Goal: Task Accomplishment & Management: Use online tool/utility

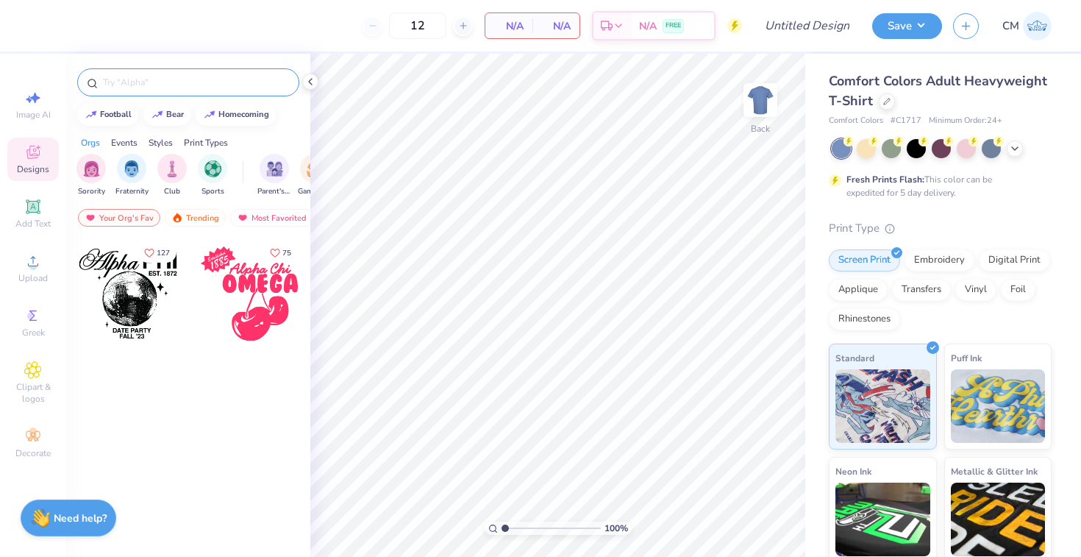
click at [228, 81] on input "text" at bounding box center [195, 82] width 188 height 15
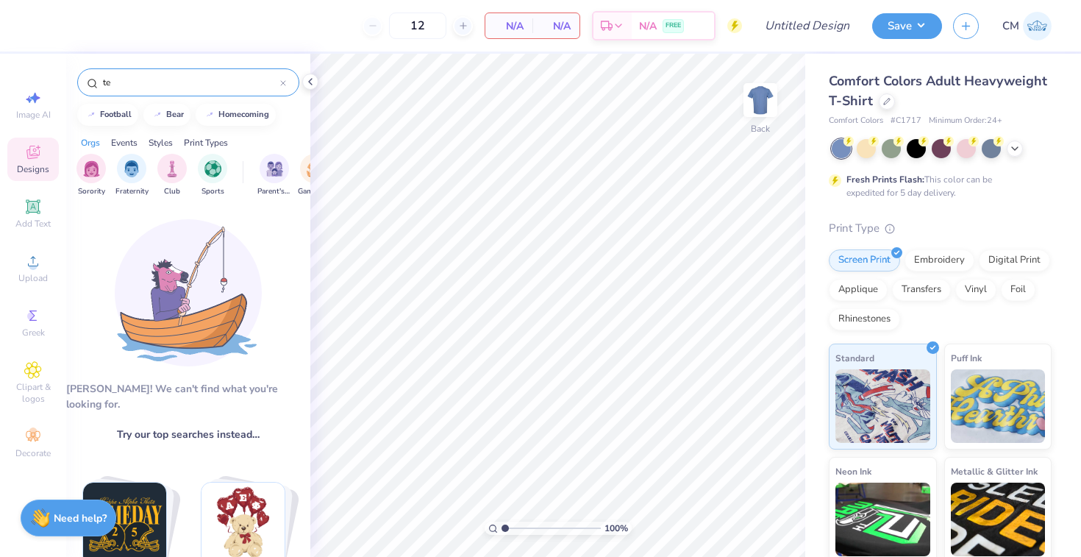
type input "t"
type input "a"
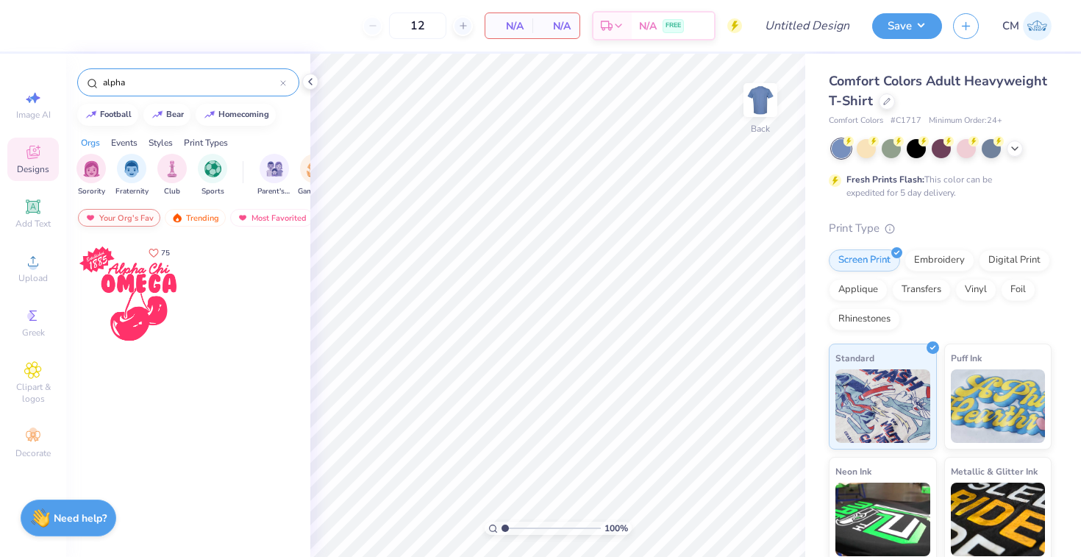
type input "alpha"
click at [103, 222] on div "Your Org's Fav" at bounding box center [119, 218] width 82 height 18
click at [152, 216] on div "Your Org's Fav" at bounding box center [119, 218] width 82 height 18
click at [202, 218] on div "Trending" at bounding box center [195, 218] width 61 height 18
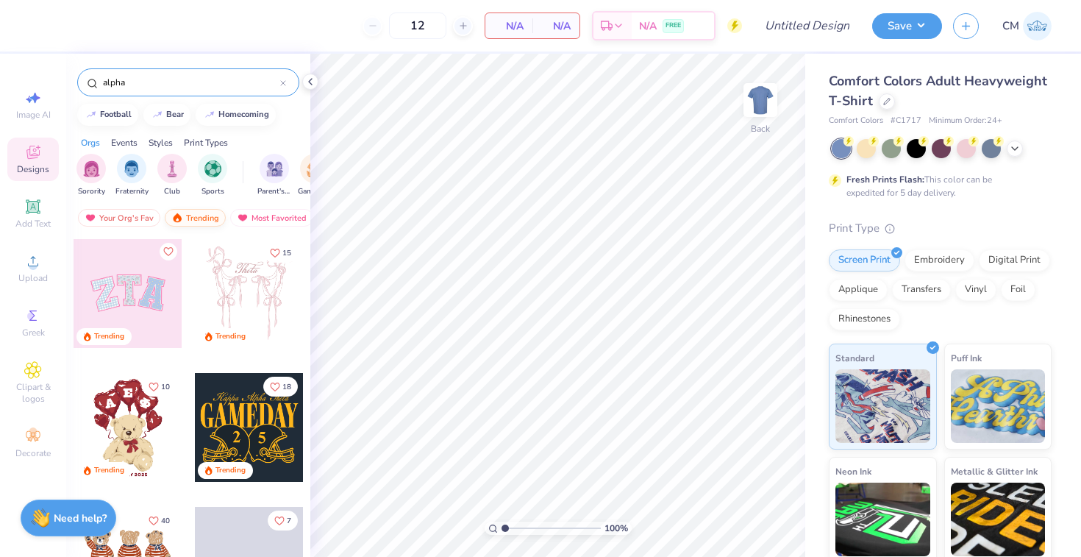
click at [199, 212] on div "Trending" at bounding box center [195, 218] width 61 height 18
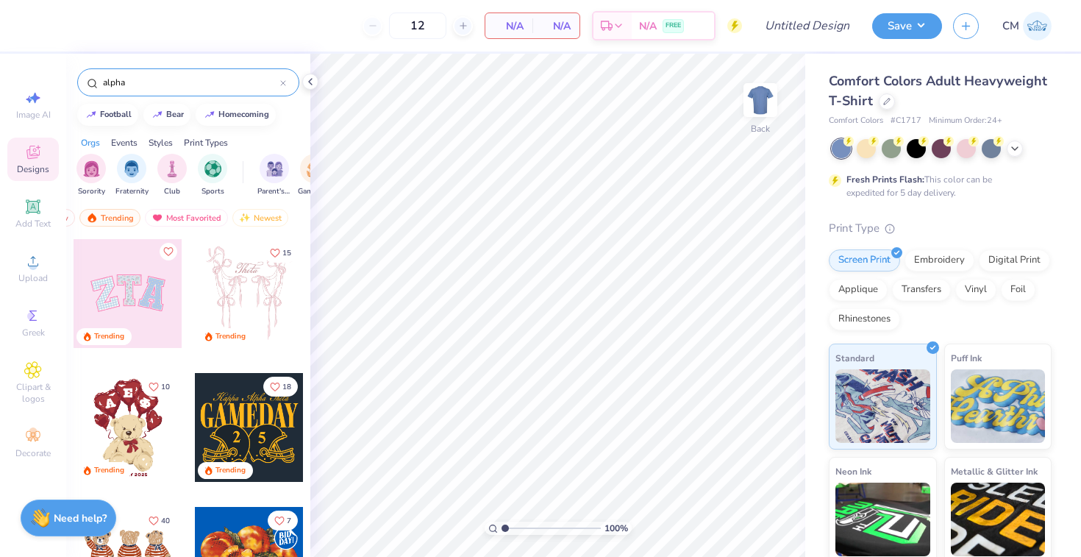
click at [282, 85] on icon at bounding box center [283, 83] width 6 height 6
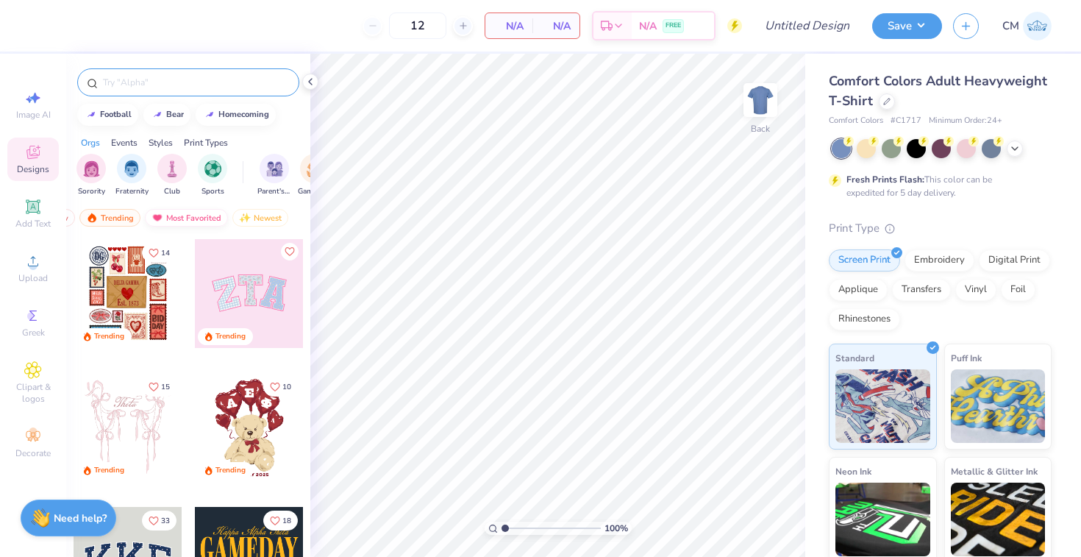
scroll to position [0, 0]
click at [171, 86] on input "text" at bounding box center [195, 82] width 188 height 15
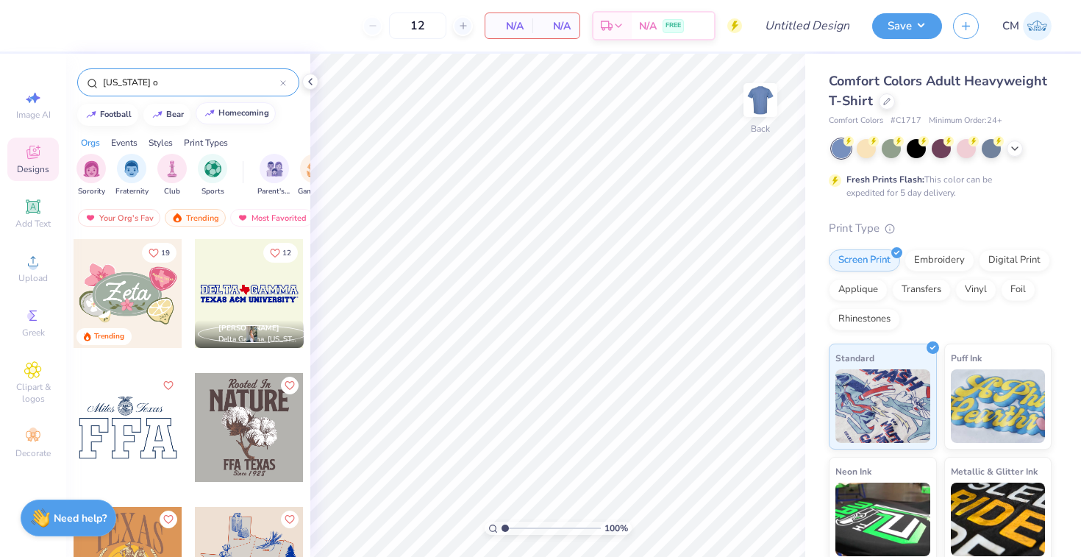
type input "texas ou"
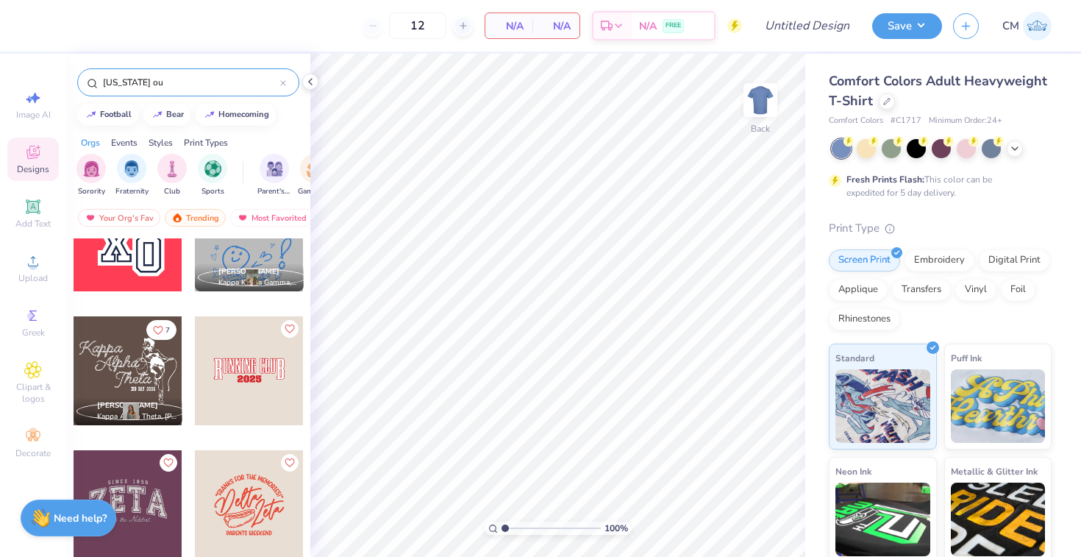
scroll to position [553, 0]
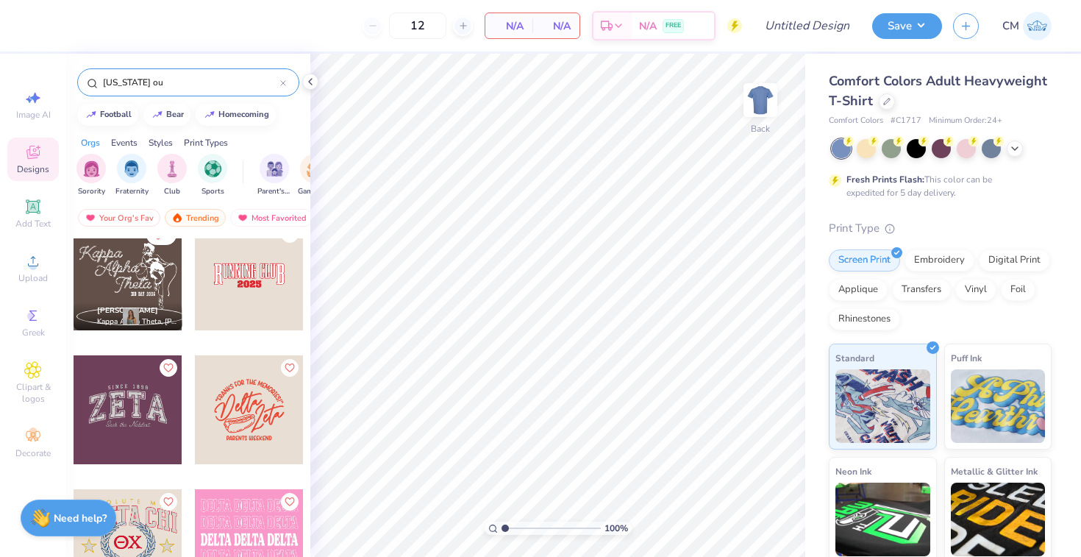
click at [284, 81] on icon at bounding box center [283, 83] width 6 height 6
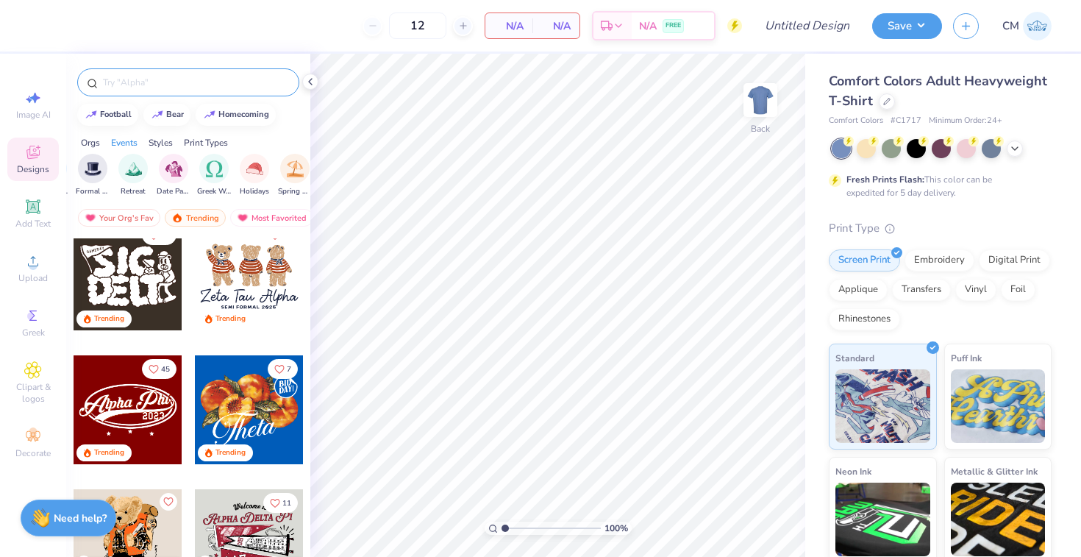
scroll to position [0, 427]
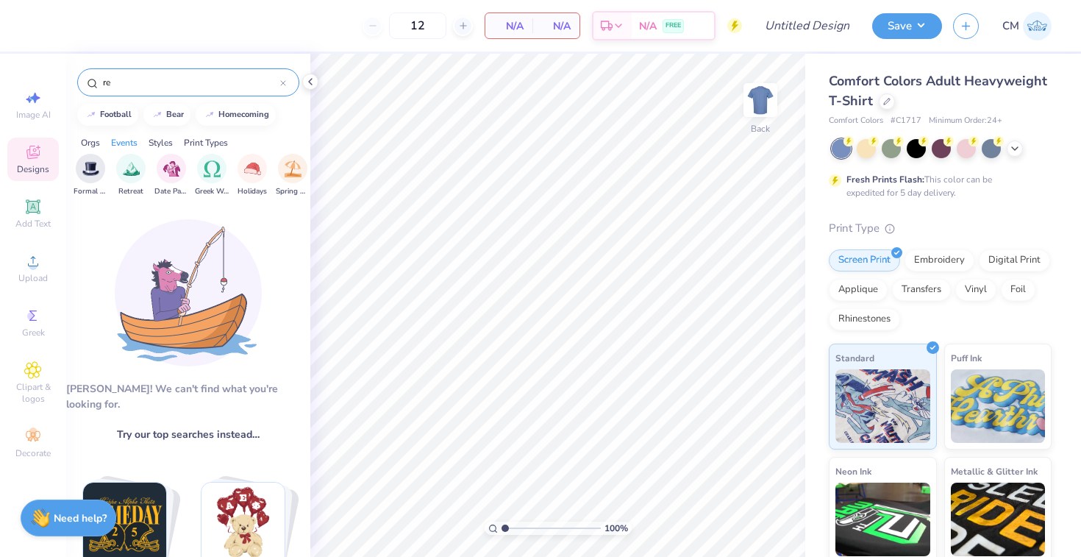
type input "r"
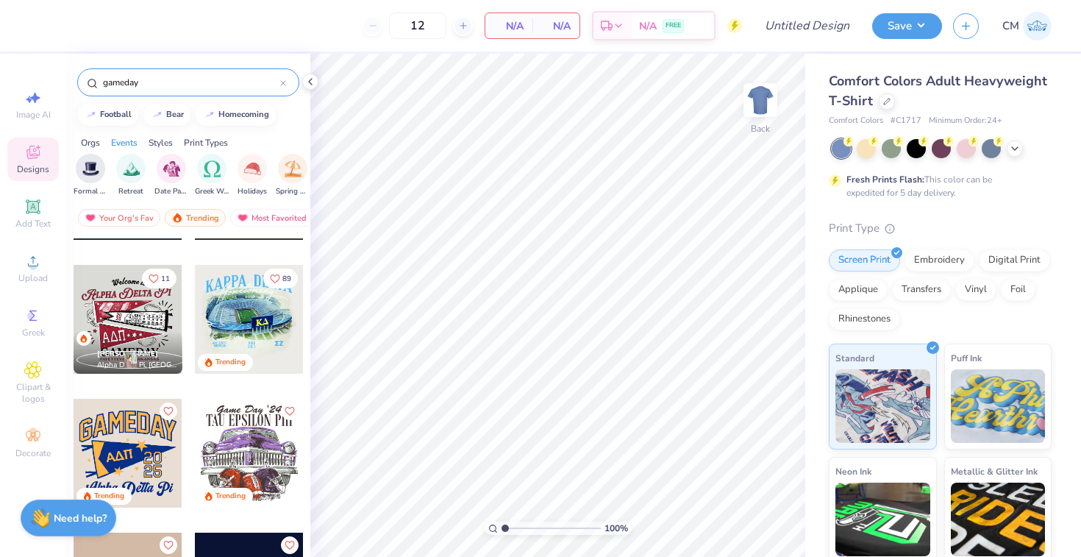
scroll to position [78, 0]
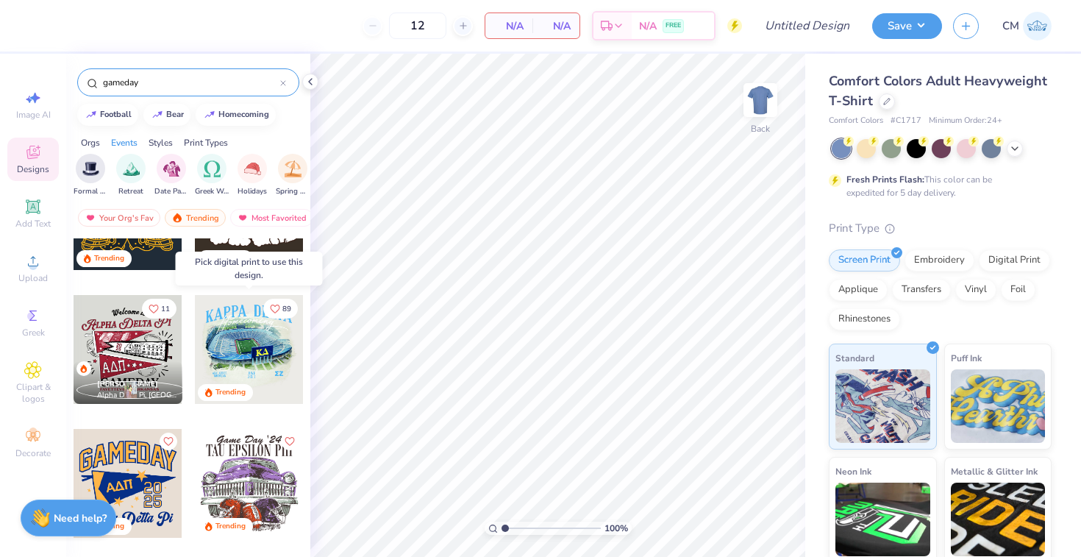
type input "gameday"
click at [255, 335] on div at bounding box center [249, 349] width 109 height 109
click at [265, 346] on div at bounding box center [249, 349] width 109 height 109
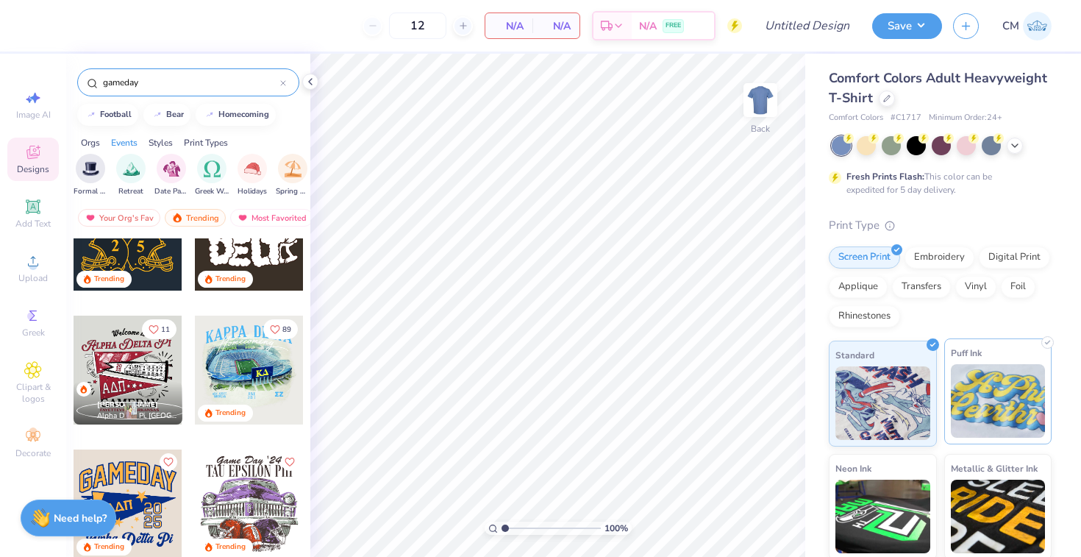
scroll to position [0, 0]
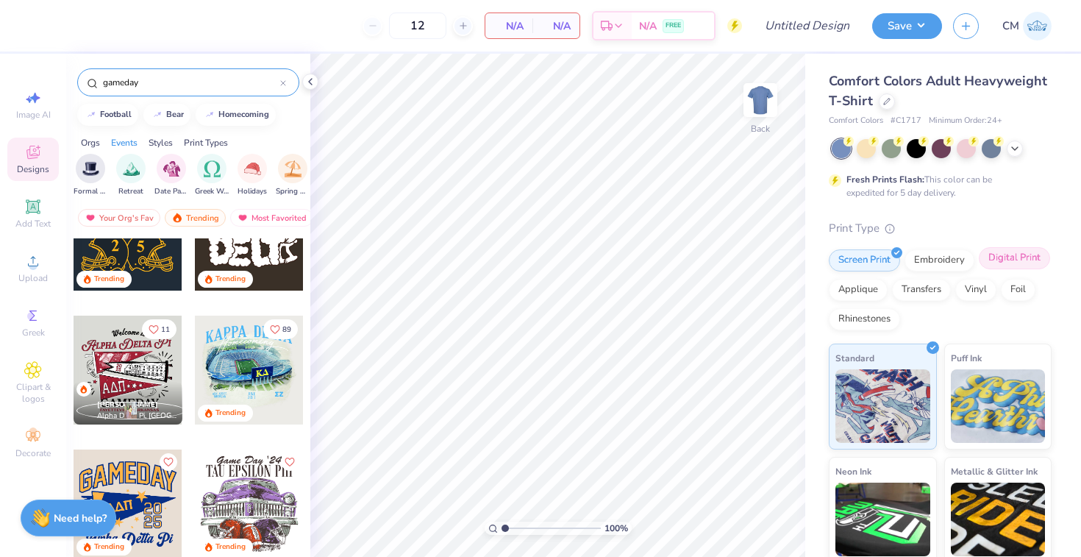
click at [999, 254] on div "Digital Print" at bounding box center [1014, 258] width 71 height 22
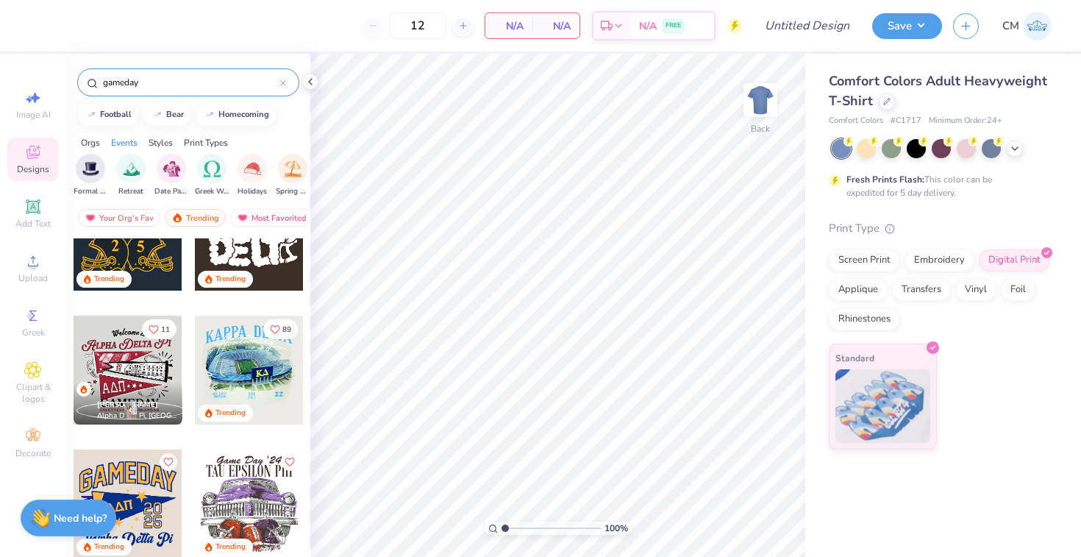
click at [261, 378] on div at bounding box center [249, 370] width 109 height 109
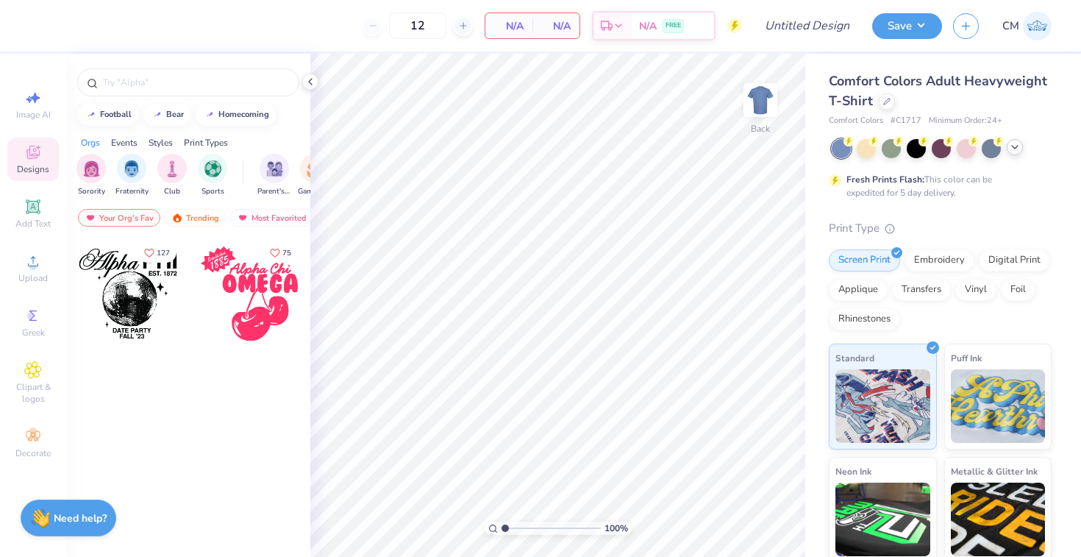
click at [1013, 143] on icon at bounding box center [1015, 147] width 12 height 12
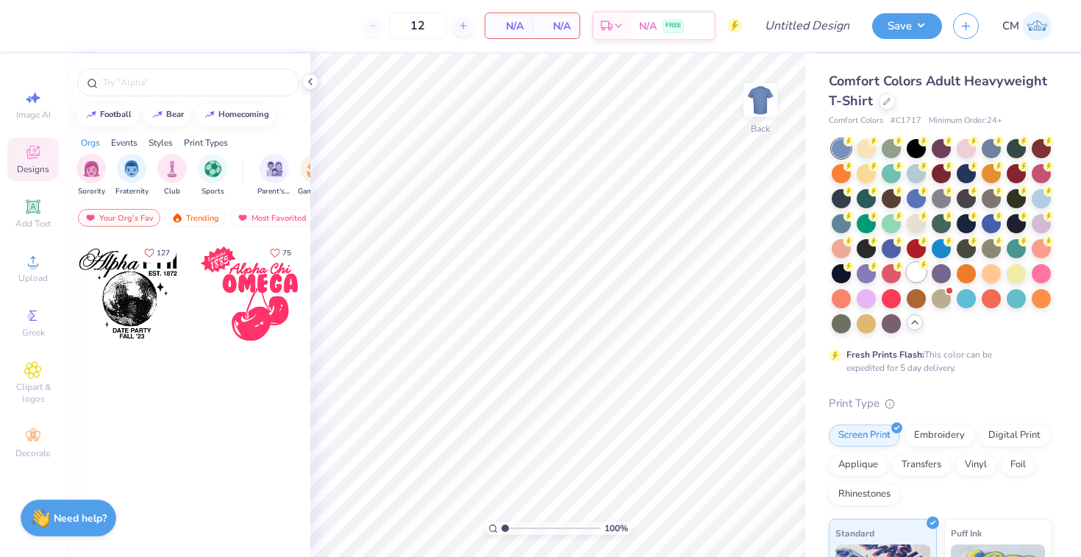
click at [854, 146] on circle at bounding box center [849, 141] width 10 height 10
click at [29, 264] on circle at bounding box center [33, 266] width 8 height 8
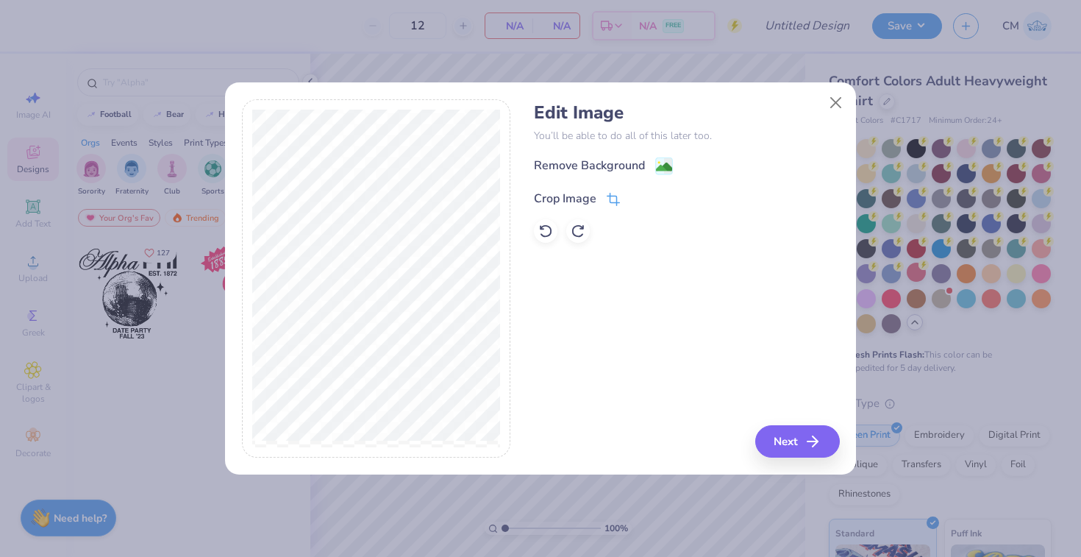
click at [610, 202] on icon at bounding box center [615, 198] width 10 height 10
click at [632, 200] on button at bounding box center [637, 196] width 15 height 15
click at [790, 447] on button "Next" at bounding box center [800, 441] width 85 height 32
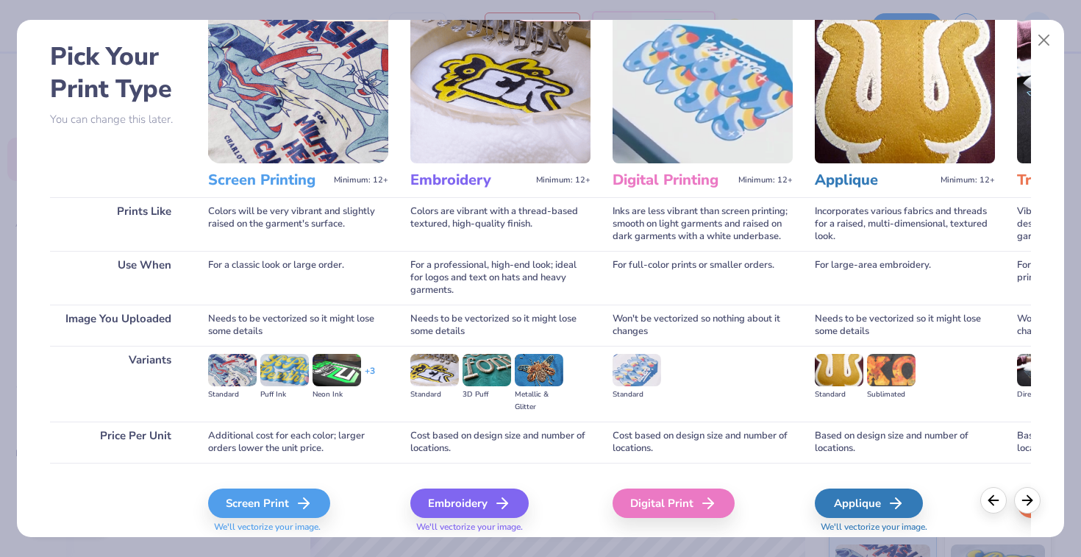
scroll to position [43, 0]
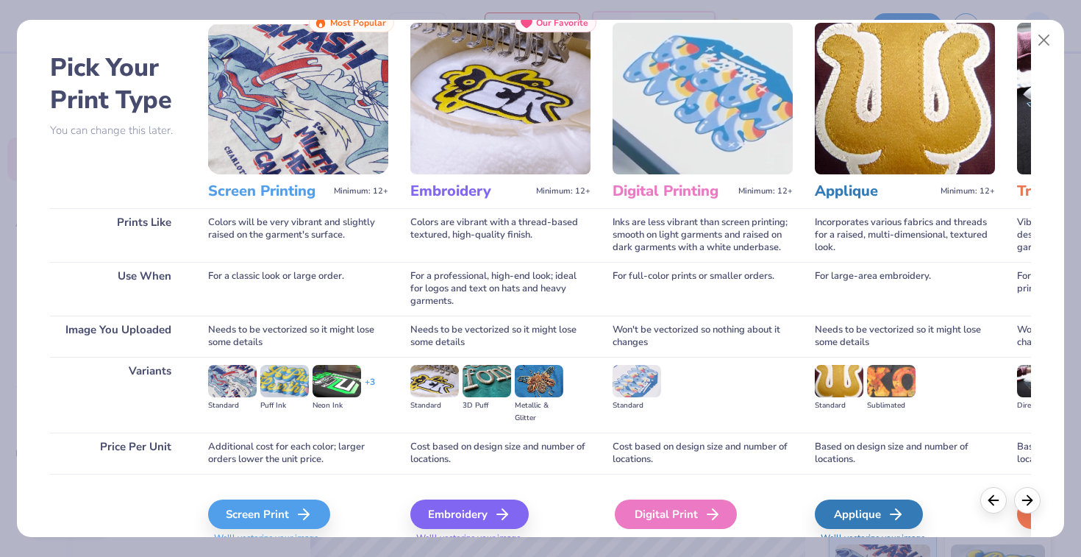
click at [657, 506] on div "Digital Print" at bounding box center [676, 513] width 122 height 29
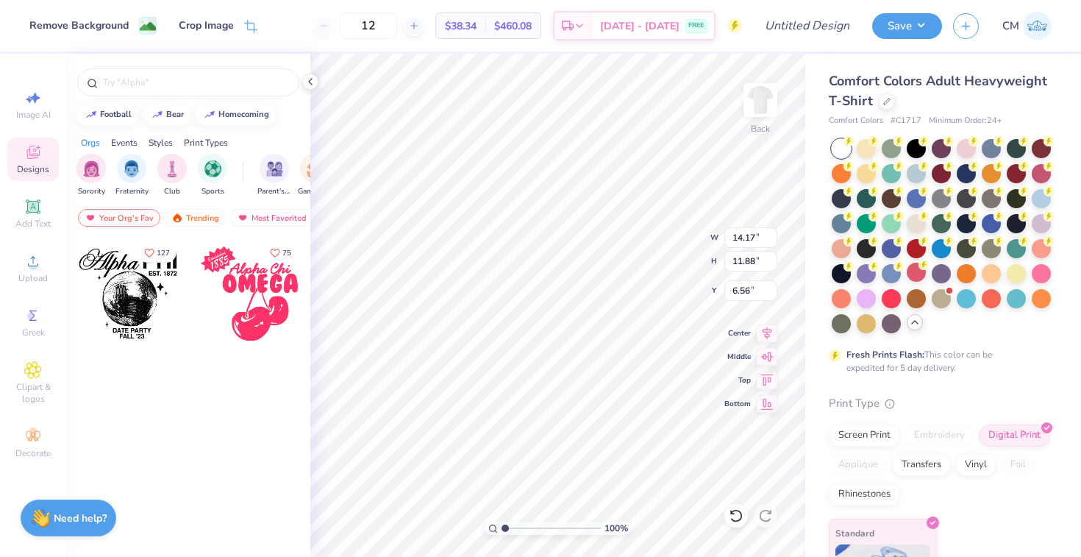
type input "1.55"
type input "1.81"
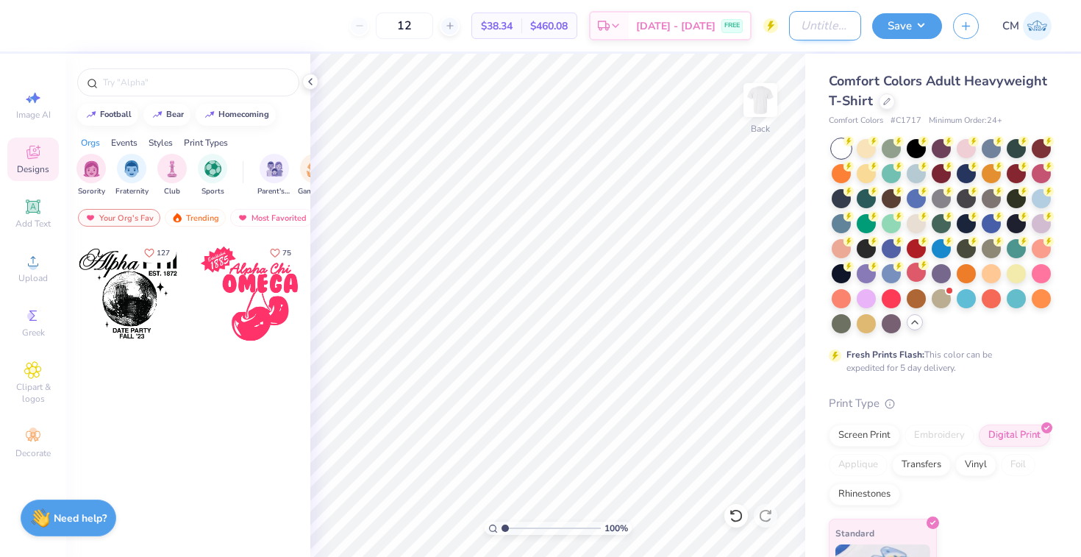
click at [824, 20] on input "Design Title" at bounding box center [825, 25] width 72 height 29
type input "rose bowl"
drag, startPoint x: 504, startPoint y: 524, endPoint x: 529, endPoint y: 525, distance: 25.0
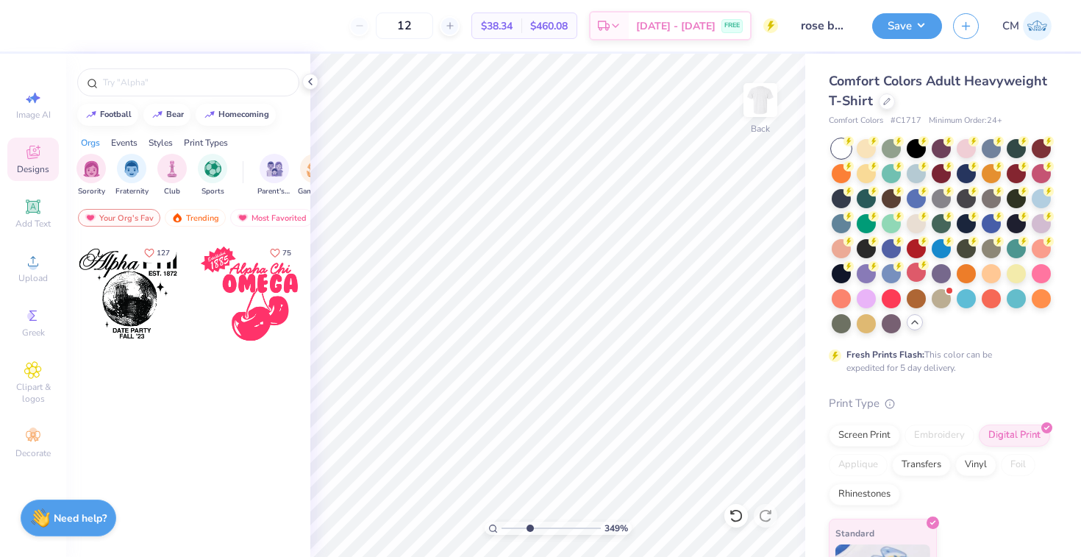
click at [529, 525] on input "range" at bounding box center [551, 527] width 99 height 13
click at [312, 76] on icon at bounding box center [310, 82] width 12 height 12
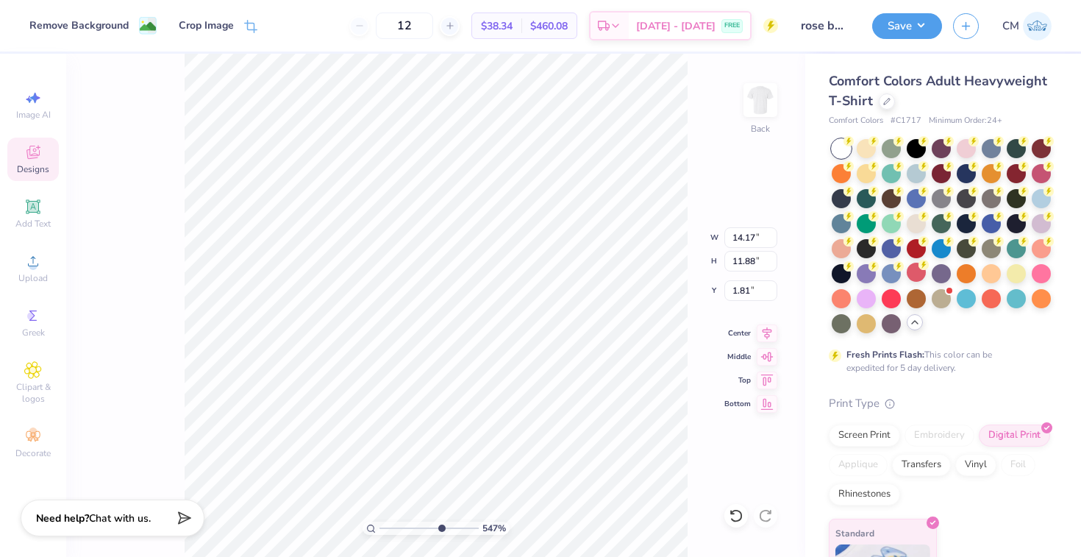
drag, startPoint x: 407, startPoint y: 526, endPoint x: 439, endPoint y: 525, distance: 32.4
type input "6.77"
click at [439, 526] on input "range" at bounding box center [428, 527] width 99 height 13
type input "1.81"
click at [438, 527] on input "range" at bounding box center [428, 527] width 99 height 13
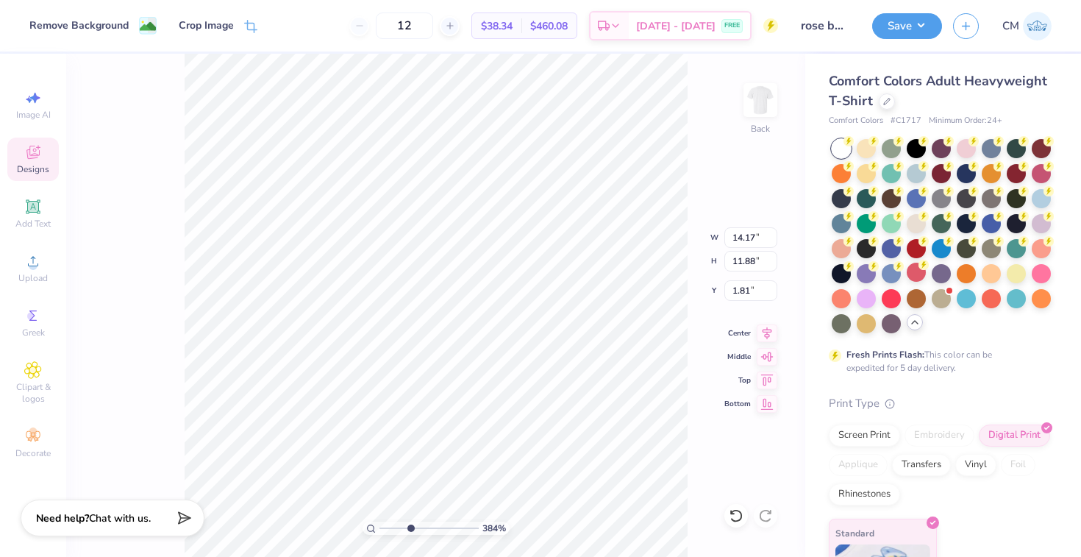
drag, startPoint x: 438, startPoint y: 527, endPoint x: 410, endPoint y: 527, distance: 28.7
click at [410, 527] on input "range" at bounding box center [428, 527] width 99 height 13
drag, startPoint x: 411, startPoint y: 527, endPoint x: 446, endPoint y: 527, distance: 35.3
type input "7.48"
click at [446, 527] on input "range" at bounding box center [428, 527] width 99 height 13
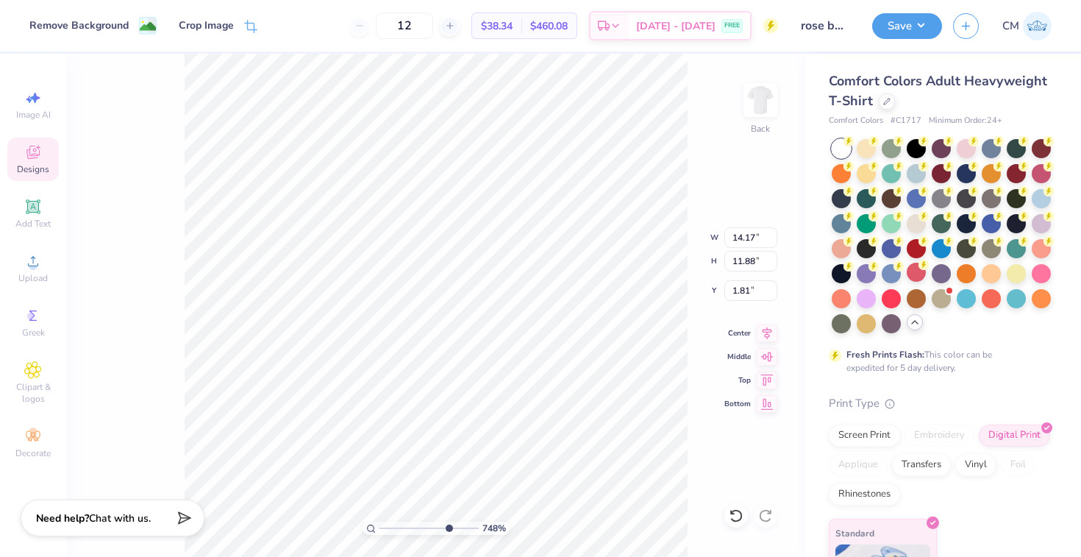
type input "1.75"
drag, startPoint x: 442, startPoint y: 526, endPoint x: 414, endPoint y: 522, distance: 28.2
click at [414, 522] on input "range" at bounding box center [428, 527] width 99 height 13
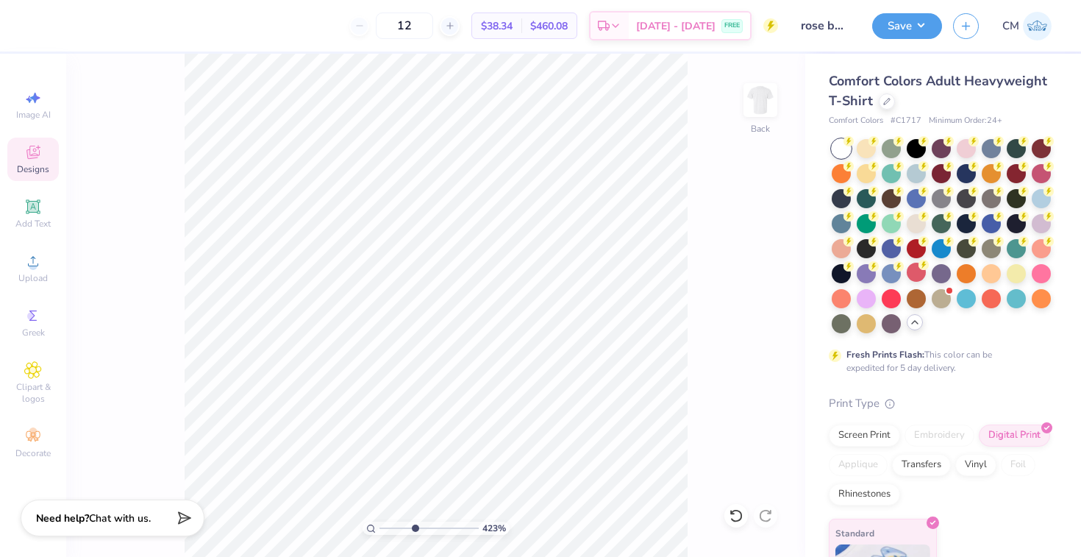
click at [644, 556] on html "12 $38.34 Per Item $460.08 Total Est. Delivery Sep 13 - 16 FREE Design Title ro…" at bounding box center [540, 278] width 1081 height 557
drag, startPoint x: 414, startPoint y: 527, endPoint x: 279, endPoint y: 518, distance: 134.9
type input "1"
click at [379, 521] on input "range" at bounding box center [428, 527] width 99 height 13
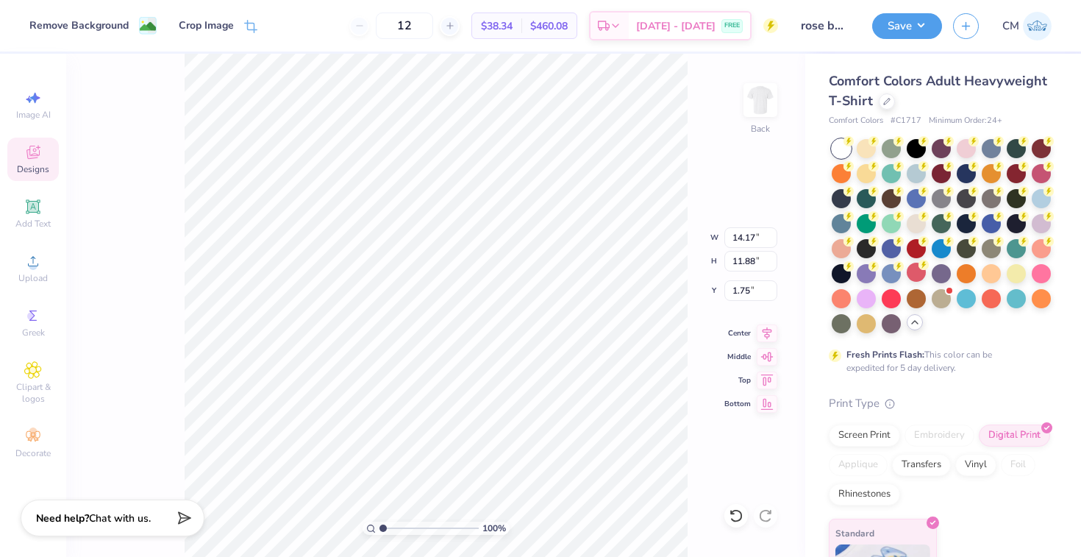
type input "1.66"
type input "1.50"
drag, startPoint x: 380, startPoint y: 525, endPoint x: 397, endPoint y: 524, distance: 17.0
type input "2.46"
click at [397, 524] on input "range" at bounding box center [428, 527] width 99 height 13
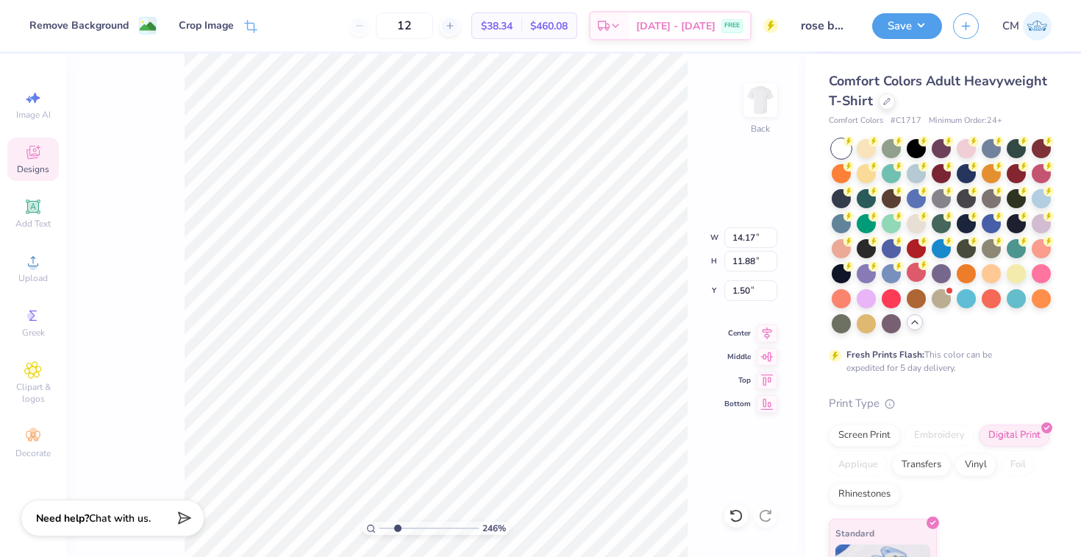
type input "1.22"
type input "1.43"
drag, startPoint x: 393, startPoint y: 526, endPoint x: 367, endPoint y: 523, distance: 25.9
type input "1"
click at [379, 523] on input "range" at bounding box center [428, 527] width 99 height 13
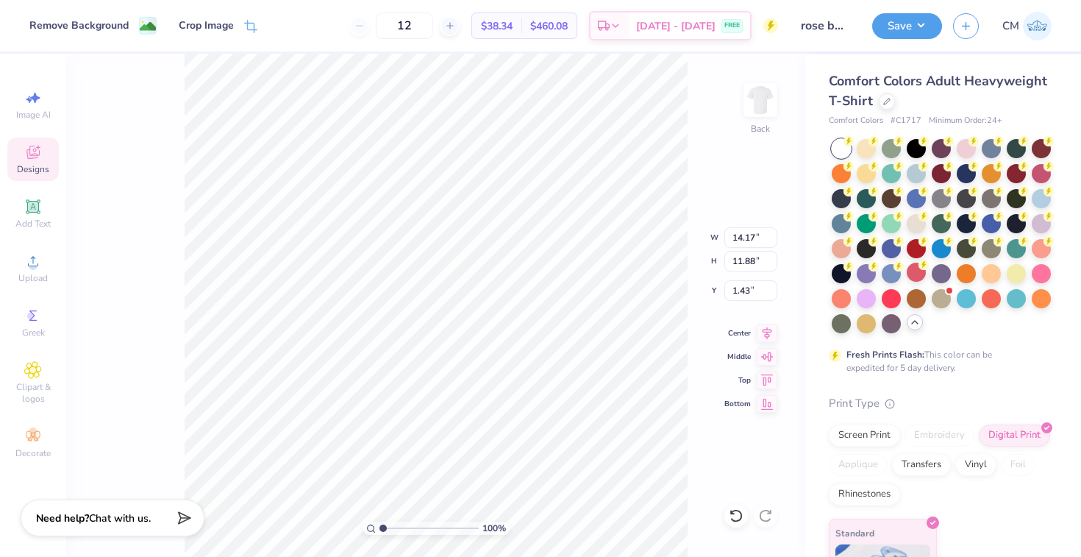
type input "13.56"
type input "11.37"
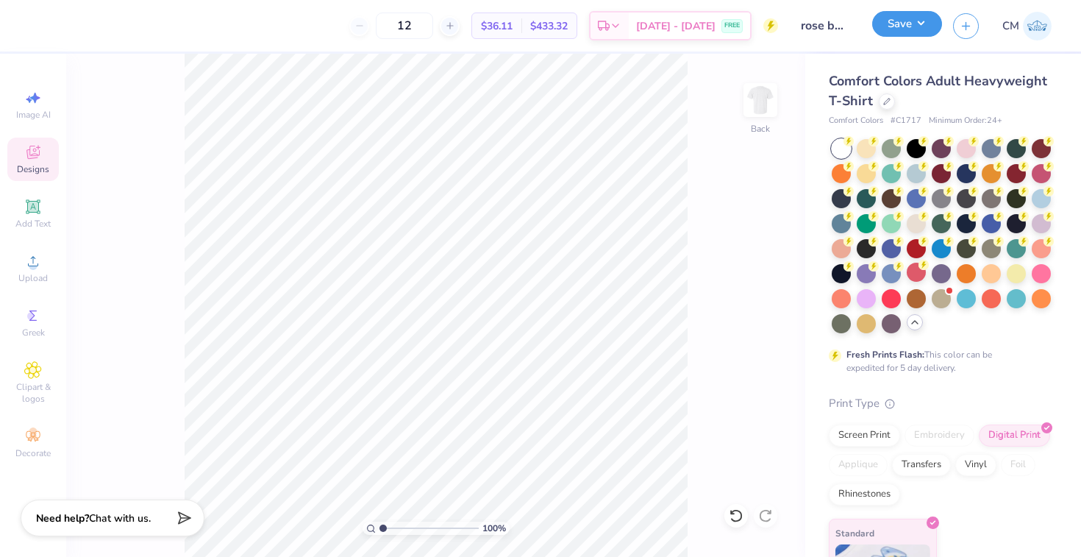
click at [897, 31] on button "Save" at bounding box center [907, 24] width 70 height 26
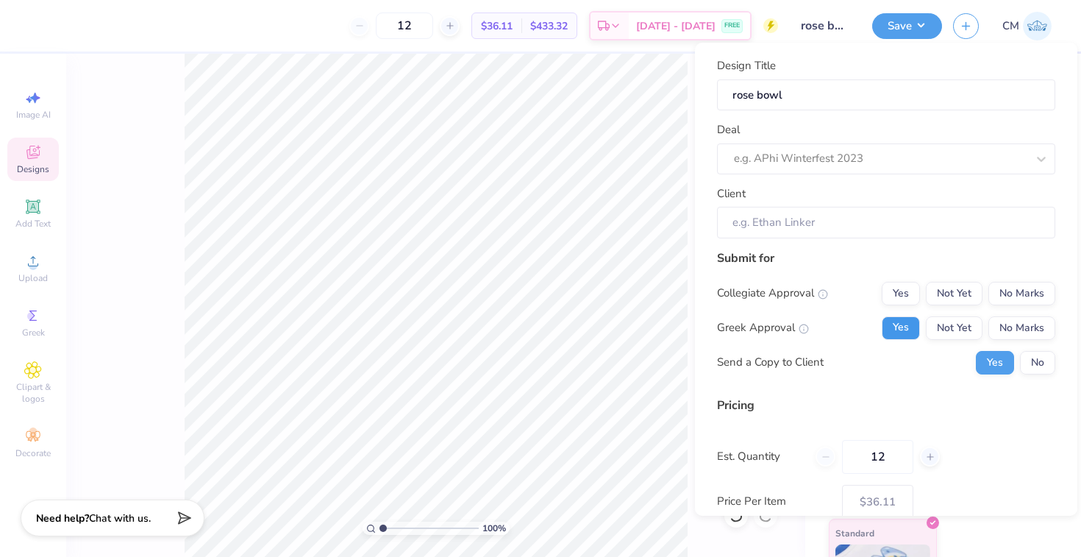
click at [906, 328] on button "Yes" at bounding box center [901, 328] width 38 height 24
click at [1027, 287] on button "No Marks" at bounding box center [1021, 294] width 67 height 24
type input "$36.11"
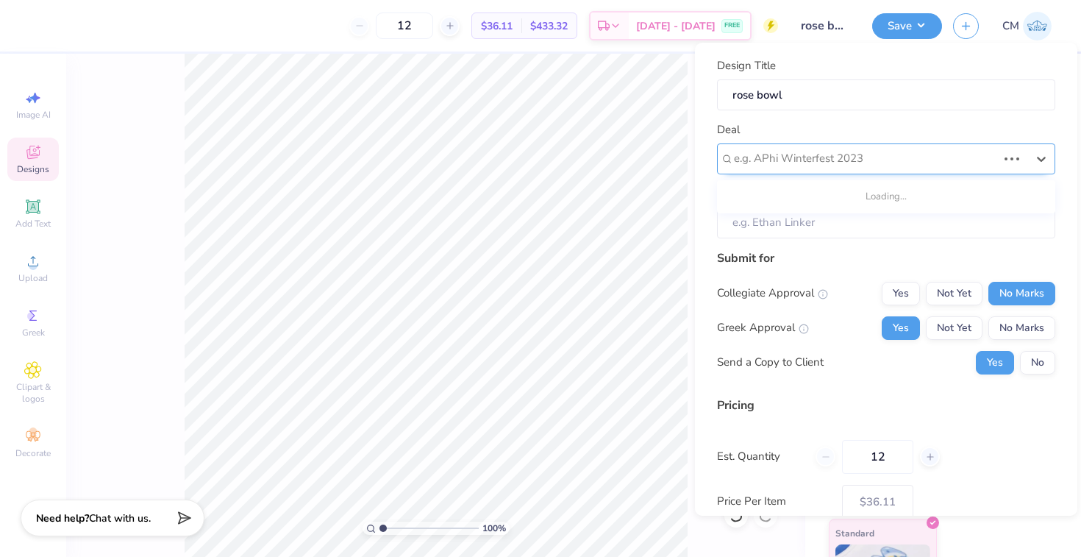
click at [898, 154] on div at bounding box center [865, 159] width 263 height 20
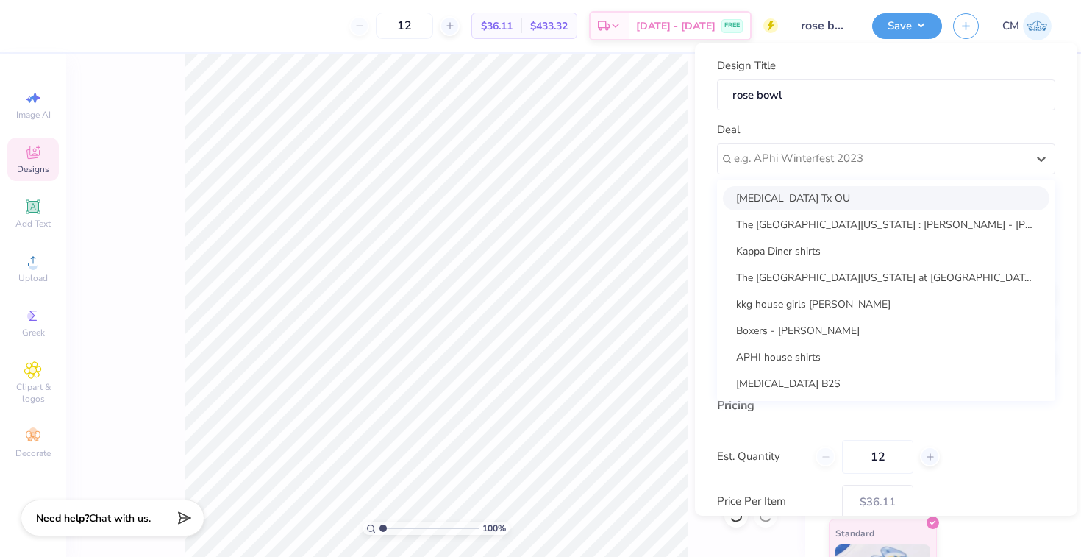
click at [825, 188] on div "AXiD Tx OU" at bounding box center [886, 198] width 327 height 24
type input "Avery Ender"
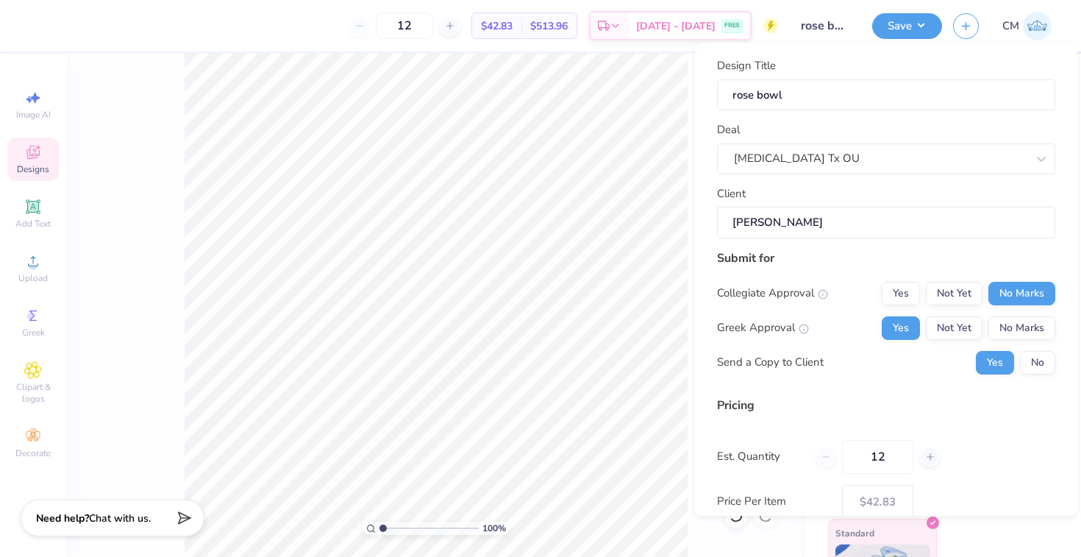
scroll to position [88, 0]
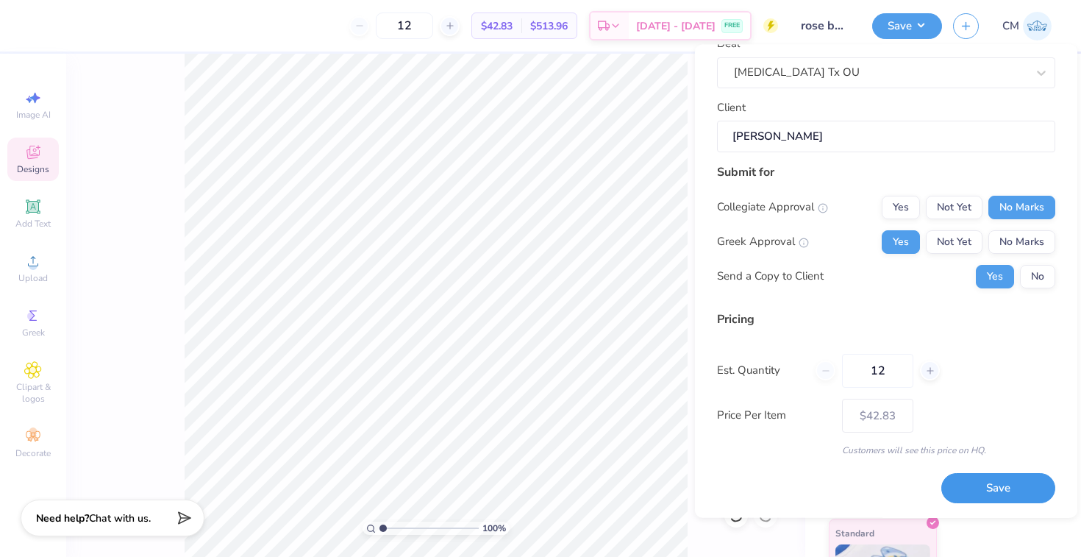
click at [984, 485] on button "Save" at bounding box center [998, 489] width 114 height 30
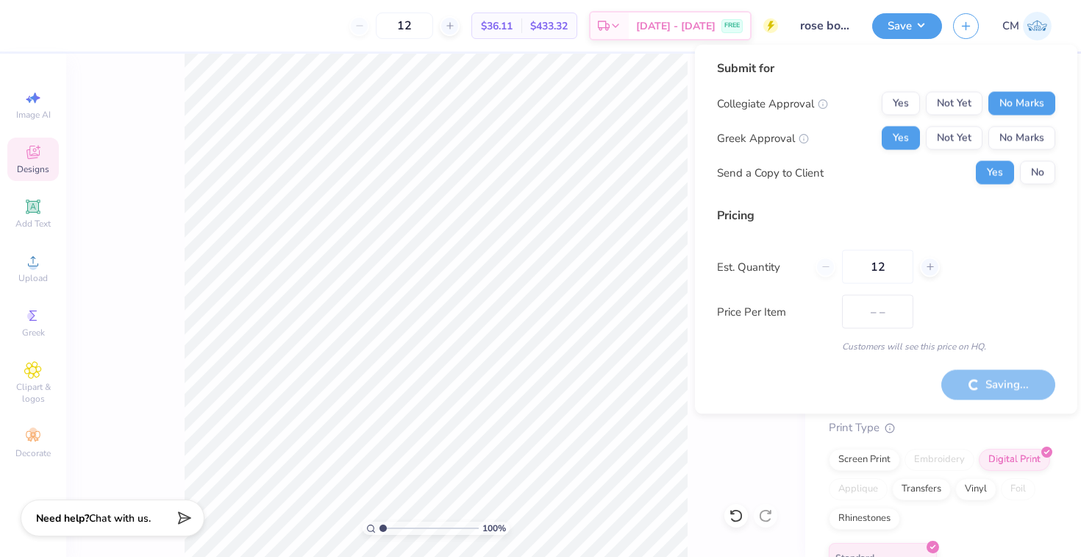
type input "$42.83"
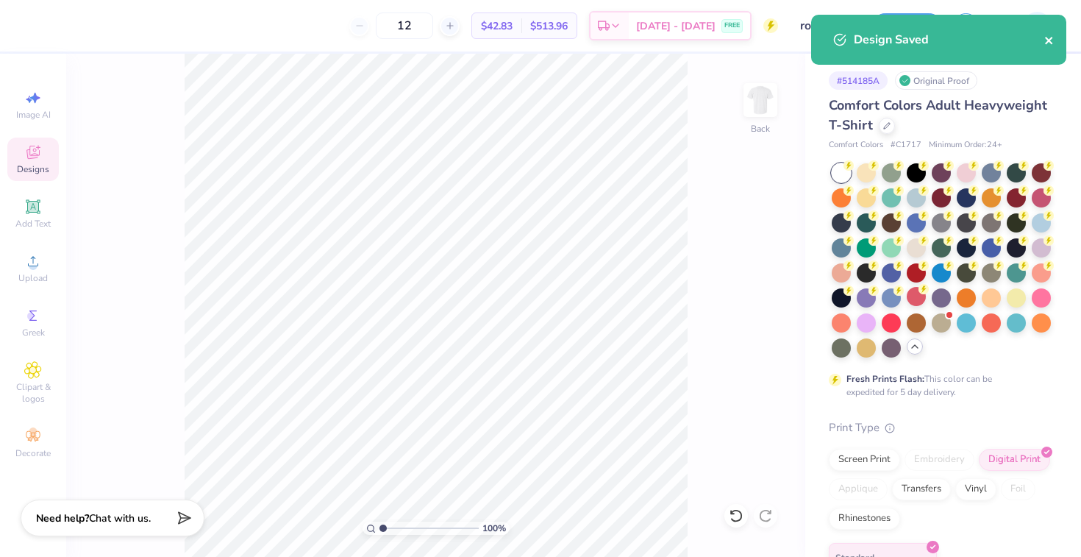
click at [1049, 43] on icon "close" at bounding box center [1049, 41] width 10 height 12
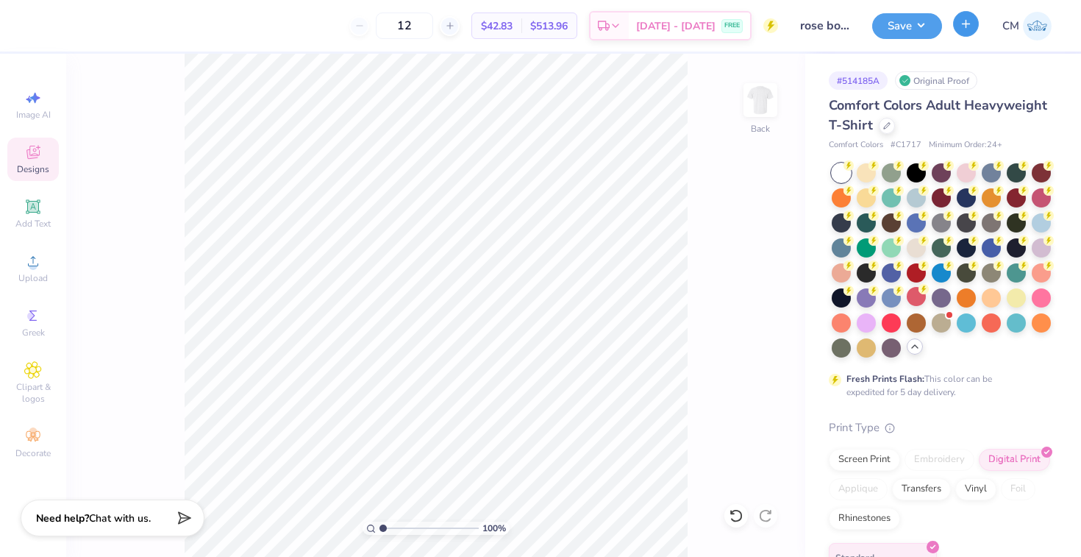
click at [966, 21] on line "button" at bounding box center [966, 23] width 0 height 7
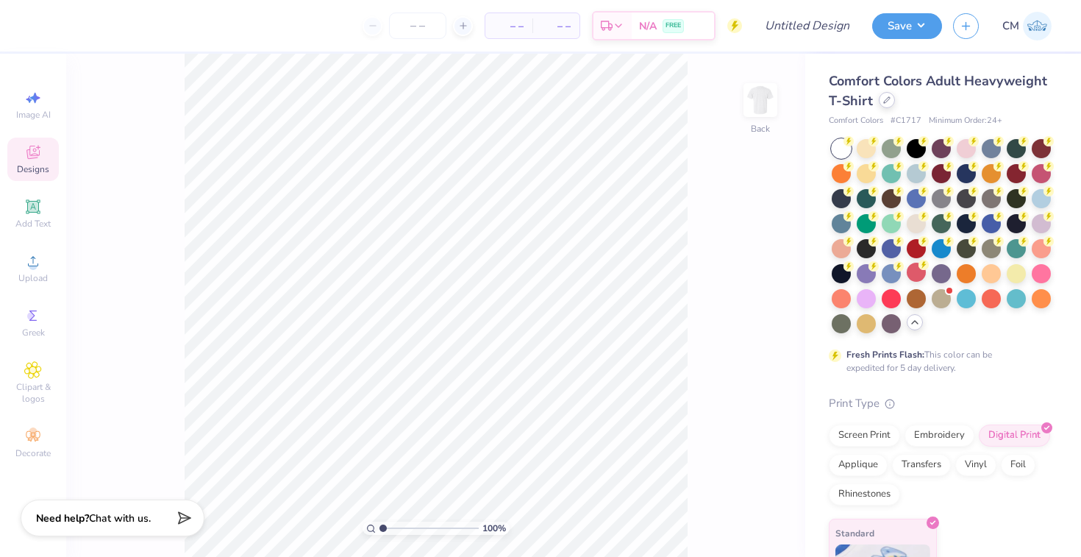
click at [884, 104] on div at bounding box center [887, 100] width 16 height 16
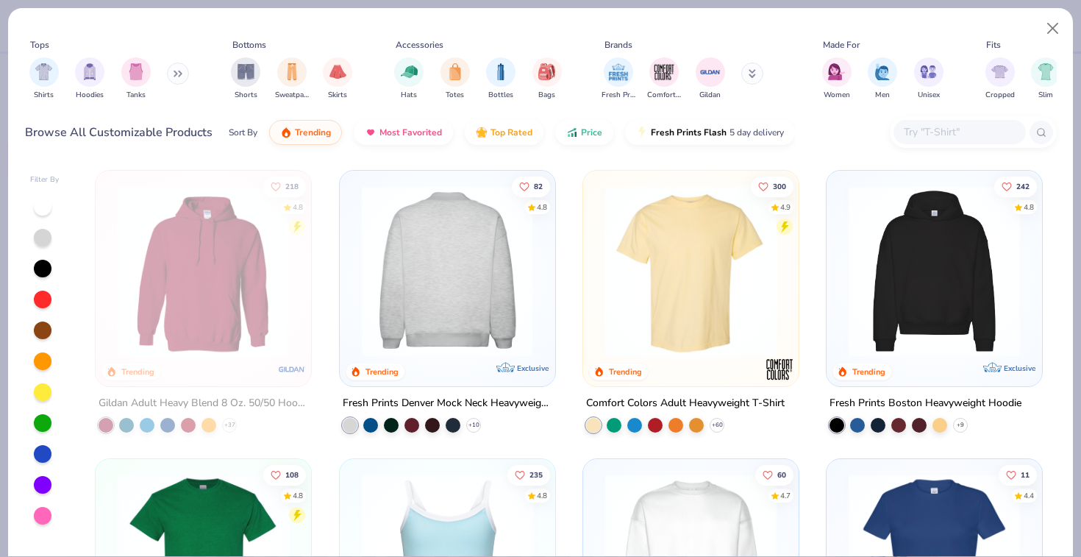
click at [441, 272] on img at bounding box center [447, 270] width 186 height 171
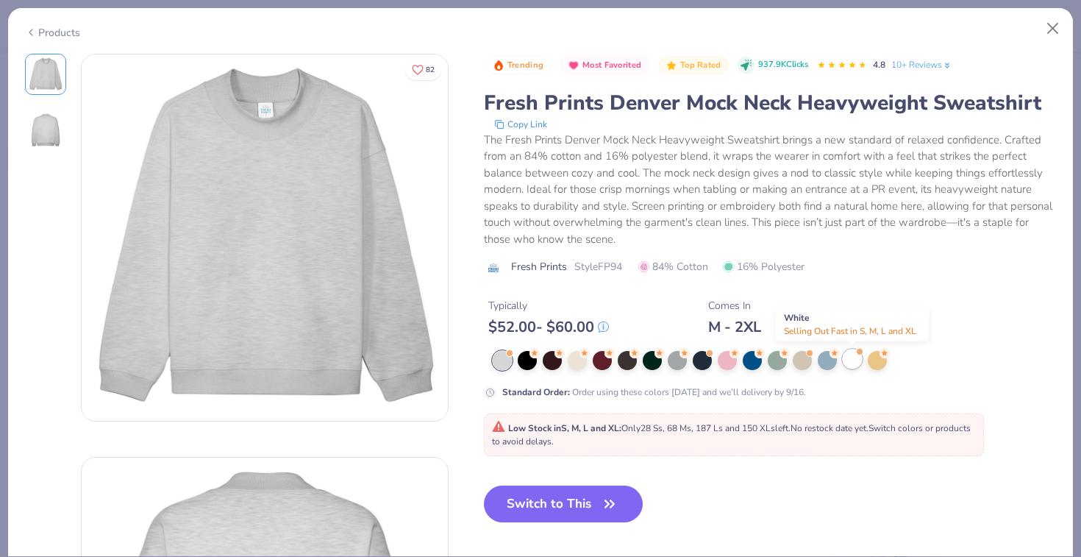
click at [855, 356] on div at bounding box center [852, 358] width 19 height 19
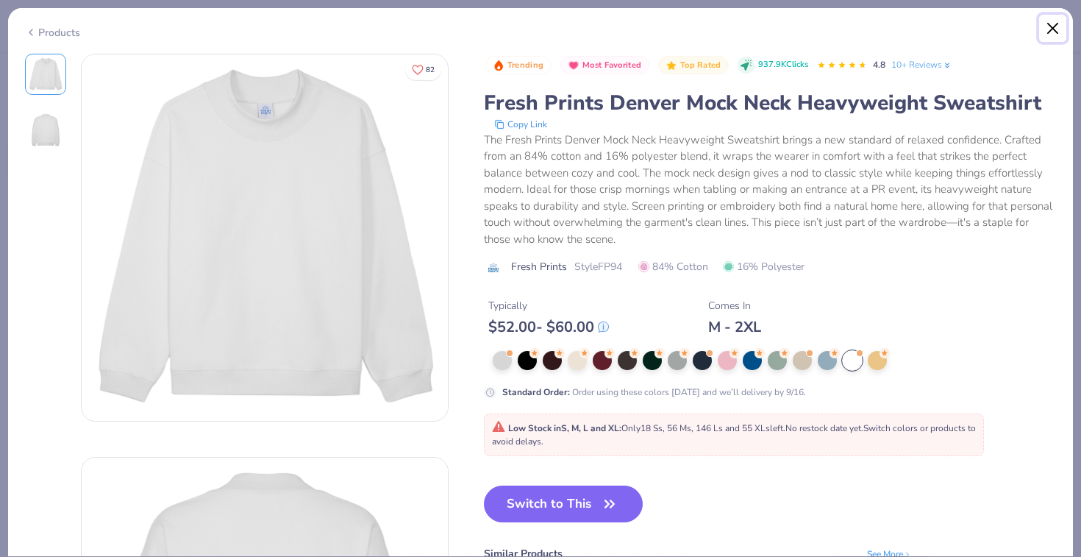
click at [1055, 21] on button "Close" at bounding box center [1053, 29] width 28 height 28
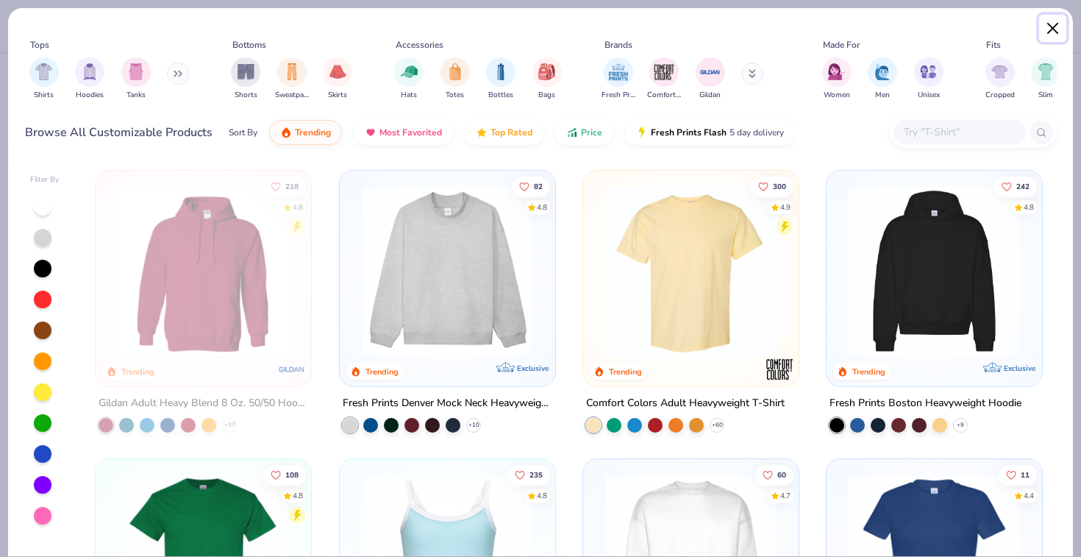
click at [1046, 25] on button "Close" at bounding box center [1053, 29] width 28 height 28
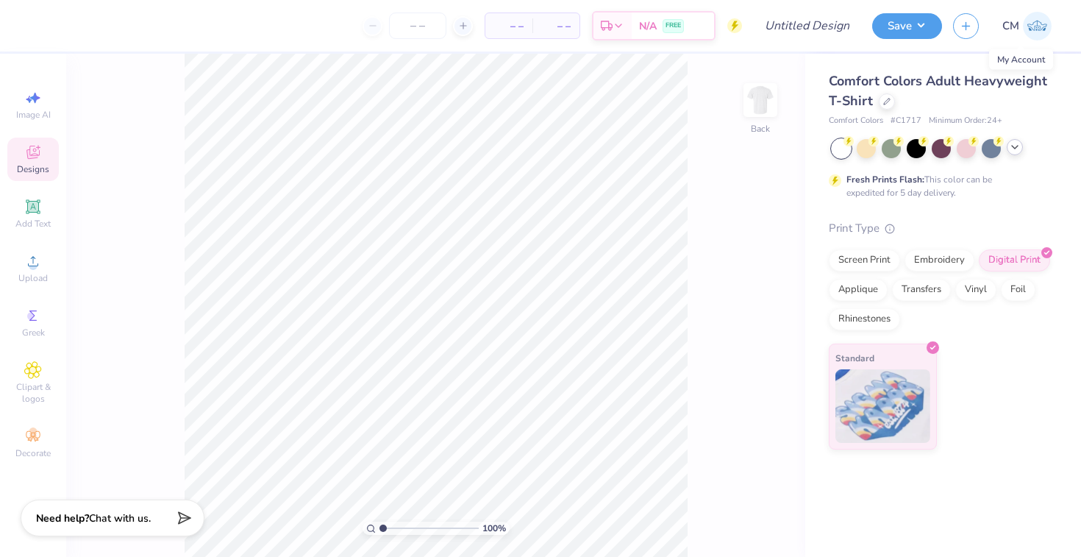
click at [1046, 25] on img at bounding box center [1037, 26] width 29 height 29
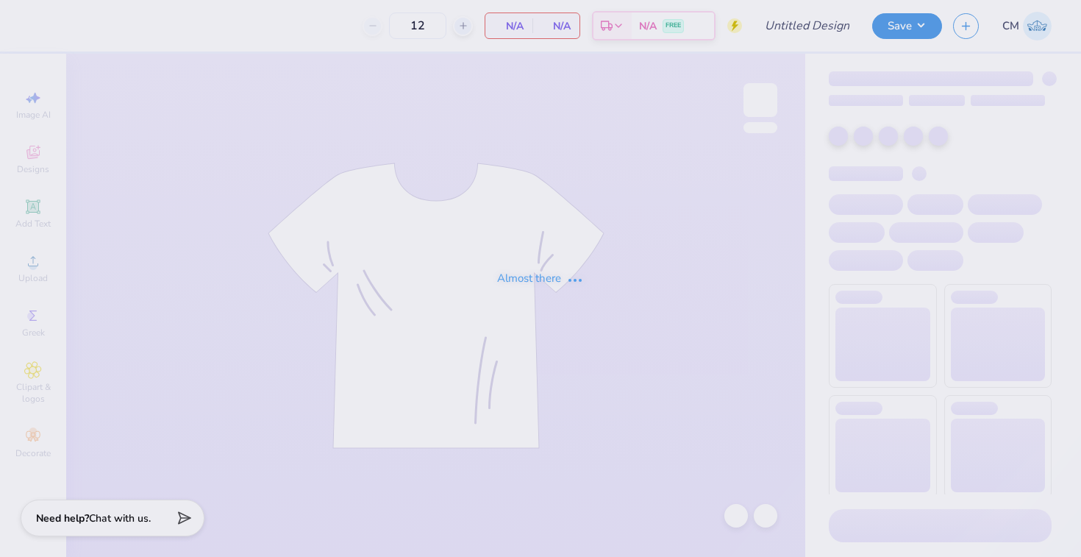
type input "TX OU SHIRT"
type input "34"
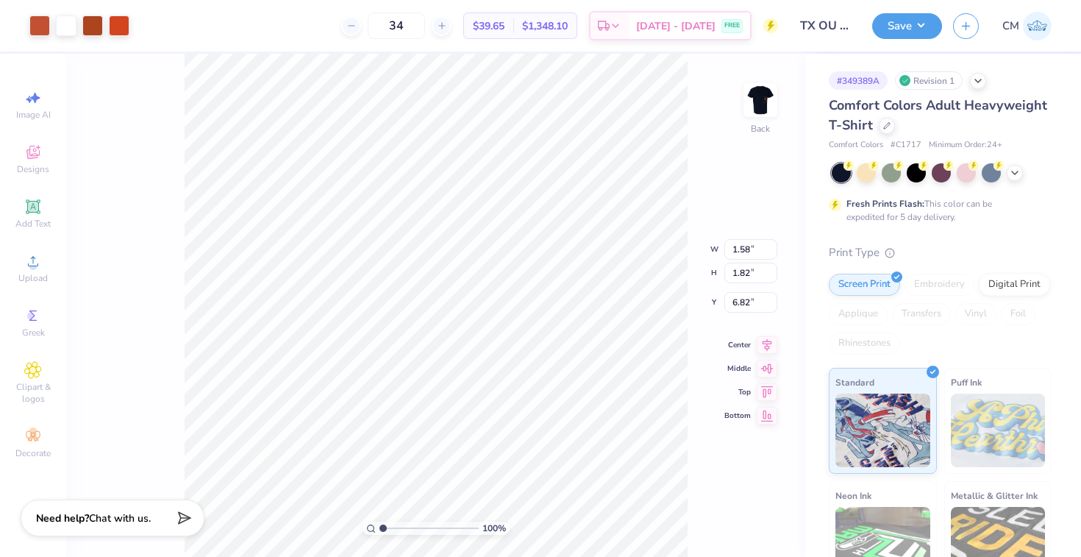
type input "3.43"
type input "5.26"
type input "6.06"
type input "3.00"
click at [889, 126] on icon at bounding box center [886, 124] width 7 height 7
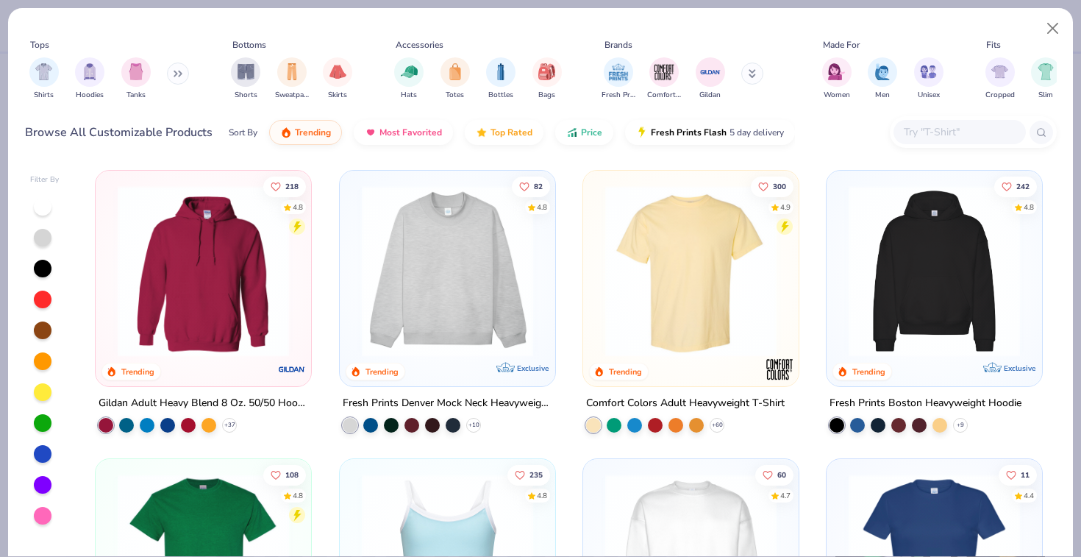
click at [905, 128] on input "text" at bounding box center [958, 132] width 113 height 17
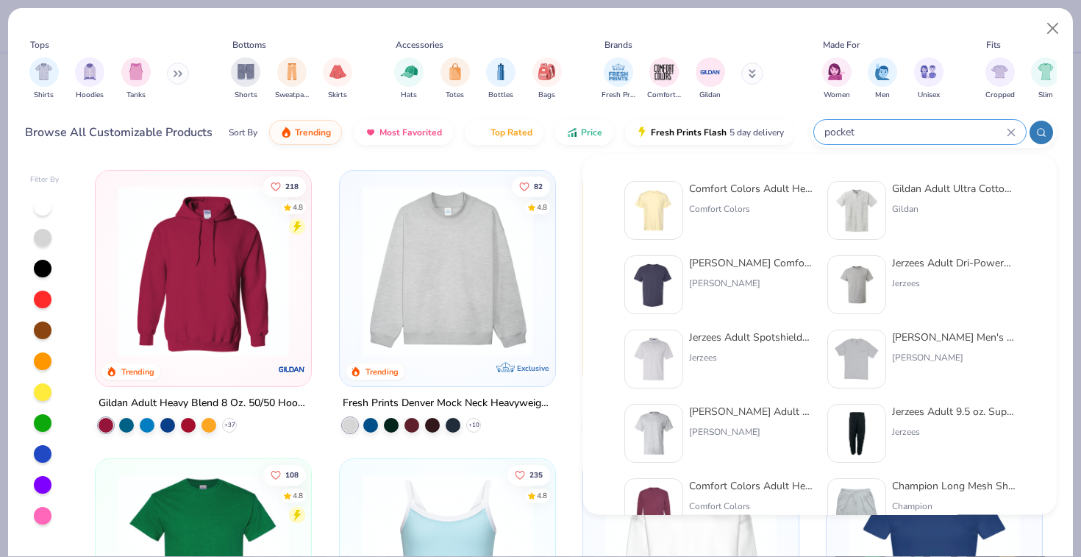
type input "pocket"
click at [709, 196] on div "Comfort Colors Adult Heavyweight RS Pocket T-Shirt Comfort Colors" at bounding box center [751, 210] width 124 height 59
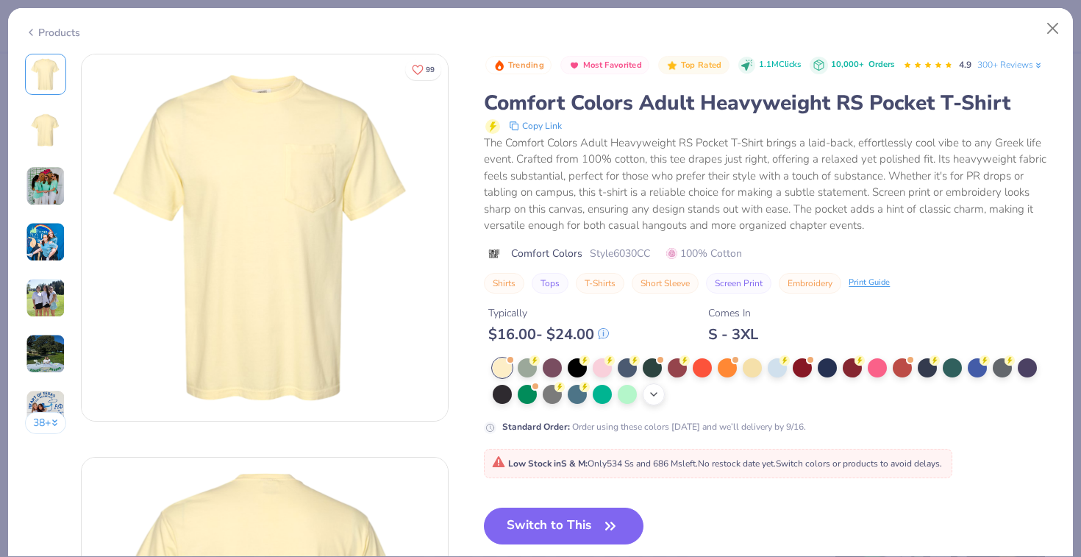
click at [657, 391] on icon at bounding box center [654, 394] width 12 height 12
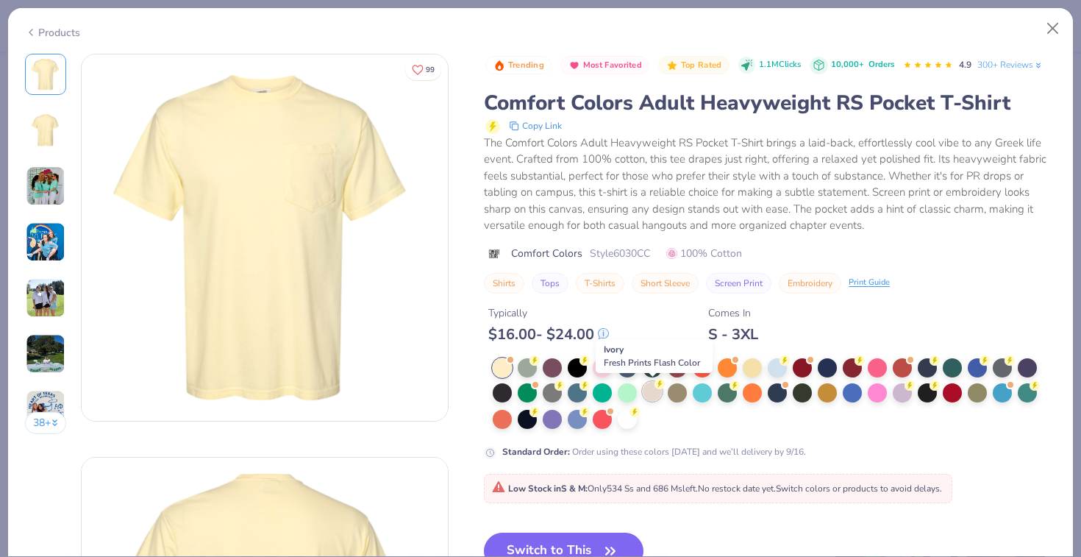
click at [652, 389] on div at bounding box center [652, 391] width 19 height 19
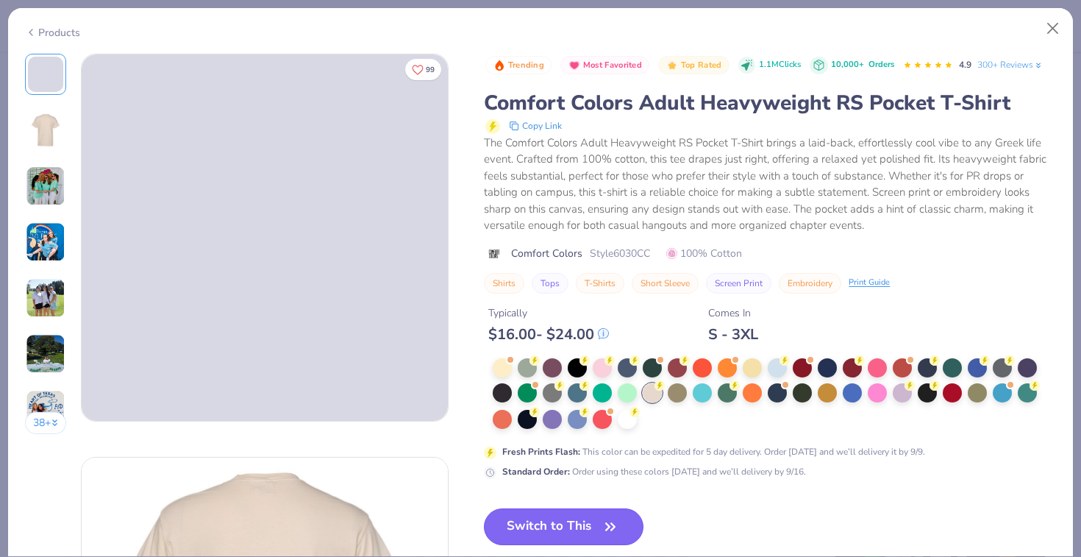
click at [537, 522] on button "Switch to This" at bounding box center [564, 526] width 160 height 37
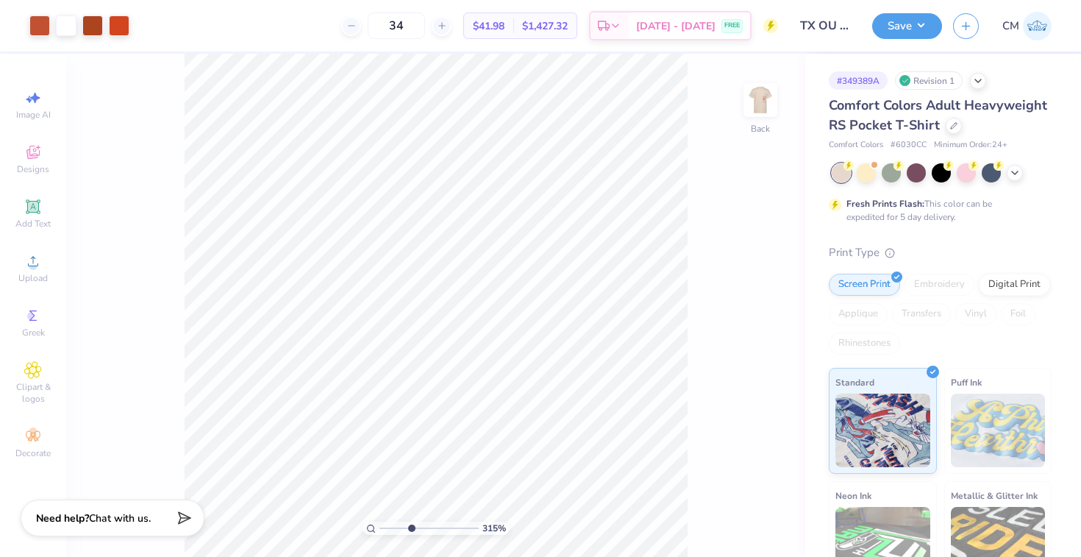
drag, startPoint x: 384, startPoint y: 525, endPoint x: 410, endPoint y: 527, distance: 26.5
type input "3.83"
click at [410, 527] on input "range" at bounding box center [428, 527] width 99 height 13
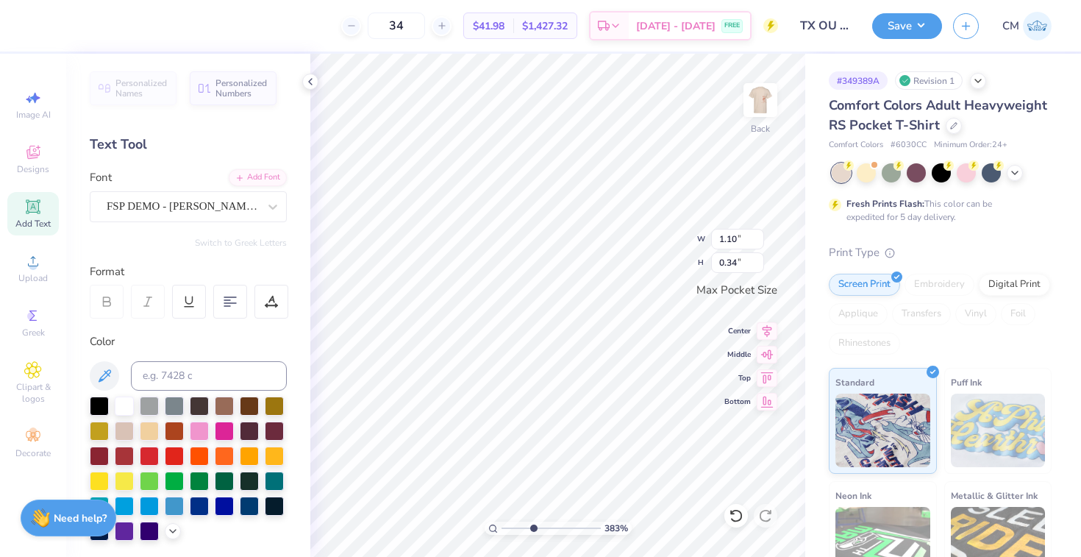
type textarea "D"
type textarea "AXD"
click at [258, 209] on div "FSP DEMO - Dashiell Fine Medium" at bounding box center [182, 206] width 154 height 23
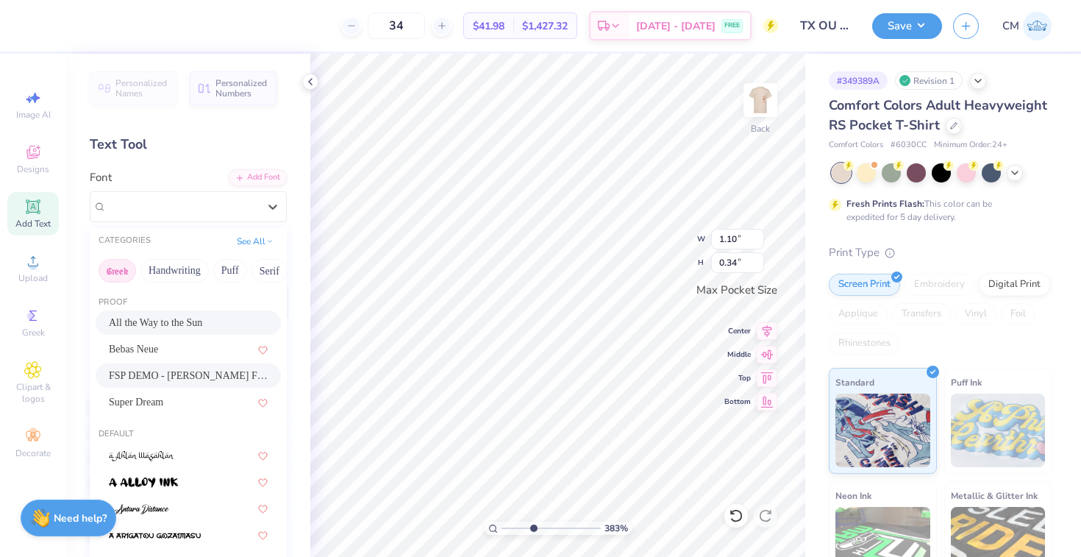
click at [107, 272] on button "Greek" at bounding box center [118, 271] width 38 height 24
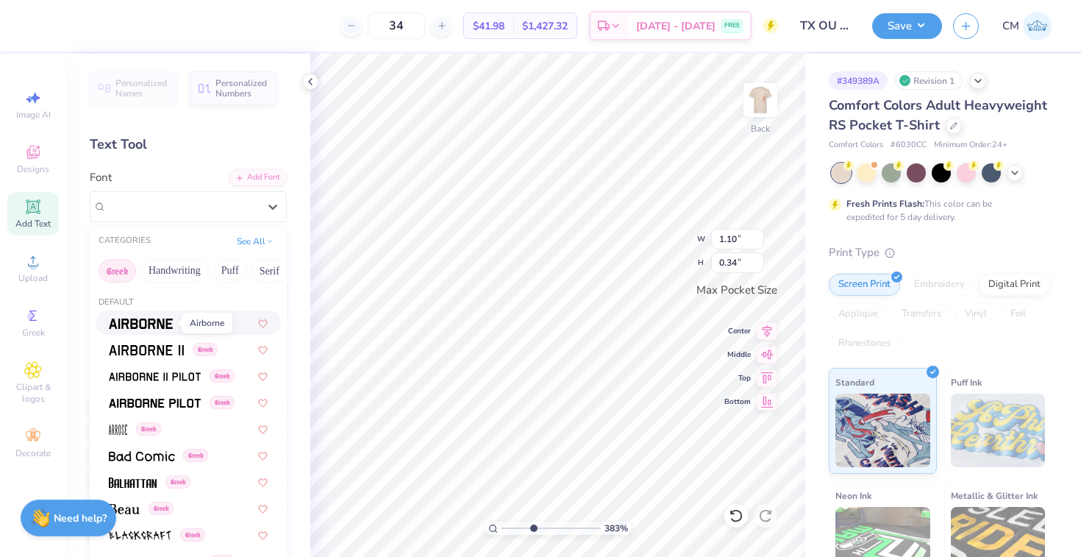
click at [161, 323] on img at bounding box center [141, 323] width 64 height 10
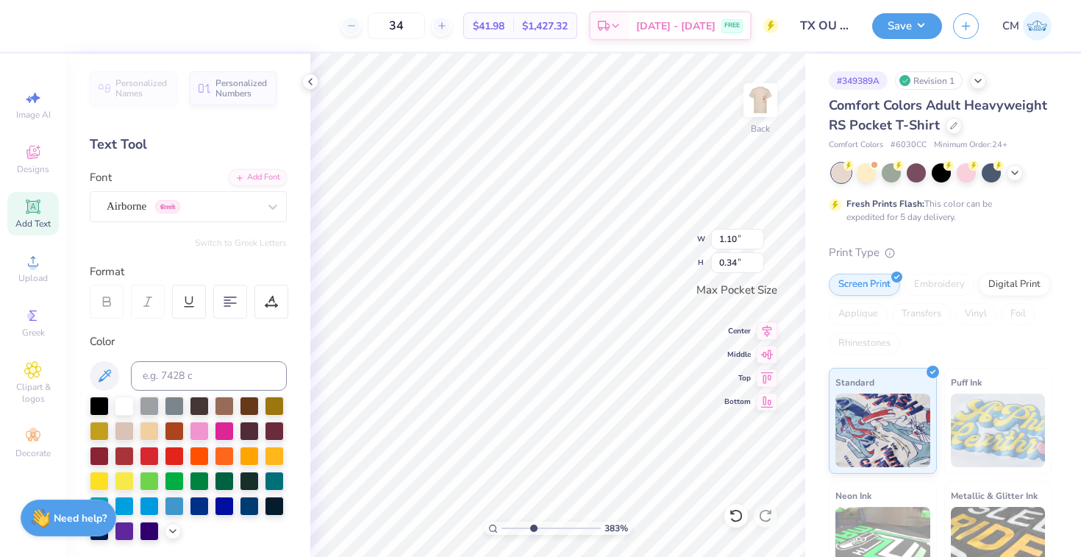
click at [213, 254] on div "Personalized Names Personalized Numbers Text Tool Add Font Font Airborne Greek …" at bounding box center [188, 305] width 244 height 503
click at [265, 240] on button "Switch to Greek Letters" at bounding box center [241, 243] width 92 height 12
type input "1.05"
type input "0.33"
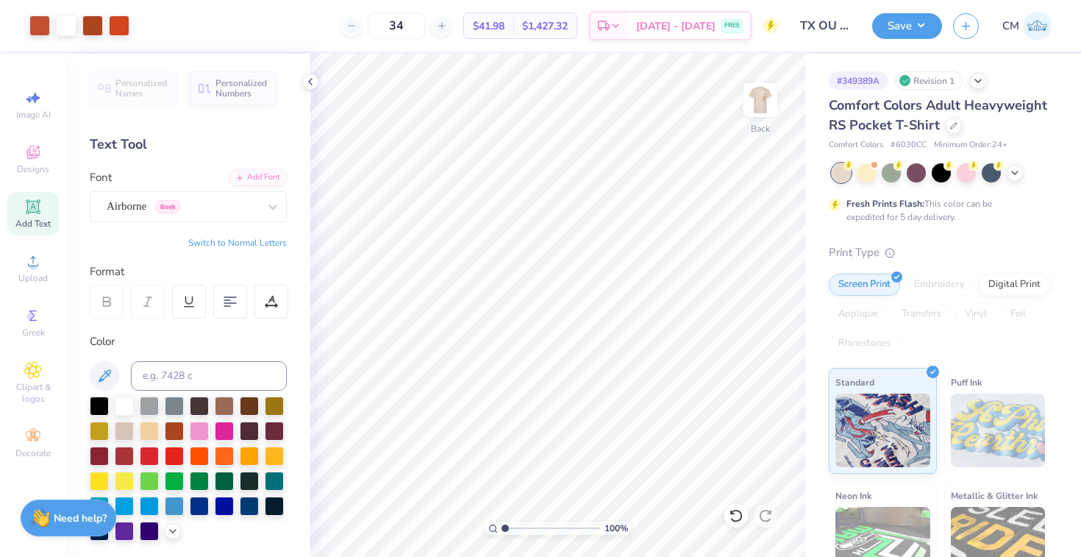
drag, startPoint x: 533, startPoint y: 525, endPoint x: 502, endPoint y: 521, distance: 31.9
type input "1"
click at [502, 521] on input "range" at bounding box center [551, 527] width 99 height 13
click at [755, 99] on img at bounding box center [760, 100] width 59 height 59
type input "7.90"
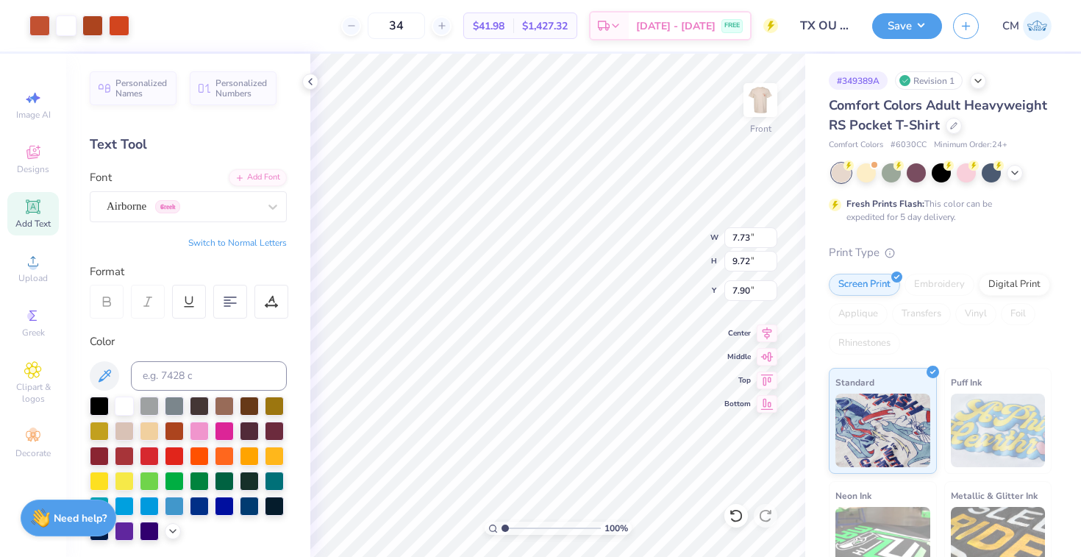
type input "7.73"
type input "9.72"
type input "7.50"
type input "9.81"
type input "12.33"
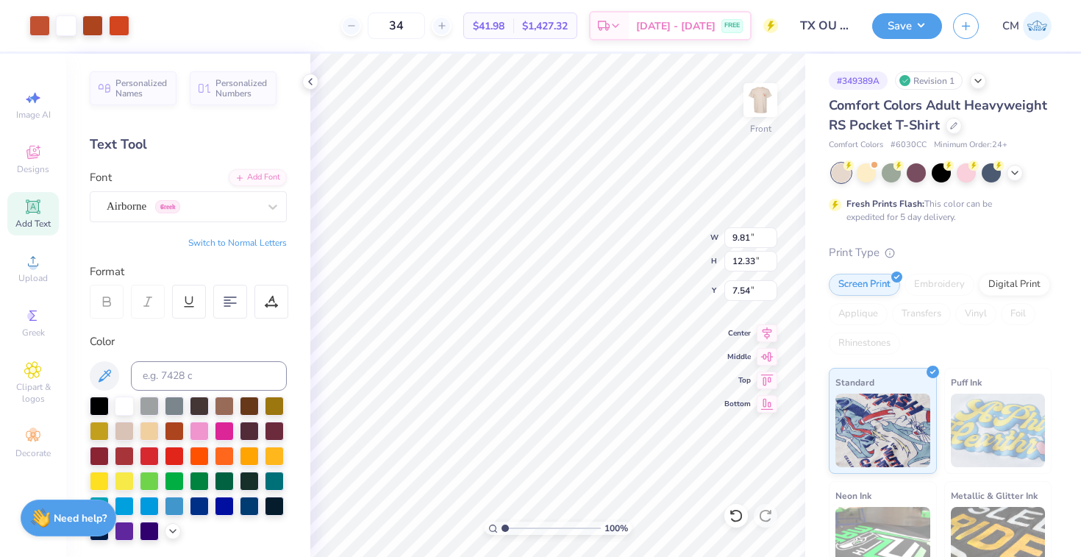
type input "6.67"
type textarea "D"
type textarea "alpha Xi Delta"
type input "4.60"
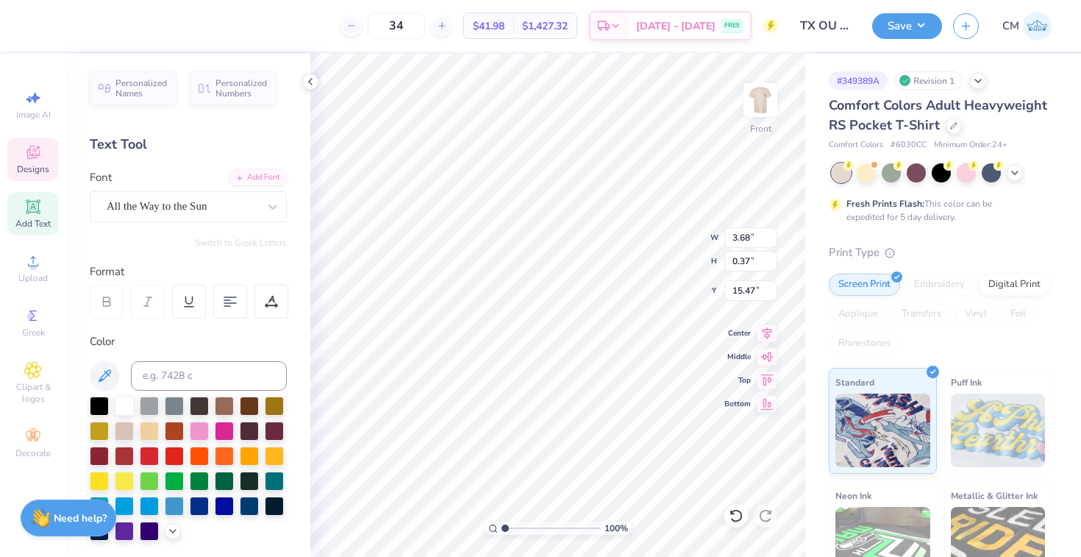
type input "0.43"
type input "16.07"
type textarea "October 10th, 2025"
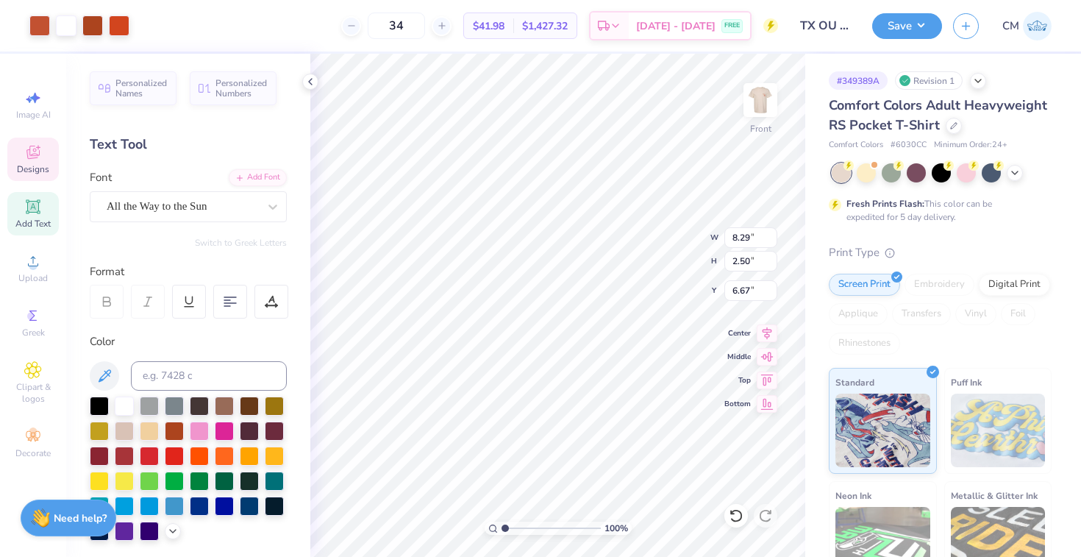
type input "11.12"
type input "3.35"
type input "5.82"
type input "12.50"
type input "3.76"
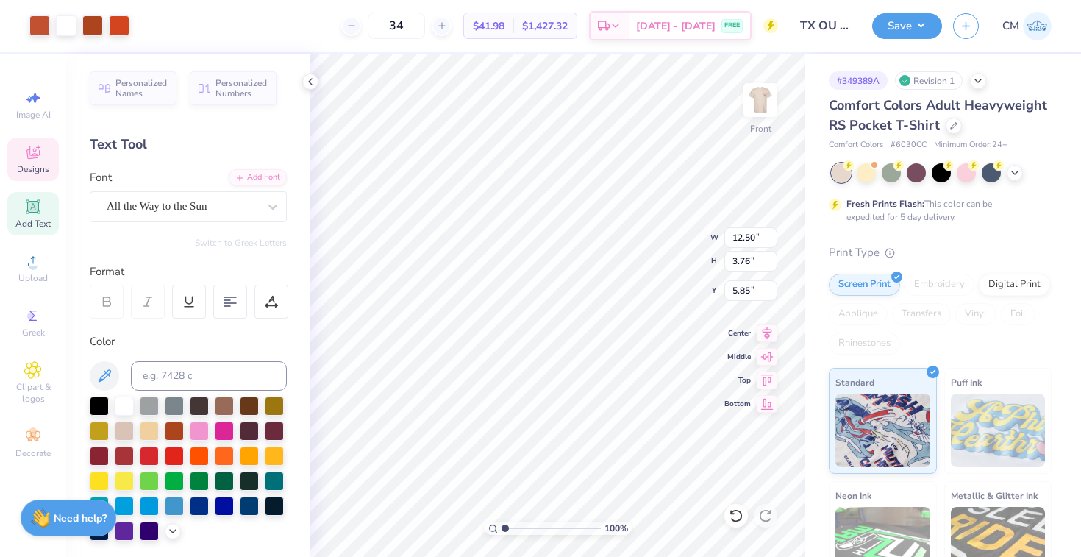
type input "3.86"
type input "4.56"
type input "5.47"
type input "9.21"
type input "2.85"
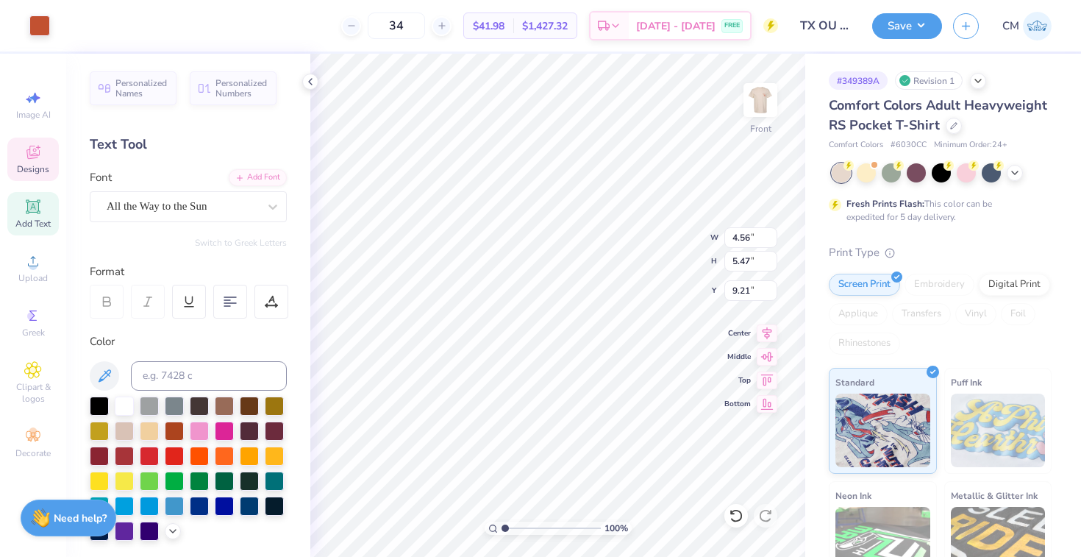
type input "4.54"
click at [738, 508] on icon at bounding box center [736, 515] width 15 height 15
type input "9.51"
type input "7.63"
type input "13.73"
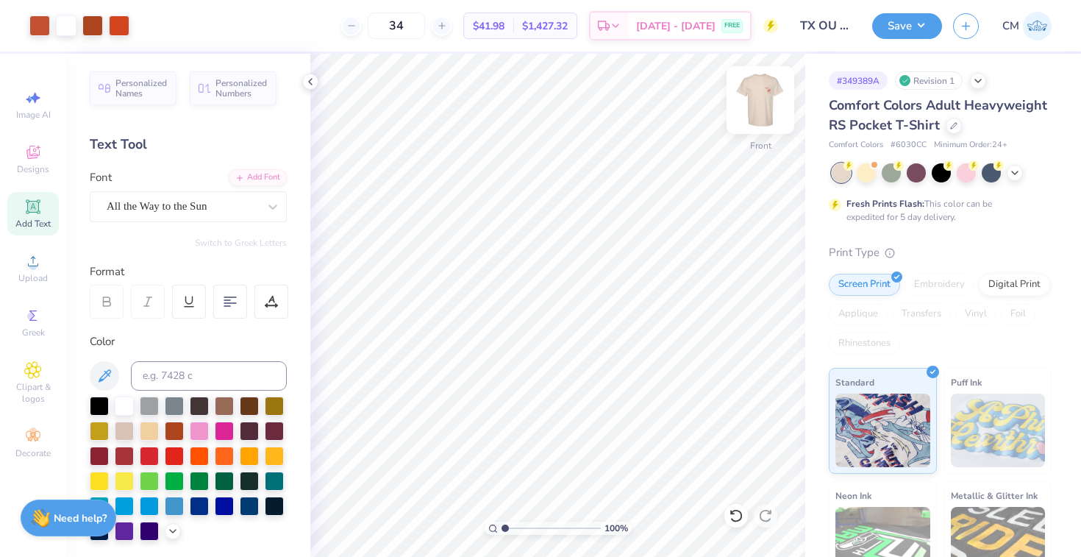
click at [749, 106] on img at bounding box center [760, 100] width 59 height 59
click at [1012, 170] on polyline at bounding box center [1015, 171] width 6 height 3
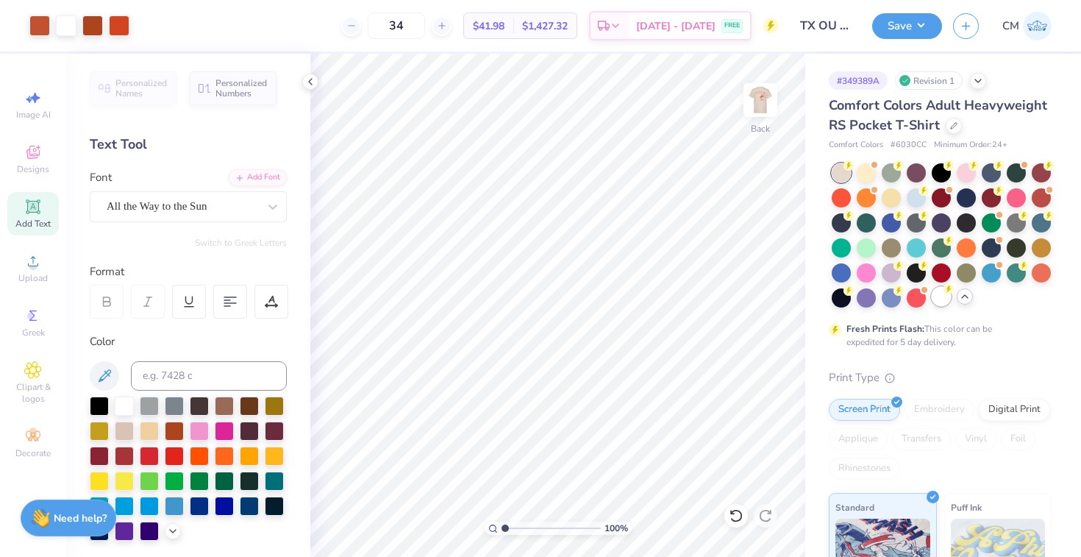
click at [936, 293] on div at bounding box center [941, 296] width 19 height 19
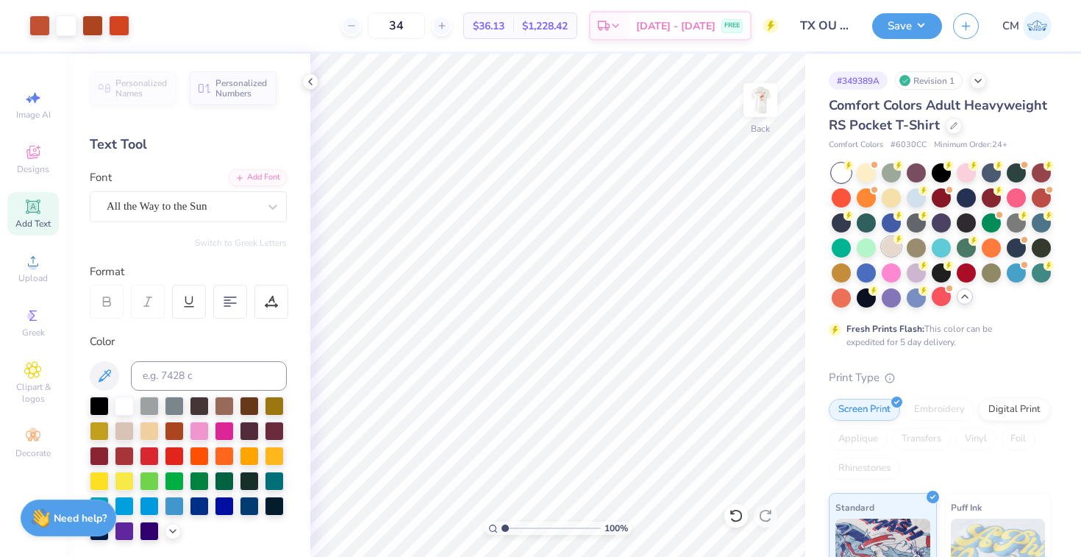
click at [893, 246] on div at bounding box center [891, 246] width 19 height 19
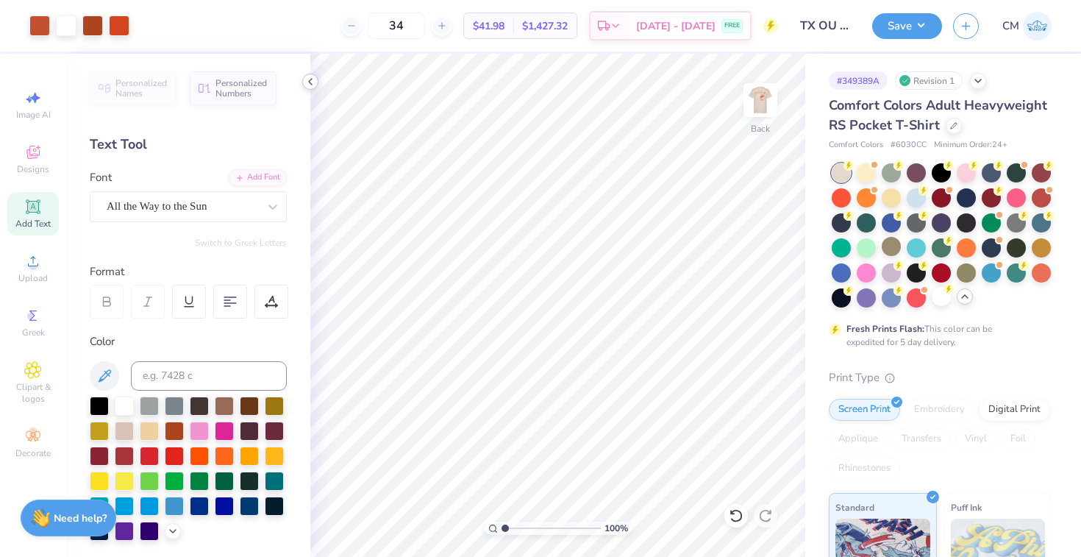
click at [315, 80] on icon at bounding box center [310, 82] width 12 height 12
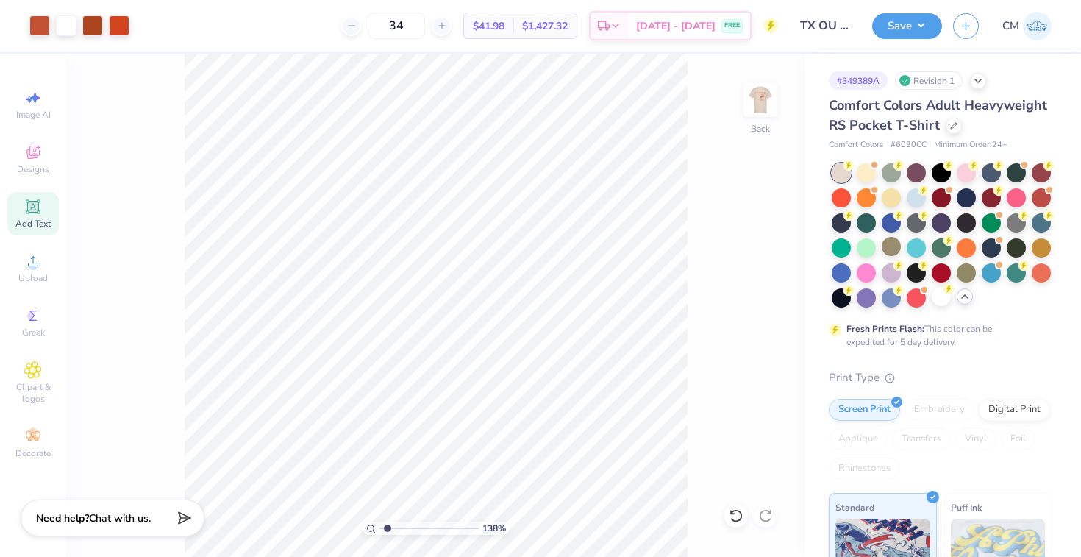
type input "1.47"
click at [387, 527] on input "range" at bounding box center [428, 527] width 99 height 13
click at [765, 90] on img at bounding box center [760, 100] width 59 height 59
click at [909, 22] on button "Save" at bounding box center [907, 24] width 70 height 26
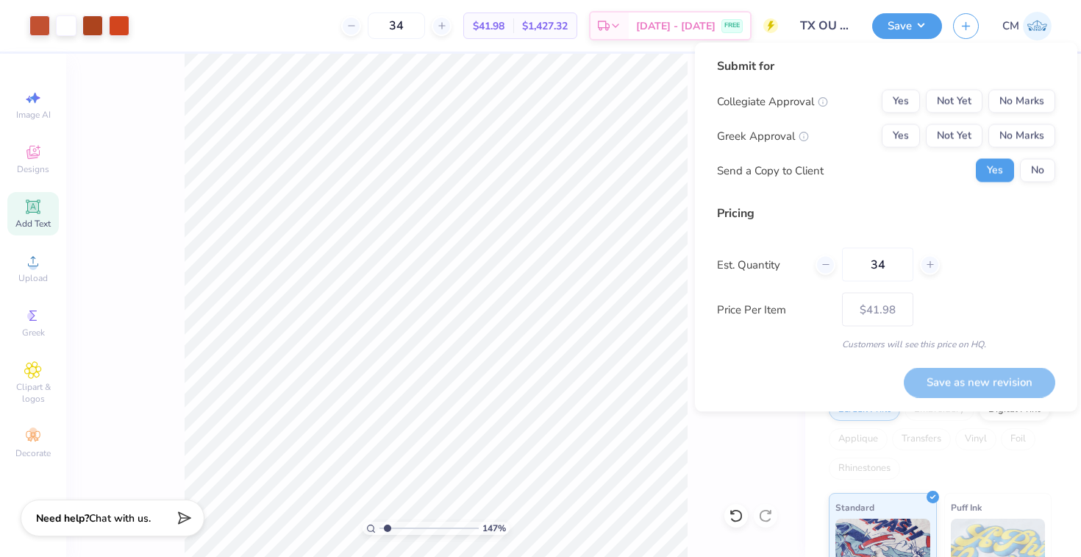
click at [814, 27] on input "TX OU SHIRT" at bounding box center [825, 25] width 72 height 29
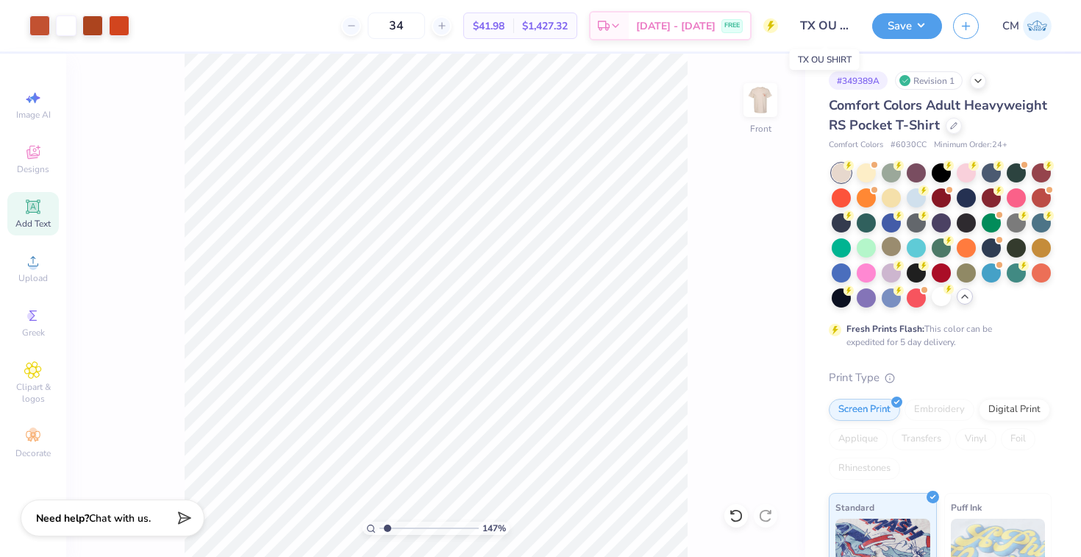
click at [845, 26] on input "TX OU SHIRT" at bounding box center [825, 25] width 72 height 29
click at [917, 23] on button "Save" at bounding box center [907, 24] width 70 height 26
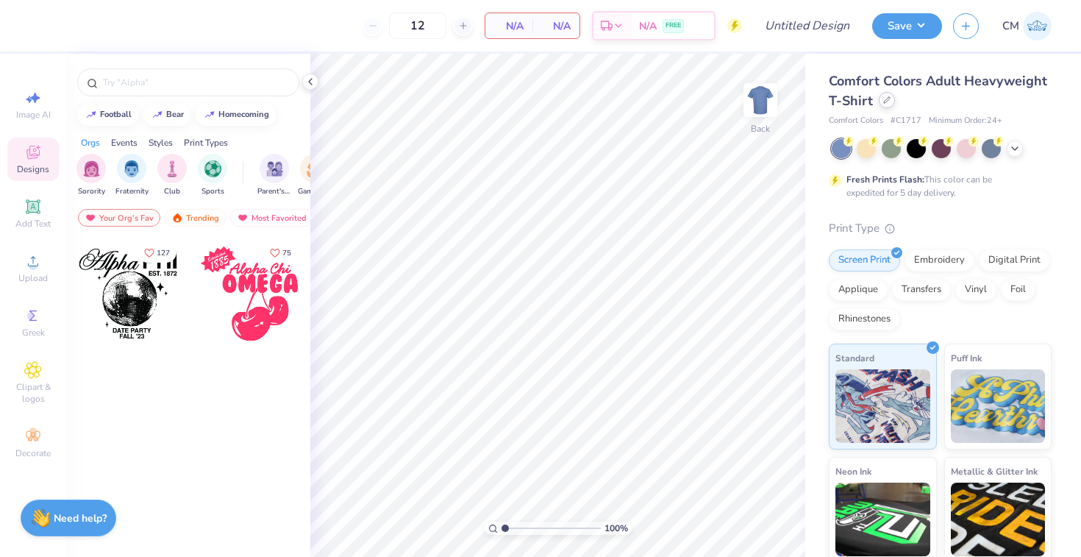
click at [884, 104] on div at bounding box center [887, 100] width 16 height 16
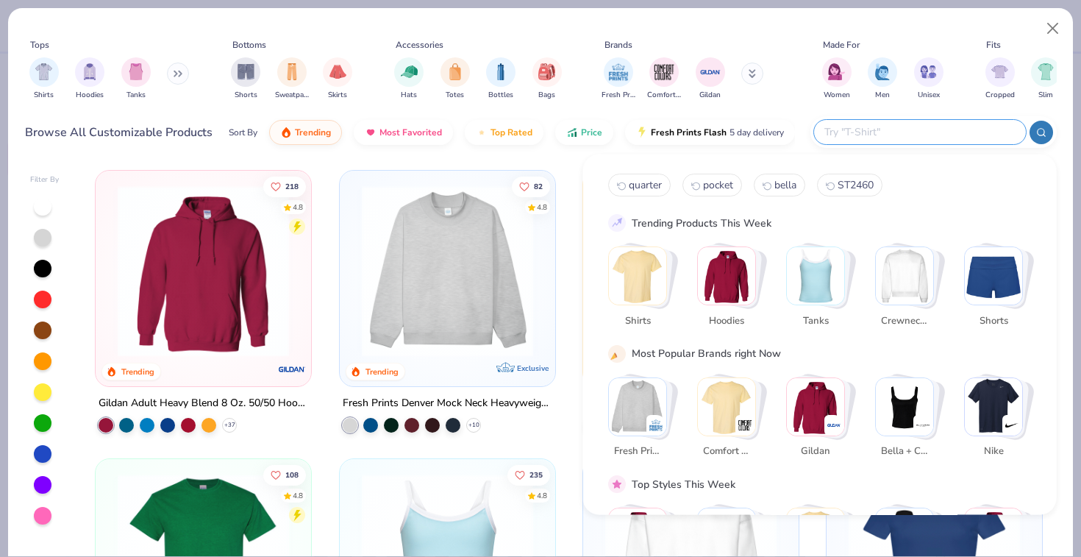
click at [937, 129] on input "text" at bounding box center [919, 132] width 193 height 17
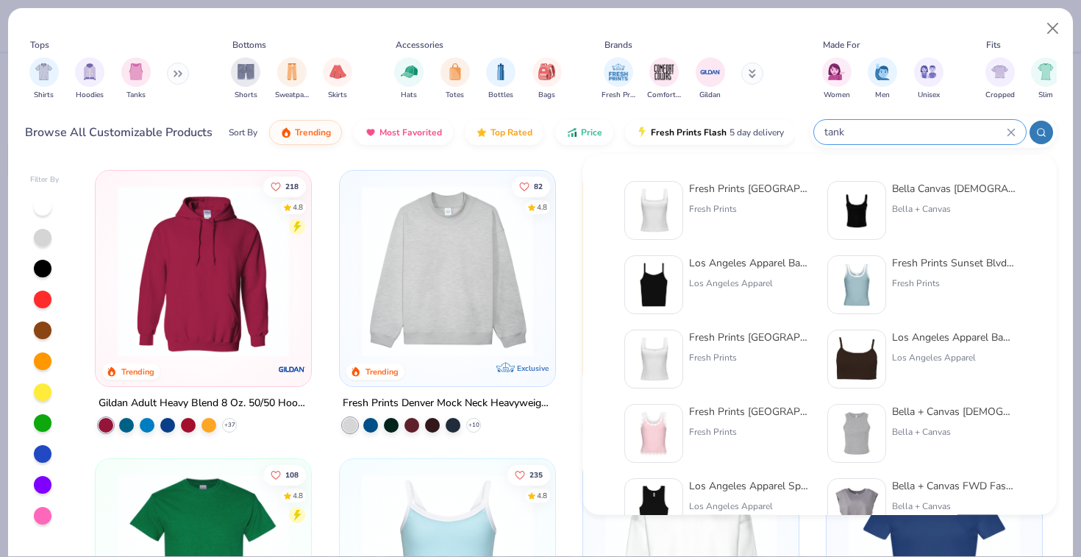
type input "tank"
click at [935, 193] on div "Bella Canvas [DEMOGRAPHIC_DATA]' Micro Ribbed Scoop Tank" at bounding box center [954, 188] width 124 height 15
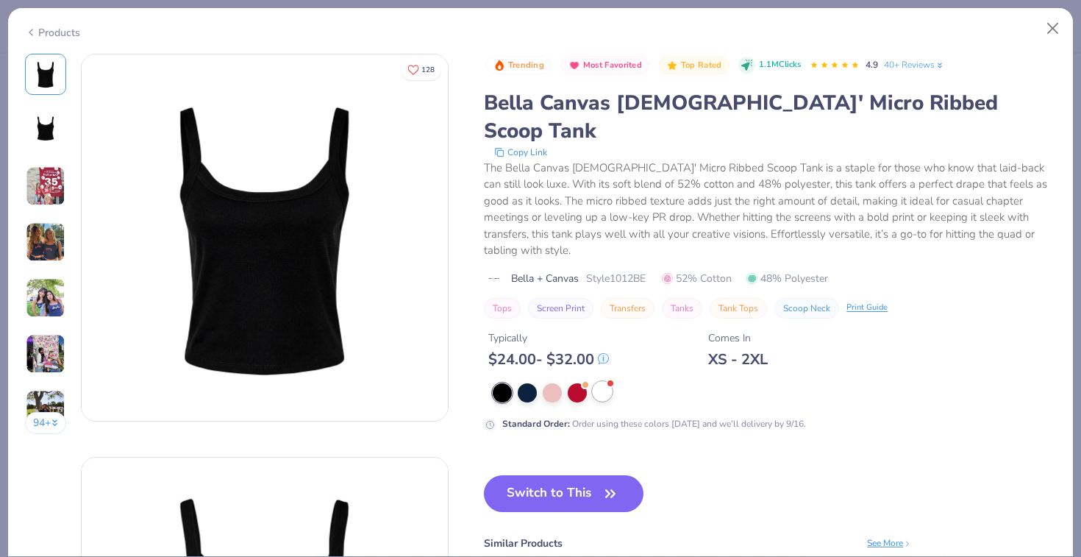
click at [606, 382] on div at bounding box center [602, 391] width 19 height 19
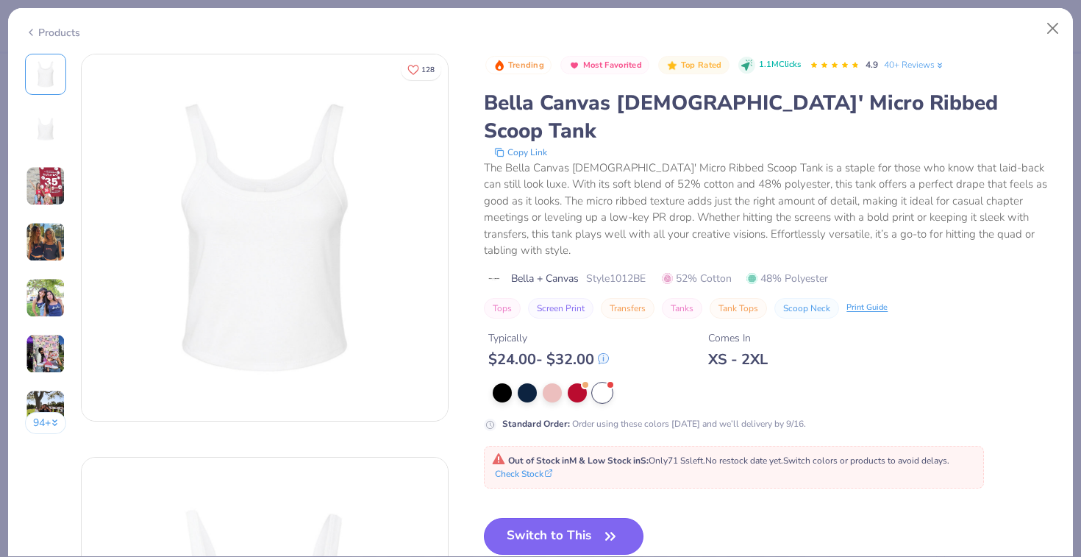
click at [552, 518] on button "Switch to This" at bounding box center [564, 536] width 160 height 37
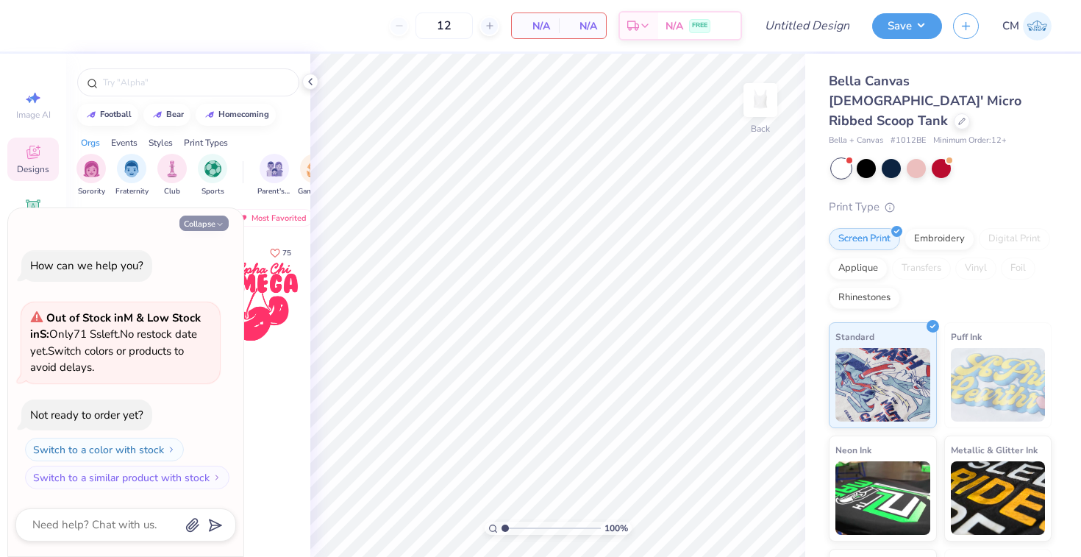
click at [206, 218] on button "Collapse" at bounding box center [203, 222] width 49 height 15
type textarea "x"
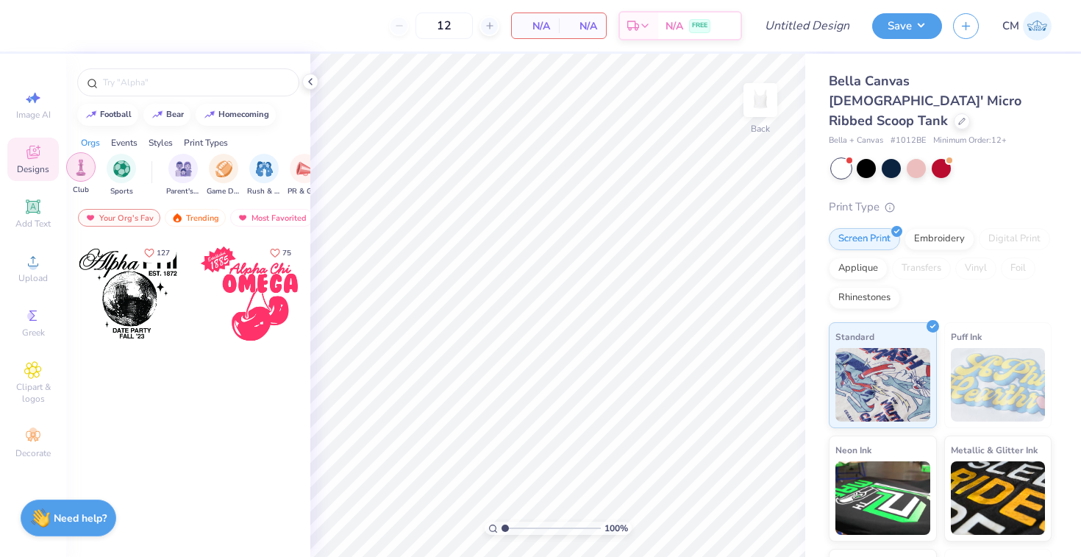
scroll to position [0, 102]
click at [141, 217] on div "Your Org's Fav" at bounding box center [119, 218] width 82 height 18
click at [269, 210] on div "Most Favorited" at bounding box center [271, 218] width 83 height 18
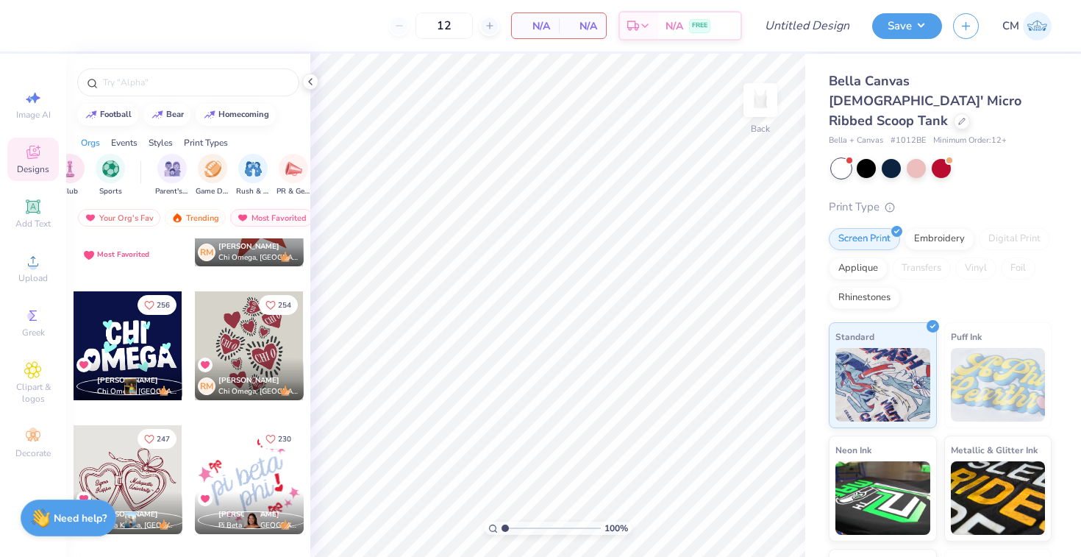
scroll to position [85, 0]
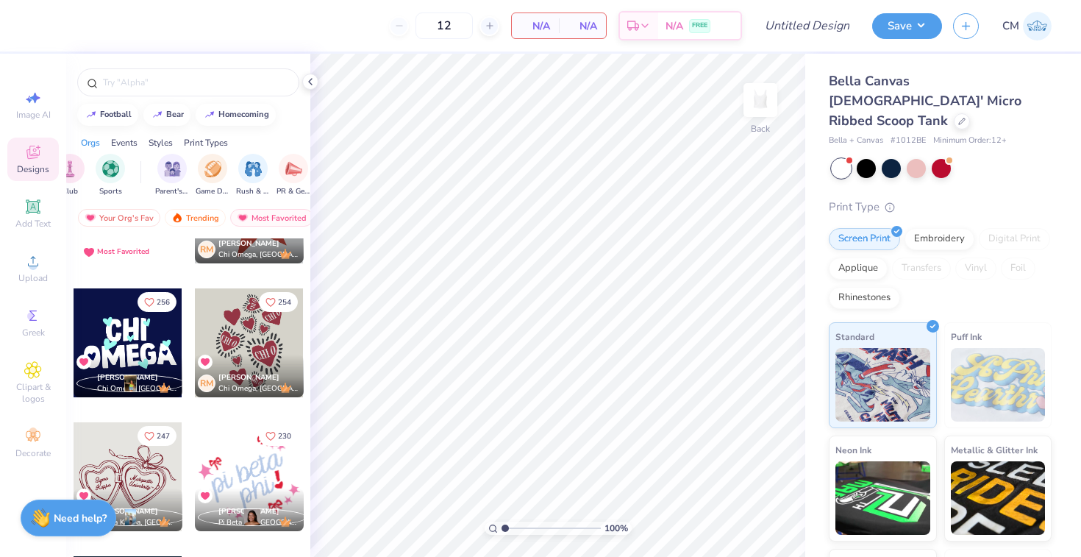
click at [253, 338] on div at bounding box center [249, 342] width 109 height 109
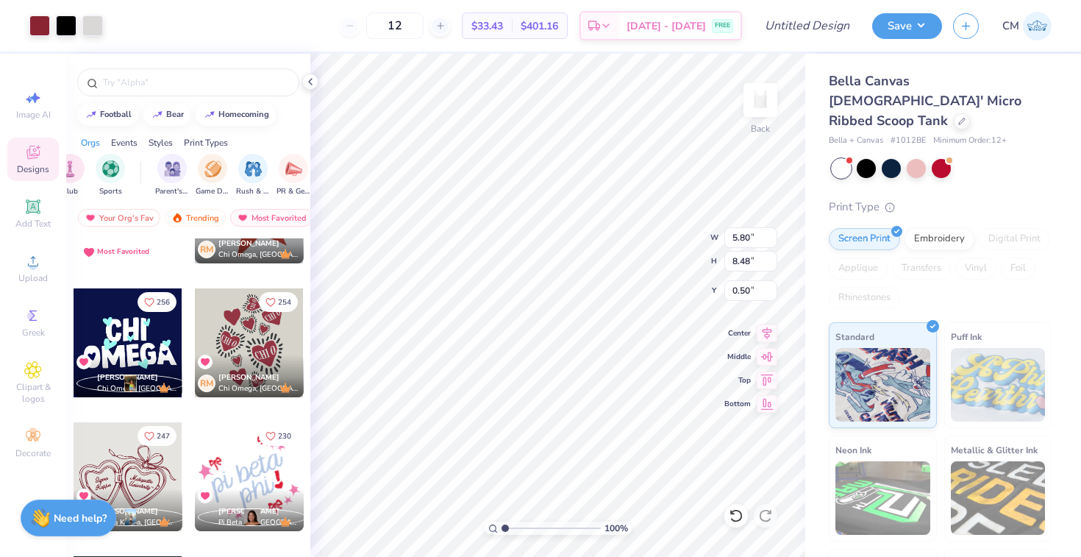
type input "0.50"
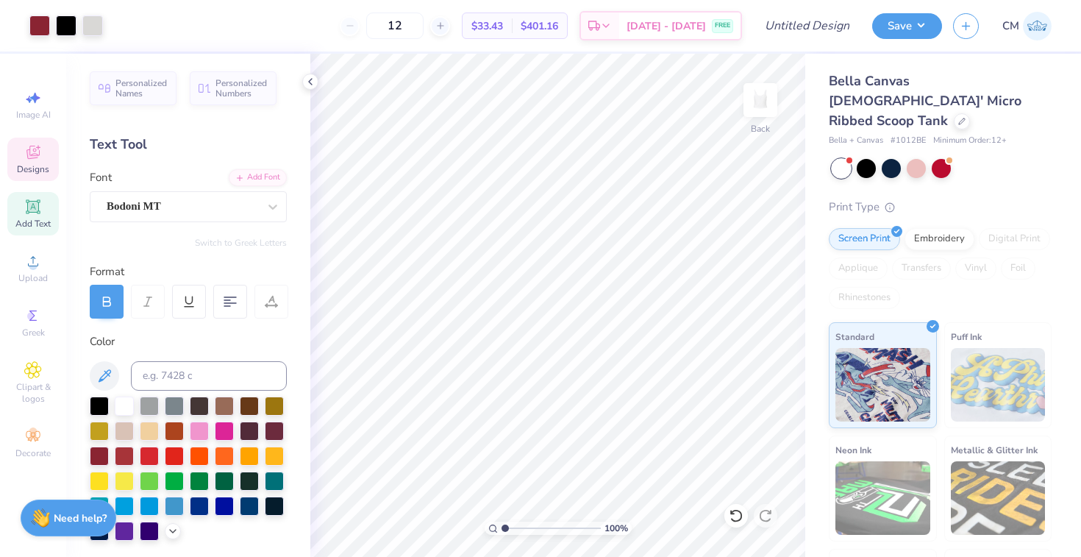
click at [48, 149] on div "Designs" at bounding box center [32, 159] width 51 height 43
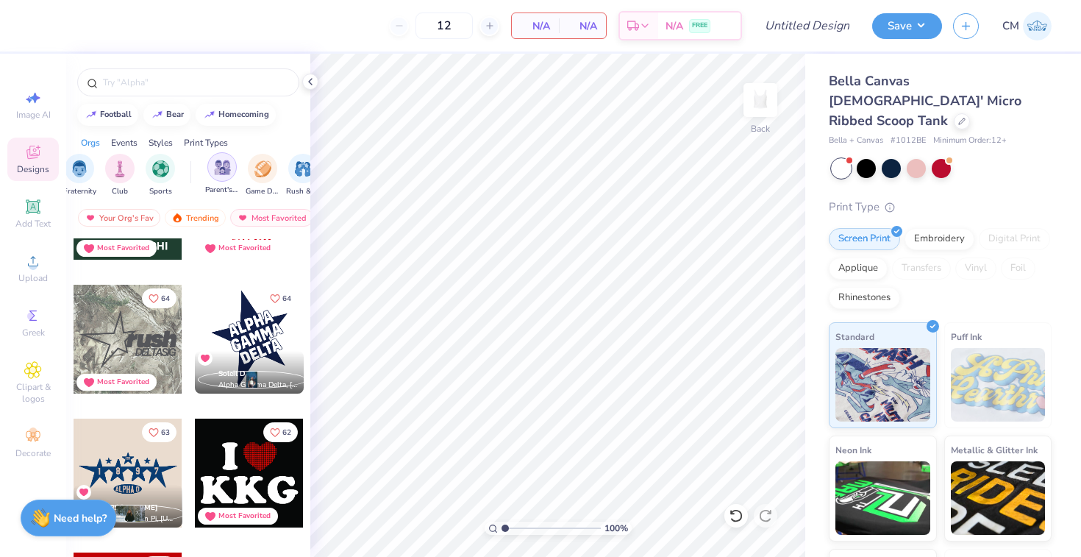
scroll to position [0, 54]
click at [263, 165] on img "filter for Game Day" at bounding box center [260, 167] width 17 height 17
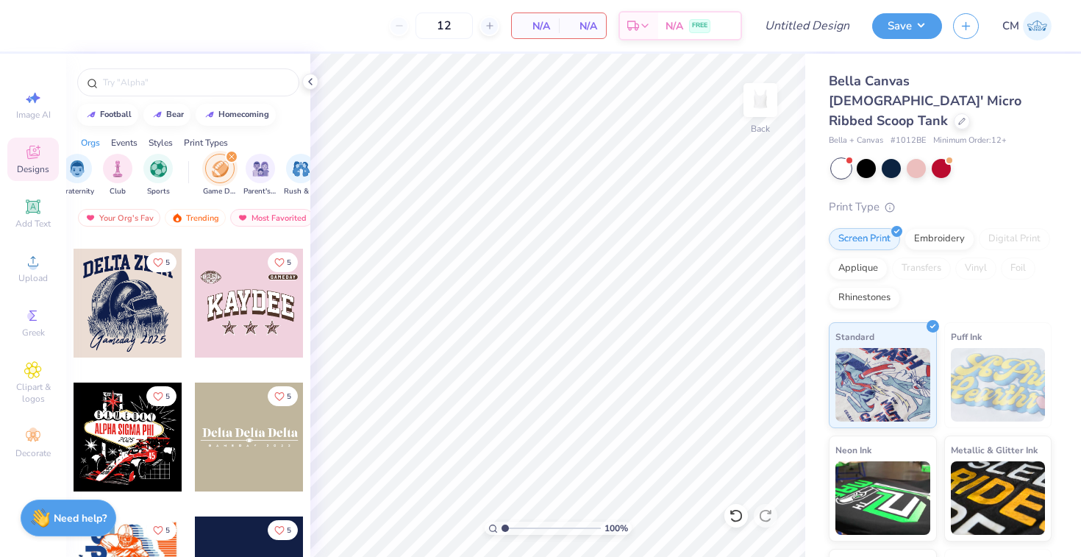
scroll to position [4005, 0]
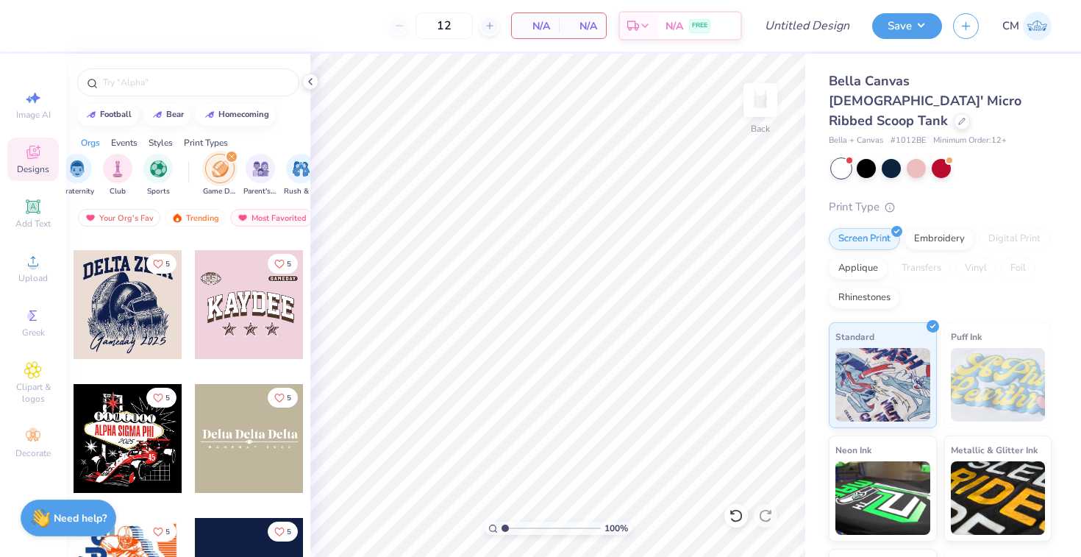
click at [232, 302] on div at bounding box center [249, 304] width 109 height 109
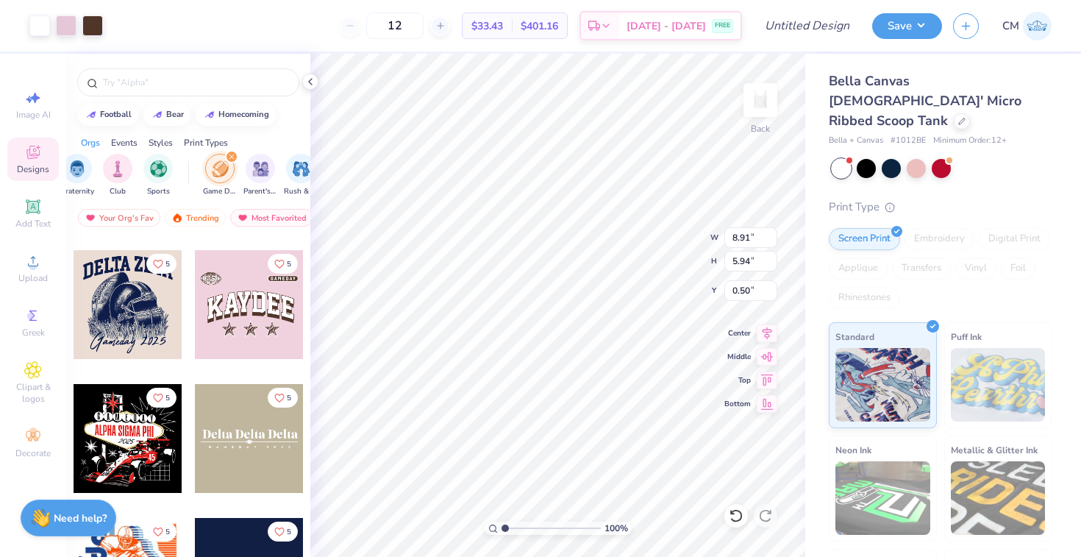
type input "0.50"
type input "7.15"
type input "4.76"
type input "0.74"
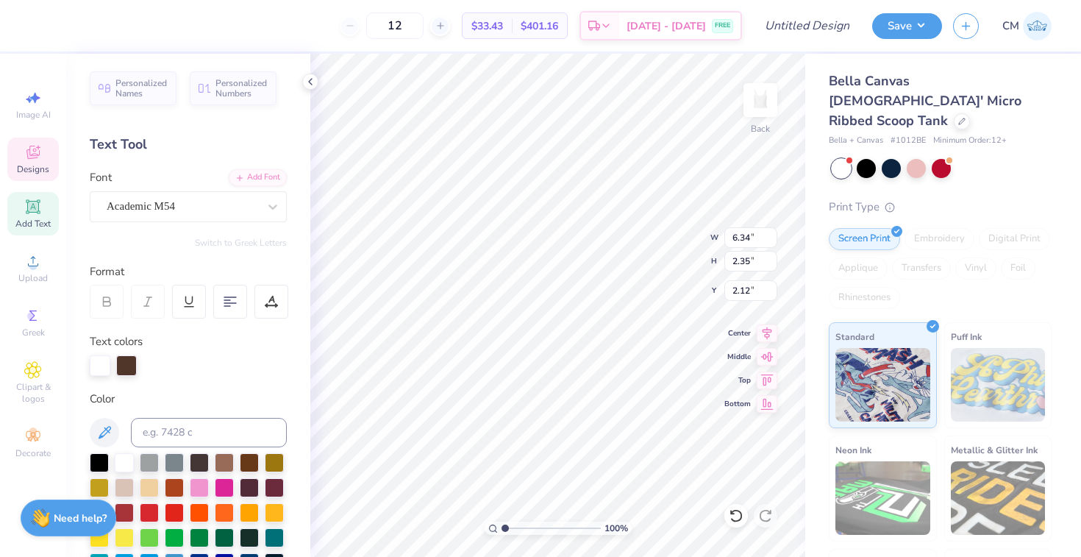
scroll to position [0, 0]
type textarea "K"
type textarea "AXD"
click at [238, 211] on div "Academic M54" at bounding box center [182, 206] width 154 height 23
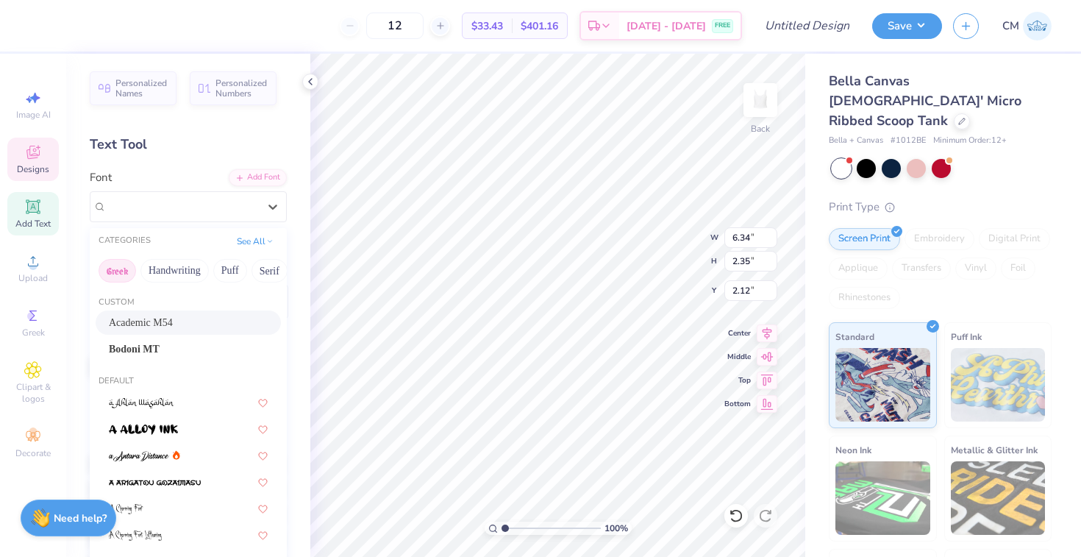
click at [121, 266] on button "Greek" at bounding box center [118, 271] width 38 height 24
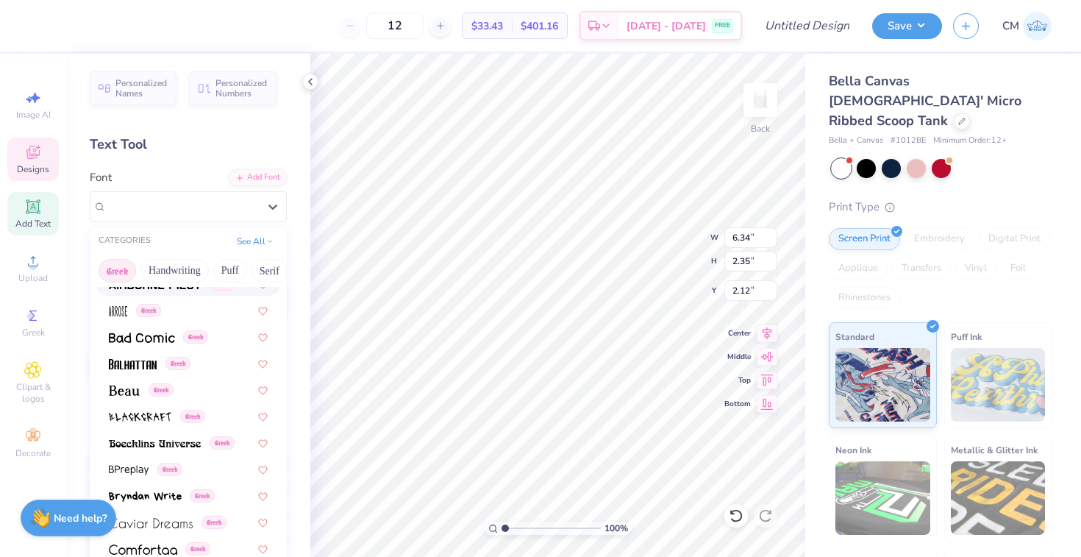
scroll to position [129, 0]
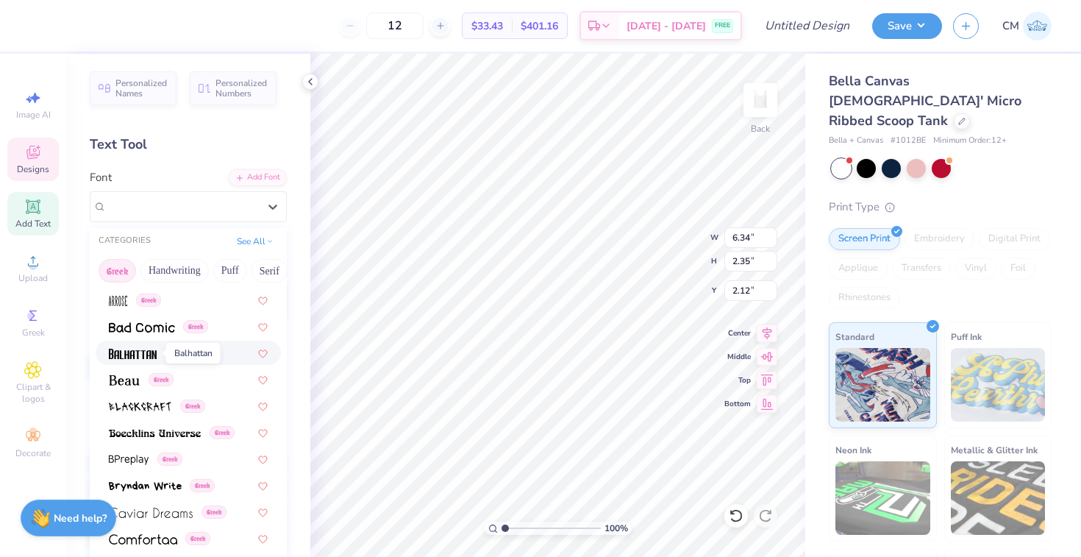
click at [137, 355] on img at bounding box center [133, 354] width 48 height 10
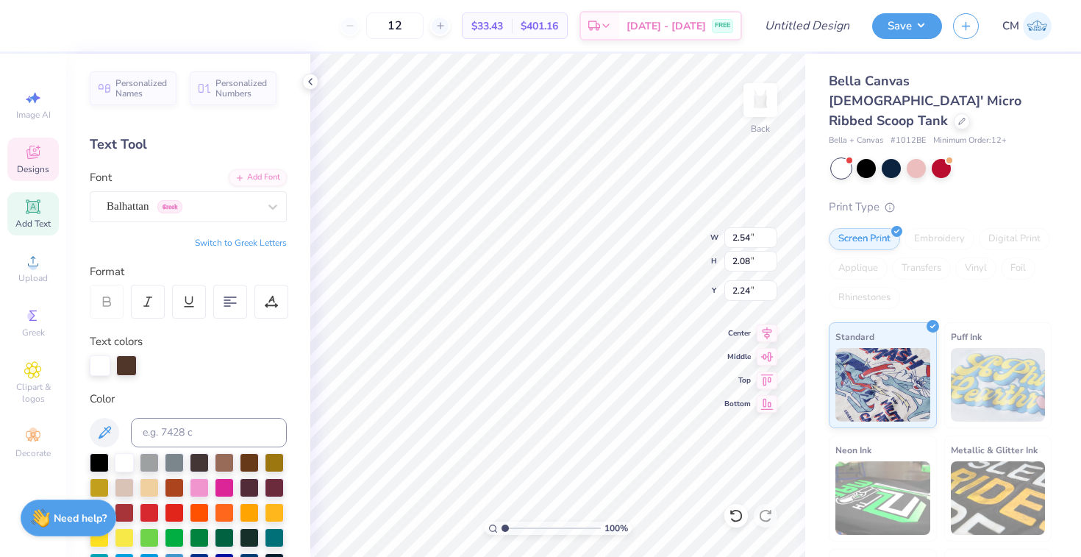
click at [225, 240] on button "Switch to Greek Letters" at bounding box center [241, 243] width 92 height 12
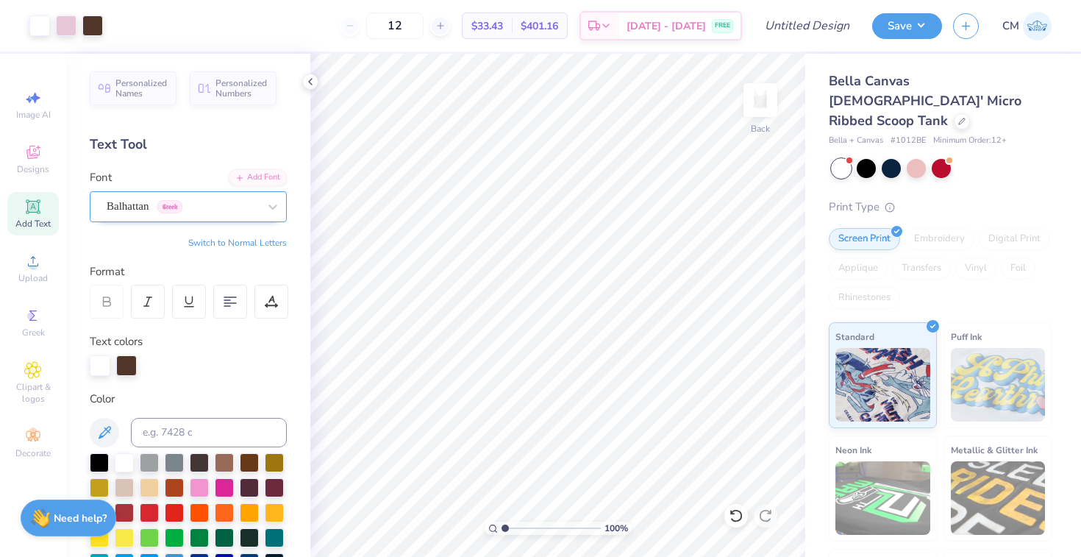
click at [212, 209] on div "Balhattan Greek" at bounding box center [182, 206] width 154 height 23
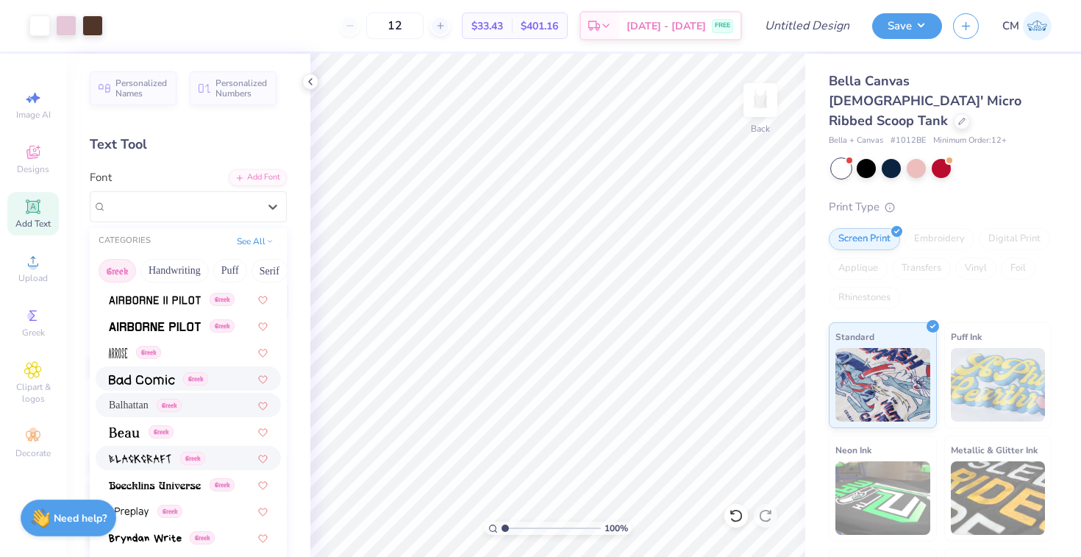
scroll to position [77, 0]
click at [152, 486] on img at bounding box center [155, 485] width 92 height 10
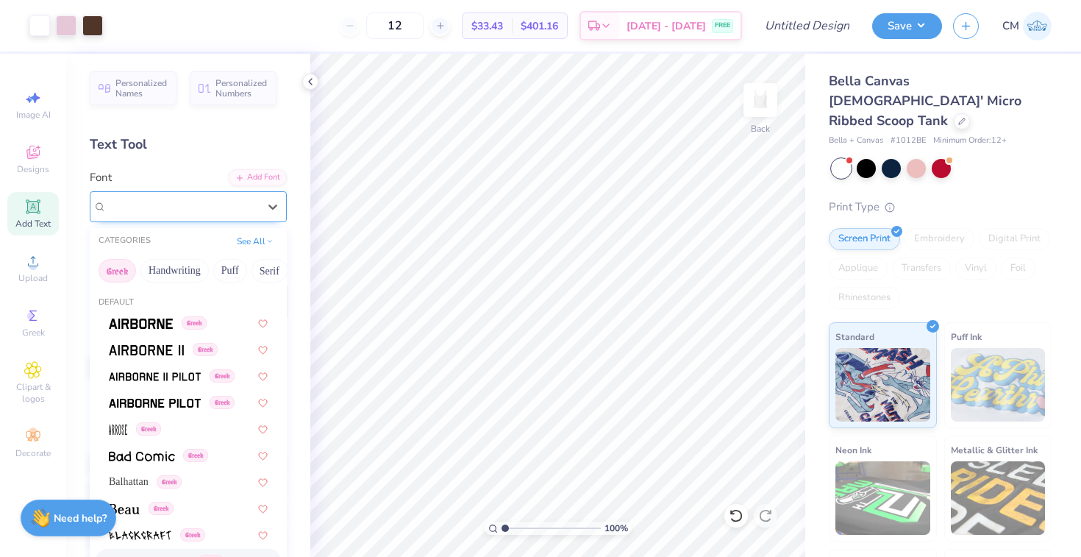
click at [237, 192] on div "Boecklins Universe Greek" at bounding box center [188, 206] width 197 height 31
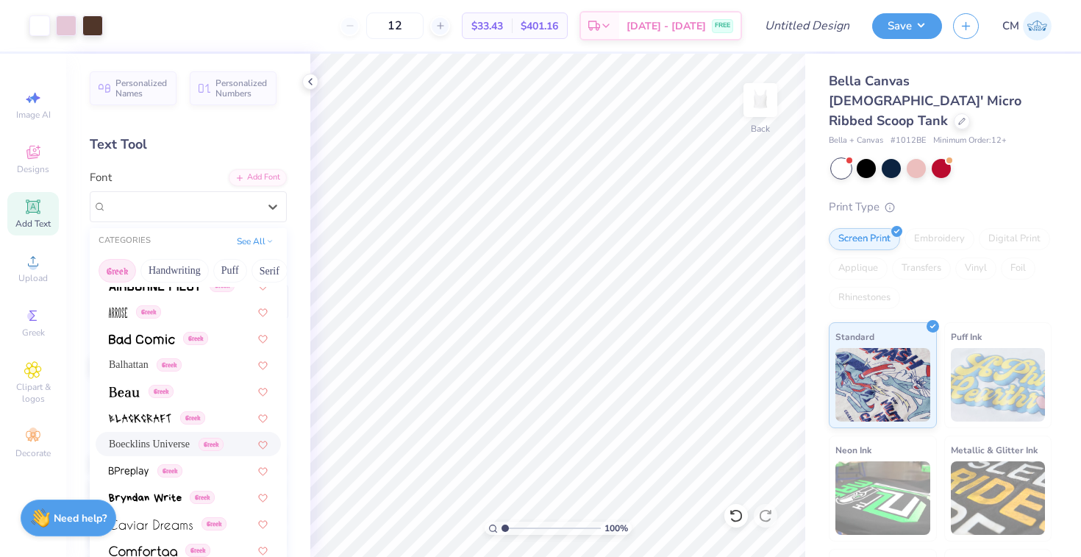
scroll to position [160, 0]
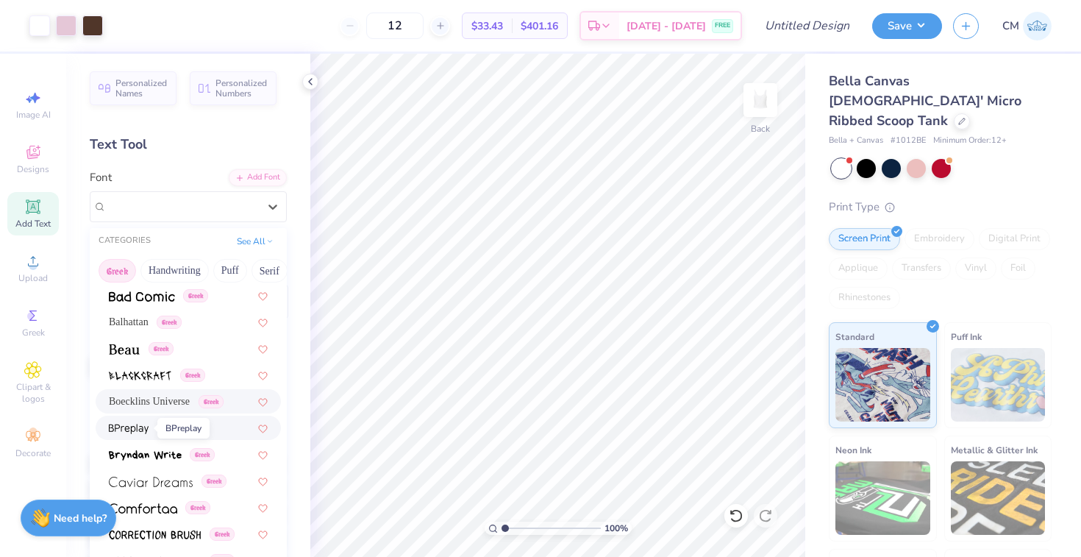
click at [129, 431] on img at bounding box center [129, 429] width 40 height 10
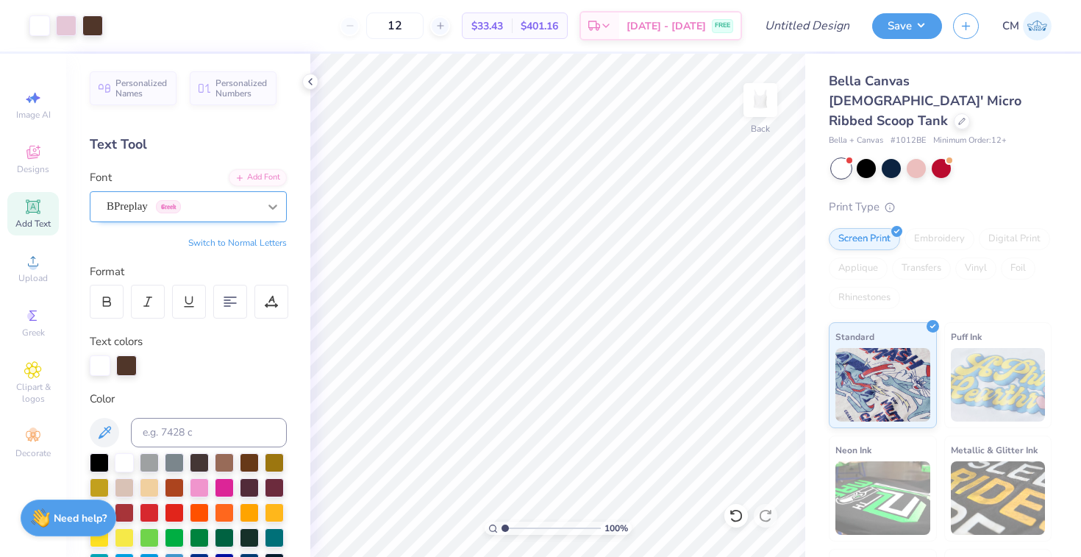
click at [269, 207] on icon at bounding box center [272, 206] width 15 height 15
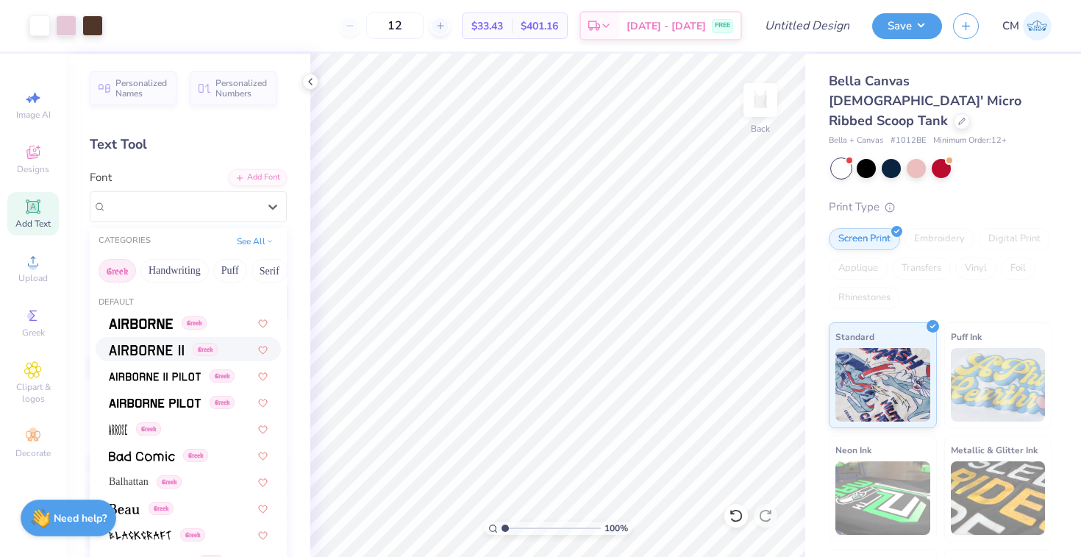
click at [157, 352] on img at bounding box center [146, 350] width 75 height 10
click at [228, 204] on div "Airborne II Greek" at bounding box center [182, 206] width 154 height 23
click at [167, 323] on img at bounding box center [141, 323] width 64 height 10
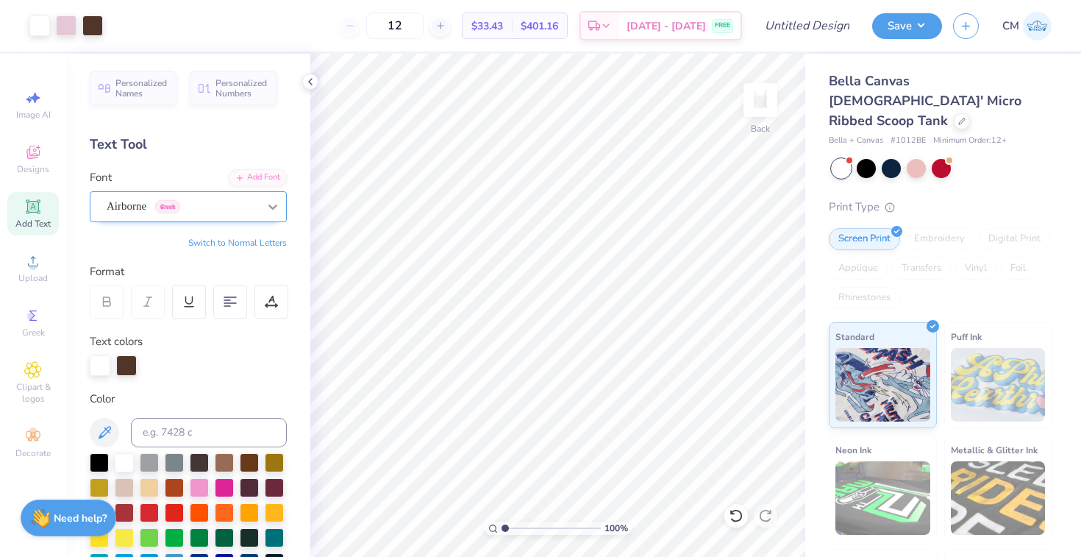
click at [265, 209] on icon at bounding box center [272, 206] width 15 height 15
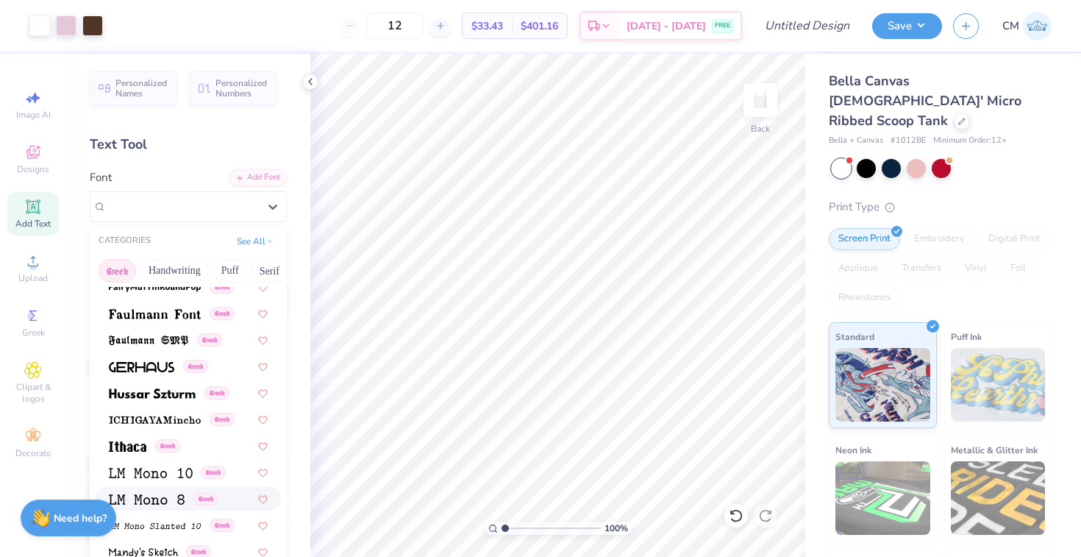
scroll to position [555, 0]
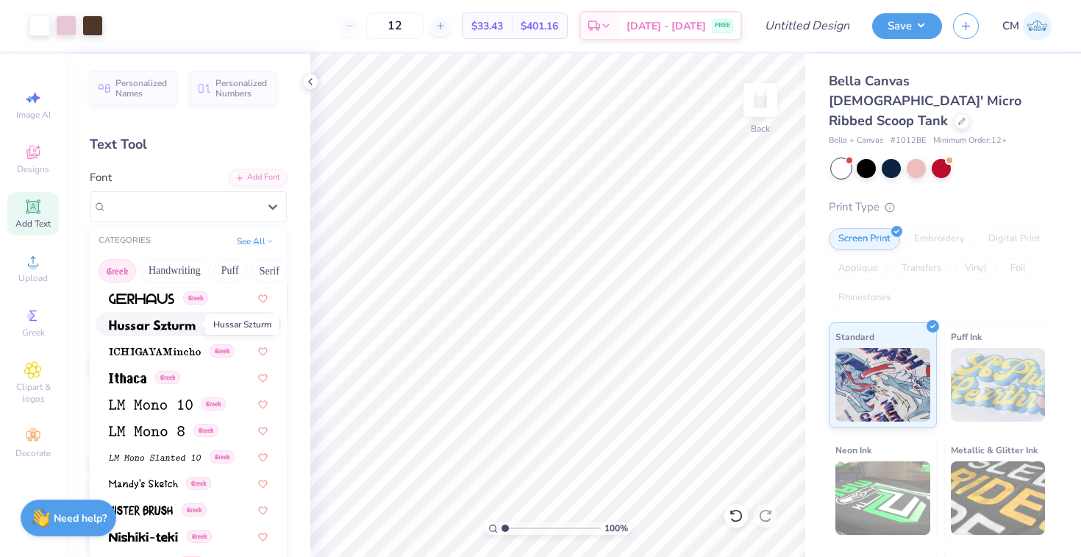
click at [157, 320] on img at bounding box center [152, 325] width 87 height 10
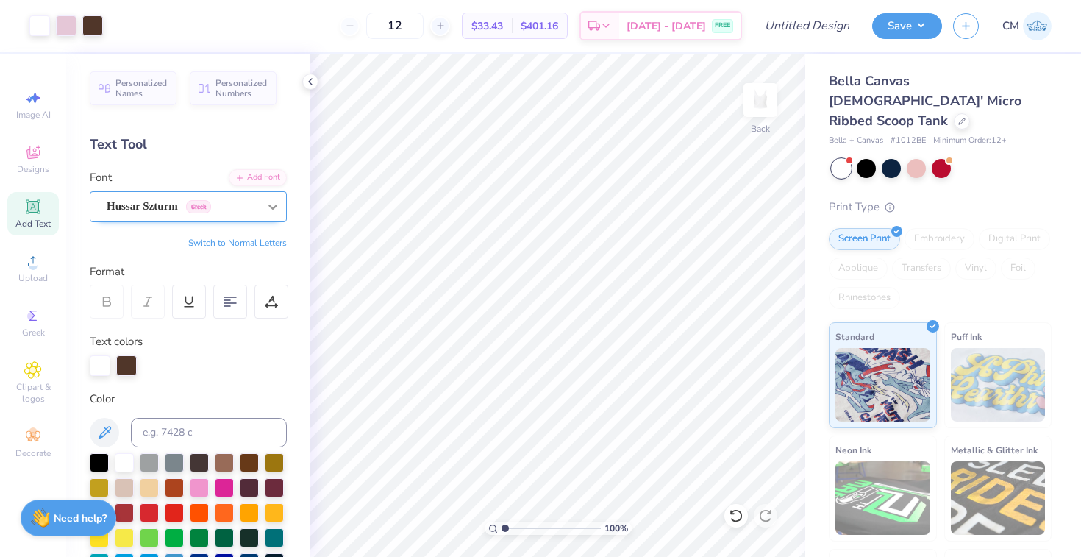
click at [272, 205] on icon at bounding box center [272, 206] width 15 height 15
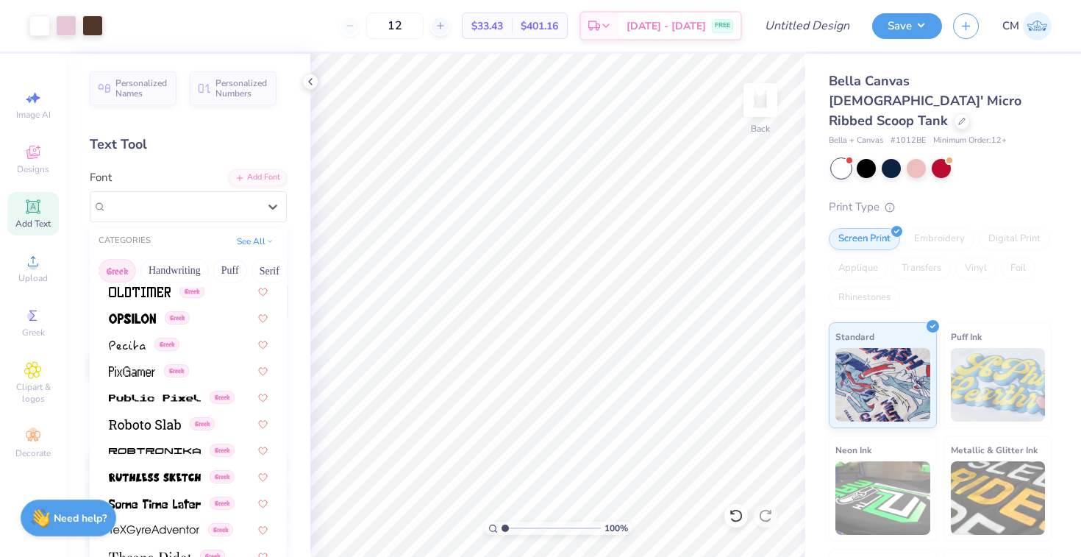
scroll to position [890, 0]
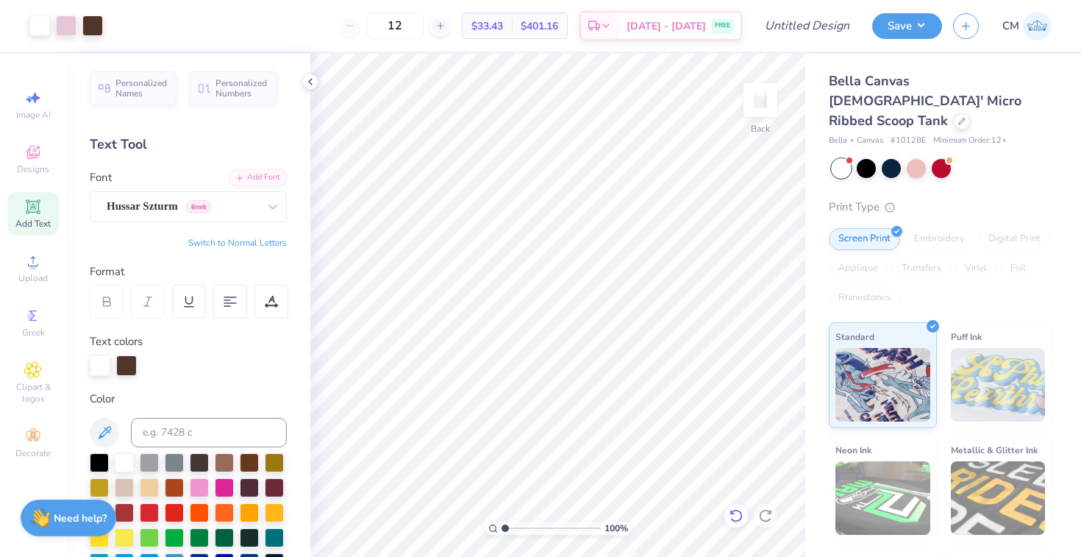
click at [732, 515] on icon at bounding box center [736, 515] width 15 height 15
click at [742, 515] on icon at bounding box center [736, 515] width 15 height 15
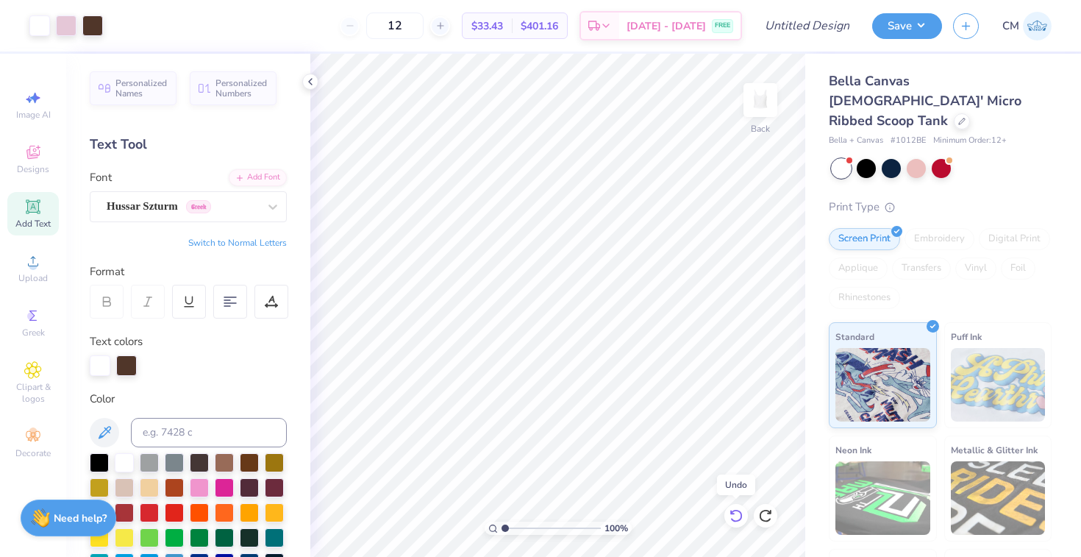
click at [742, 515] on icon at bounding box center [736, 515] width 15 height 15
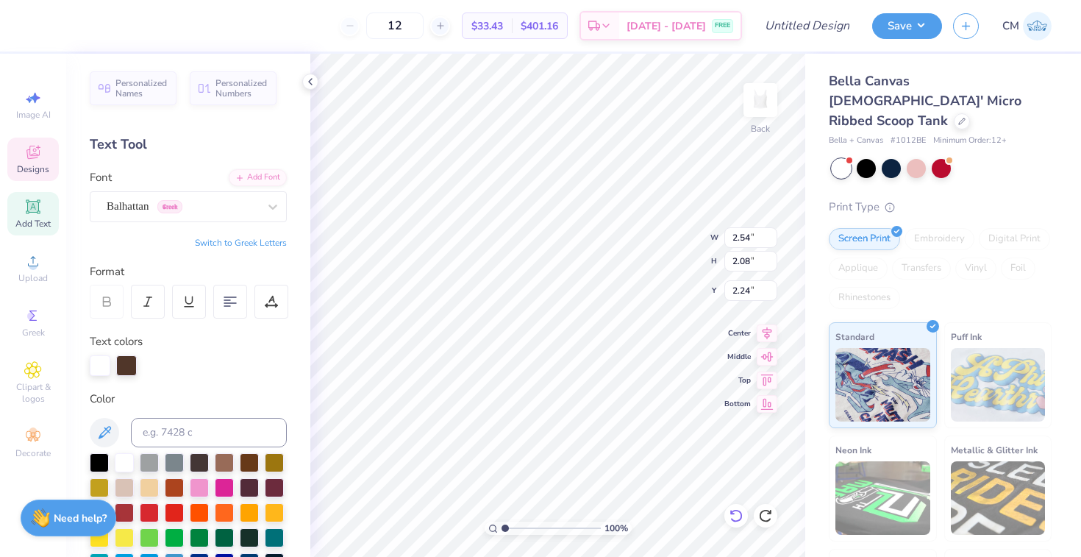
type textarea "AXiD"
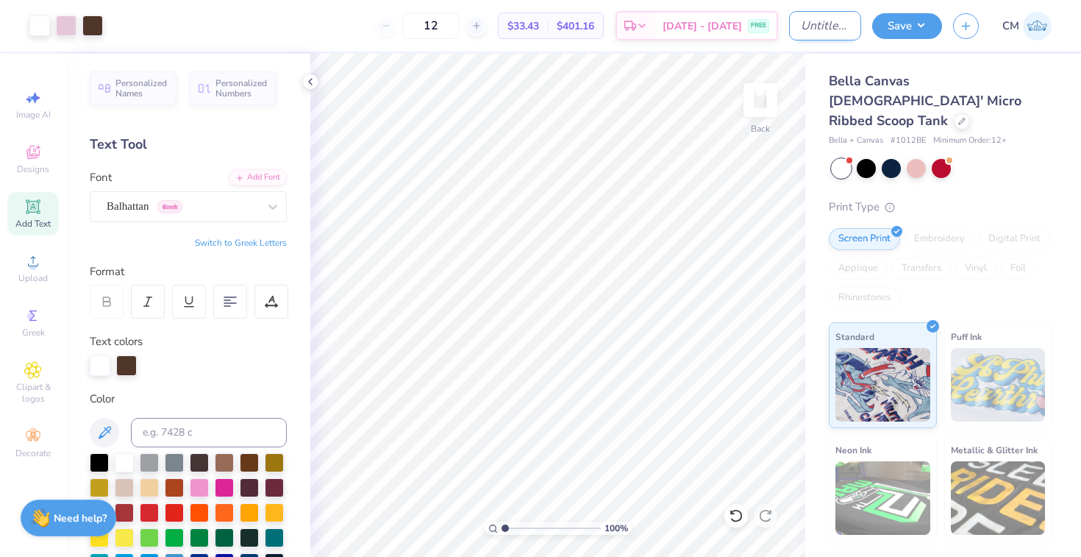
click at [789, 31] on input "Design Title" at bounding box center [825, 25] width 72 height 29
type input "ou tank"
click at [909, 24] on button "Save" at bounding box center [907, 24] width 70 height 26
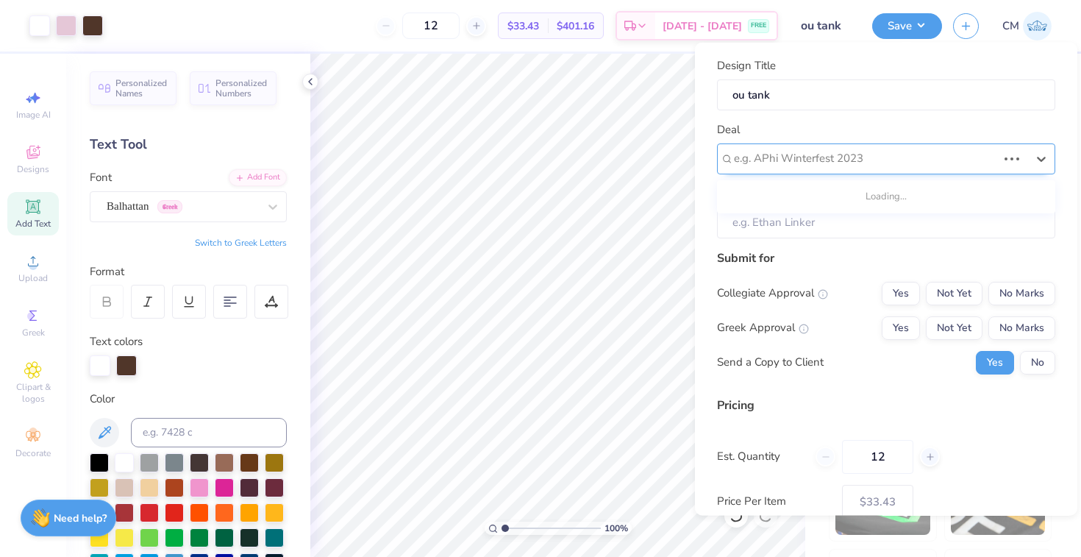
click at [865, 152] on div at bounding box center [865, 159] width 263 height 20
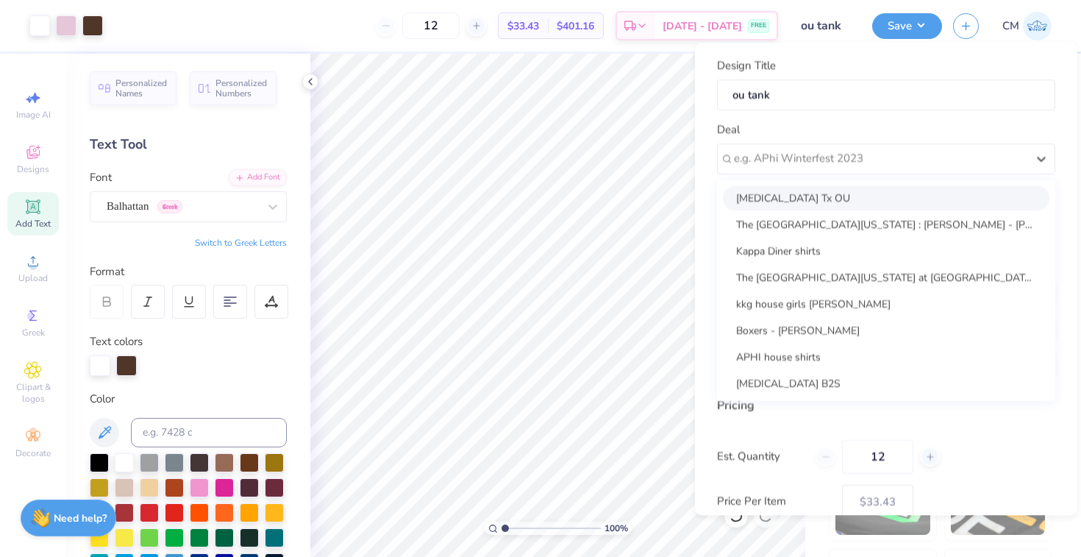
click at [843, 204] on div "AXiD Tx OU" at bounding box center [886, 197] width 327 height 24
type input "Avery Ender"
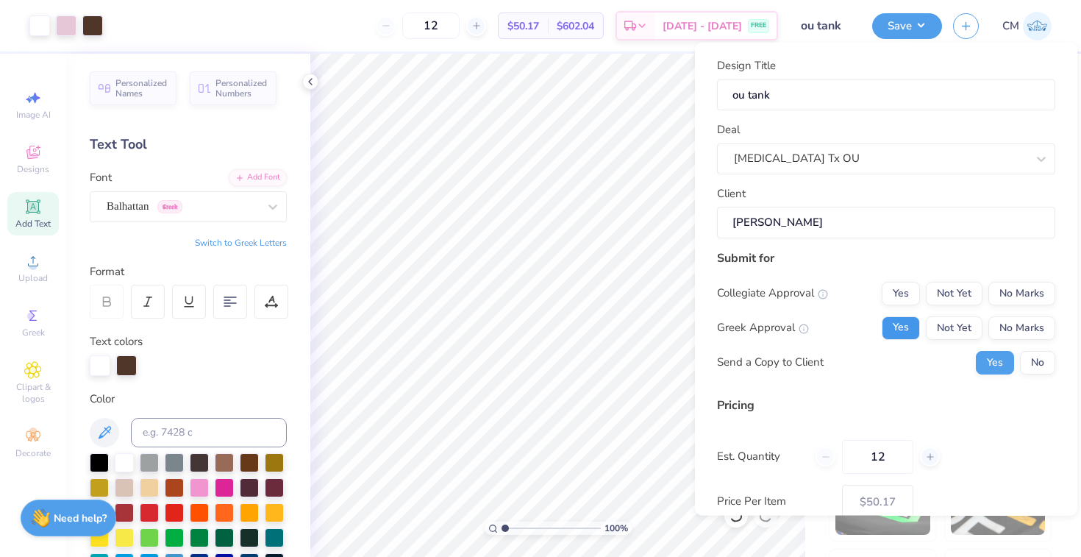
click at [901, 328] on button "Yes" at bounding box center [901, 328] width 38 height 24
click at [1027, 300] on button "No Marks" at bounding box center [1021, 293] width 67 height 24
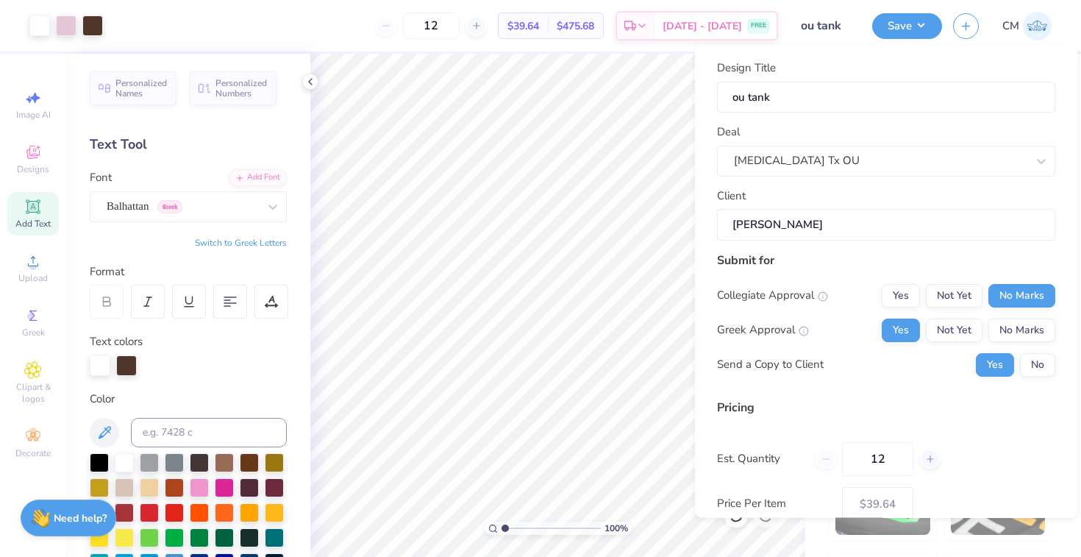
scroll to position [88, 0]
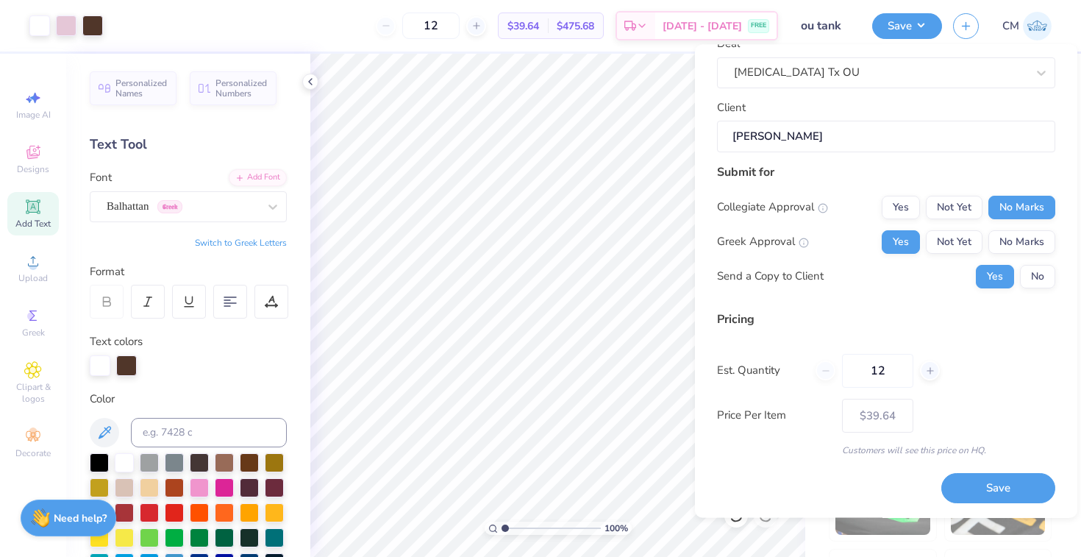
click at [965, 484] on button "Save" at bounding box center [998, 489] width 114 height 30
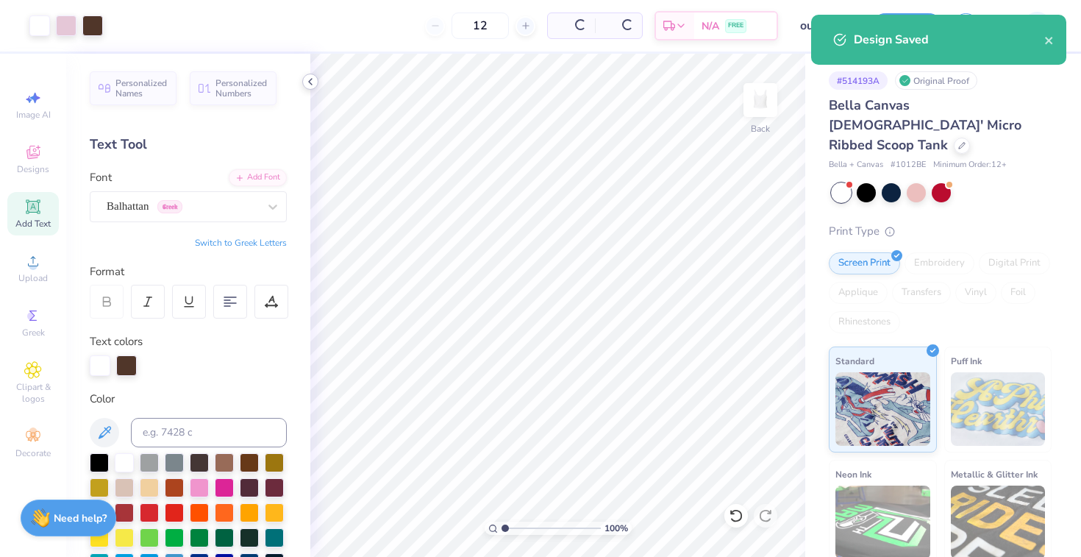
type input "$39.64"
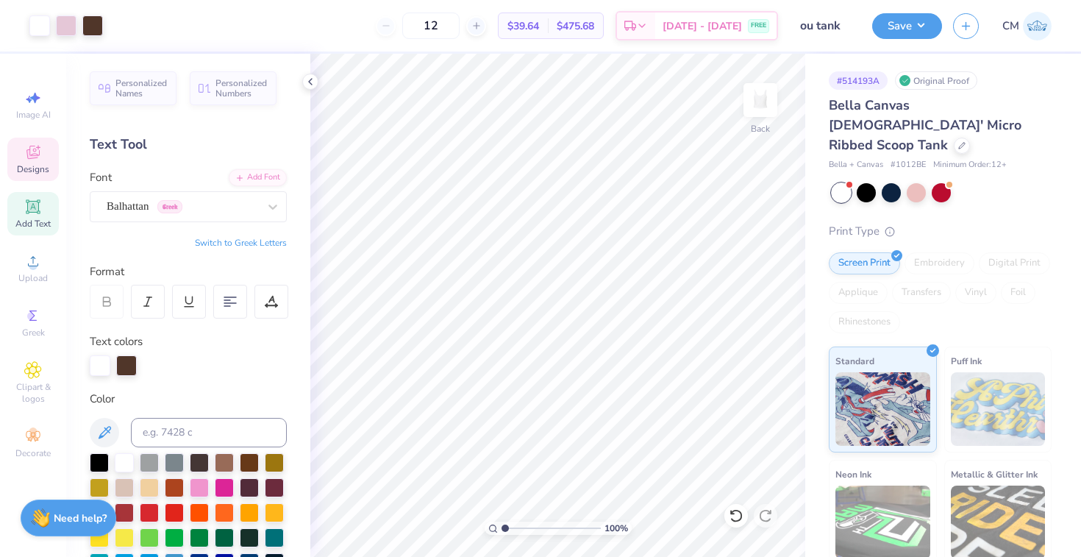
click at [25, 165] on span "Designs" at bounding box center [33, 169] width 32 height 12
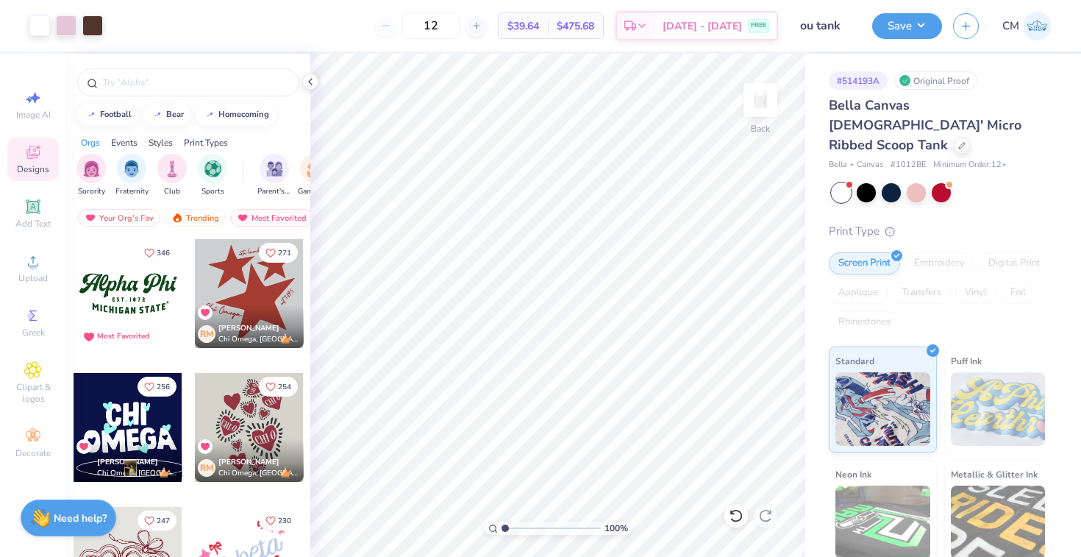
scroll to position [0, 35]
click at [274, 167] on img "filter for Game Day" at bounding box center [279, 167] width 17 height 17
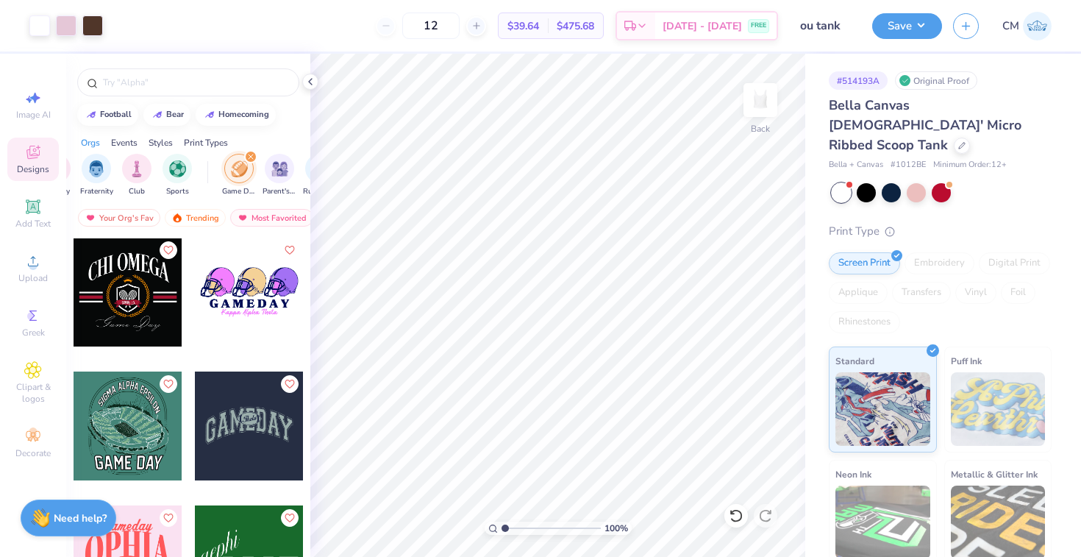
scroll to position [5639, 0]
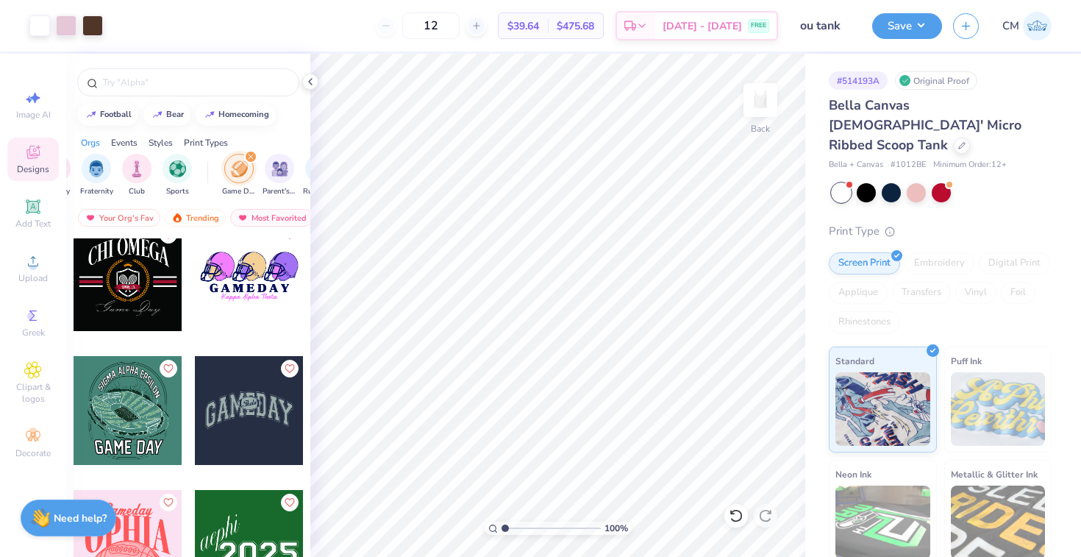
click at [257, 413] on div at bounding box center [249, 410] width 109 height 109
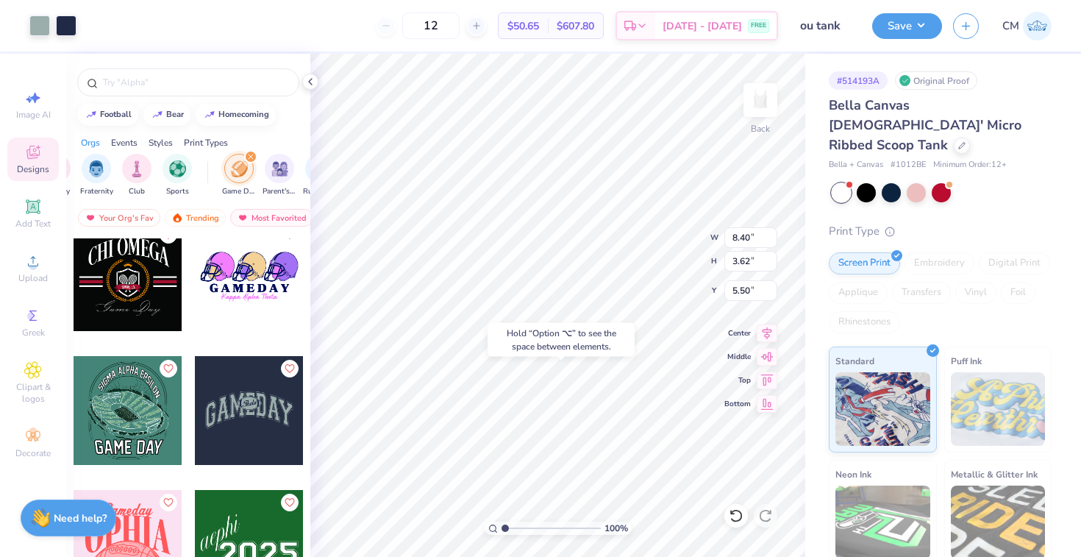
type input "5.50"
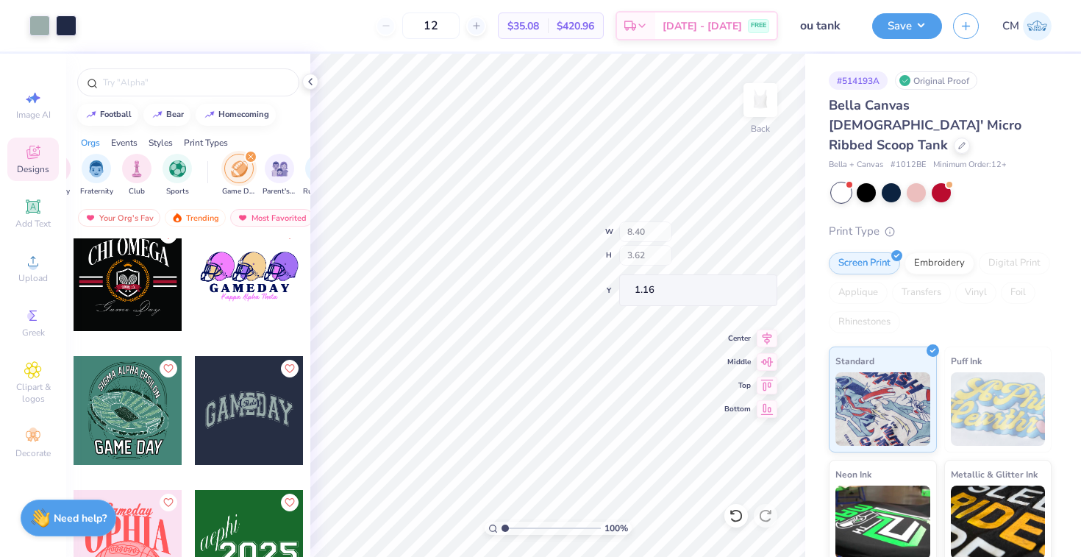
type input "1.16"
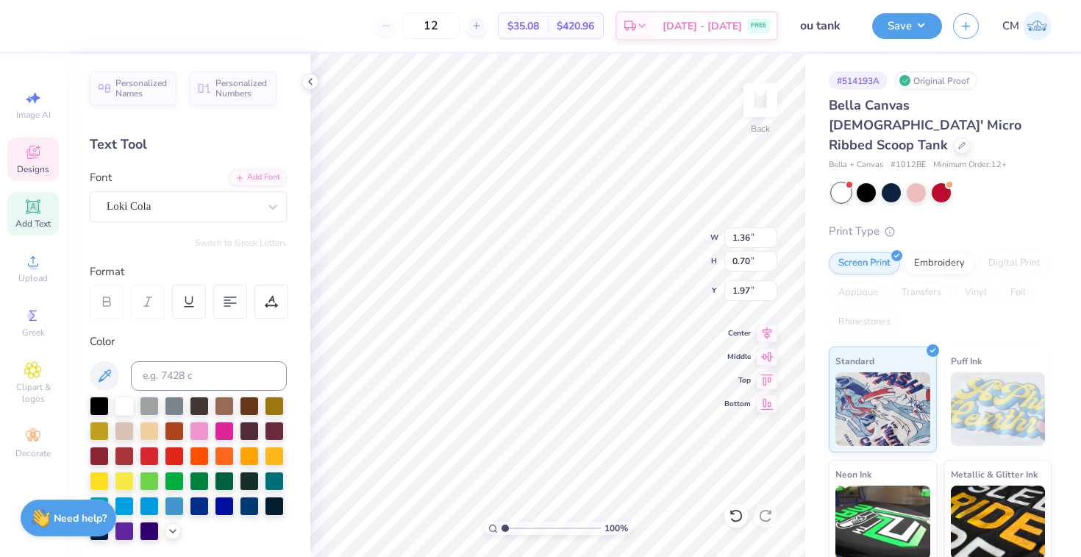
type textarea "T"
type textarea "AXiD"
type input "1.53"
type input "0.78"
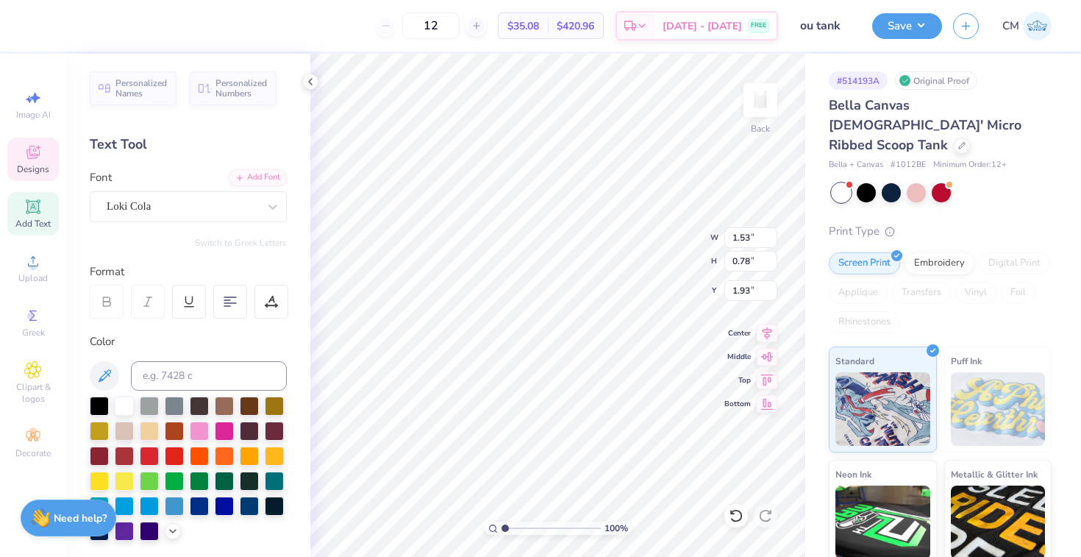
type input "1.93"
click at [260, 198] on div at bounding box center [273, 206] width 26 height 26
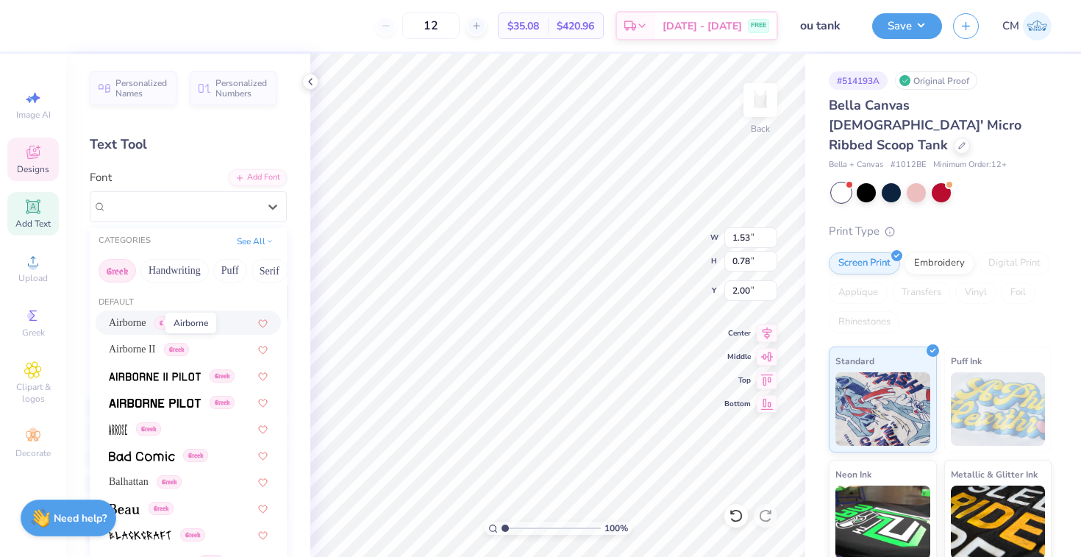
click at [139, 326] on span "Airborne" at bounding box center [128, 322] width 38 height 15
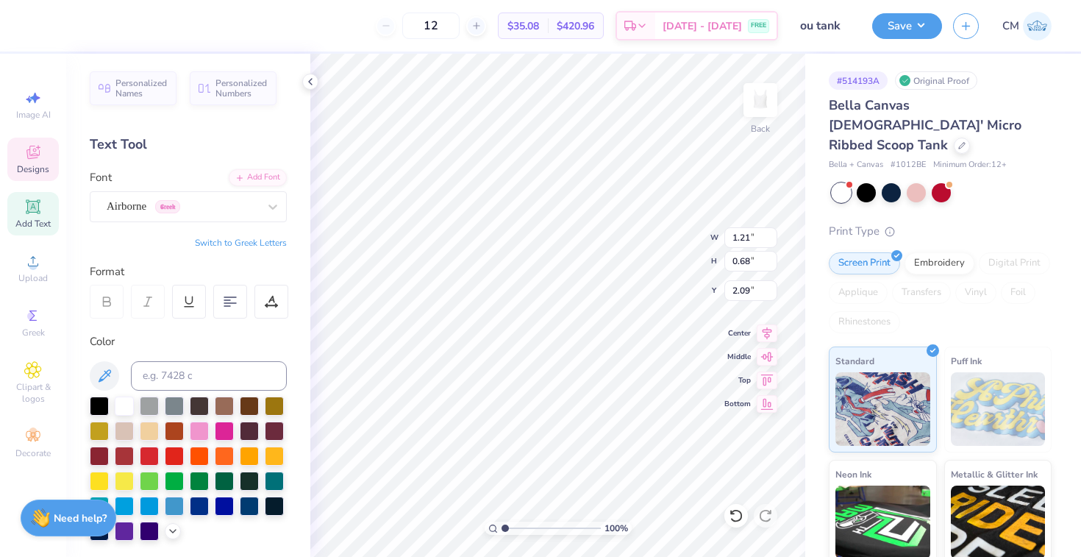
type input "2.00"
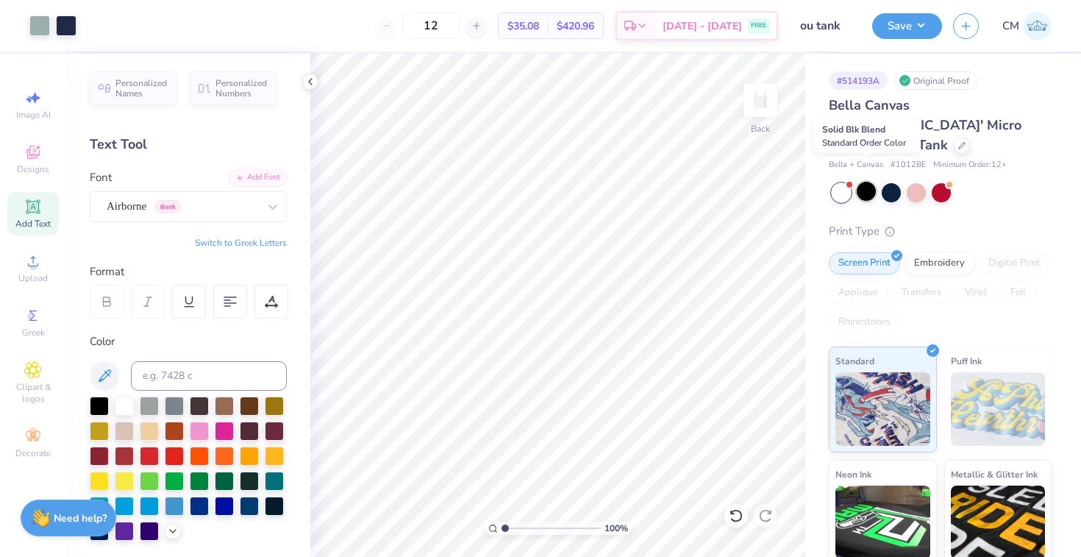
click at [868, 182] on div at bounding box center [866, 191] width 19 height 19
click at [890, 182] on div at bounding box center [891, 191] width 19 height 19
click at [870, 182] on div at bounding box center [866, 191] width 19 height 19
click at [893, 182] on div at bounding box center [891, 191] width 19 height 19
click at [954, 136] on div at bounding box center [962, 144] width 16 height 16
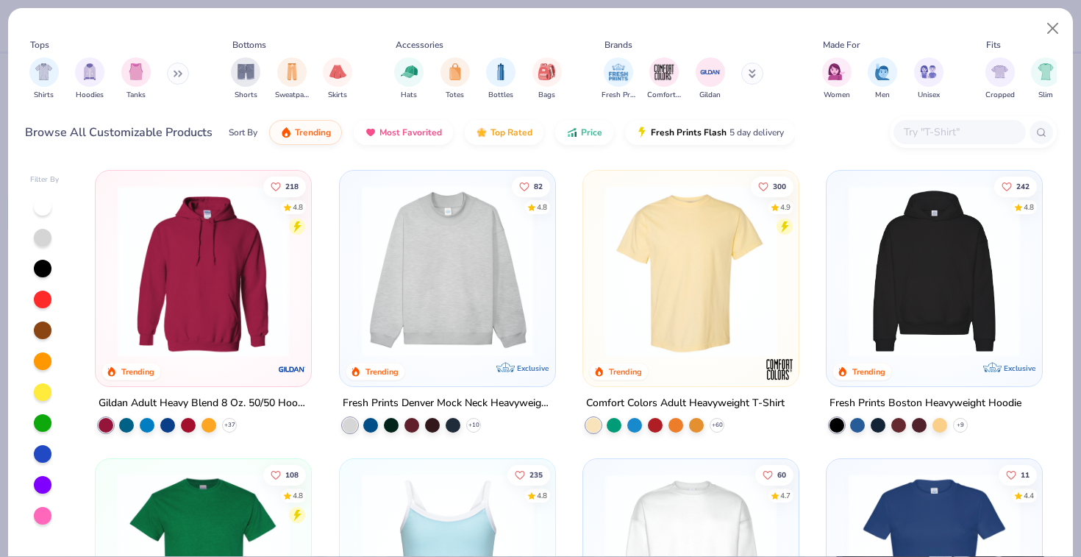
click at [168, 70] on div "Shirts Hoodies Tanks" at bounding box center [109, 78] width 169 height 54
click at [186, 71] on button at bounding box center [178, 74] width 22 height 22
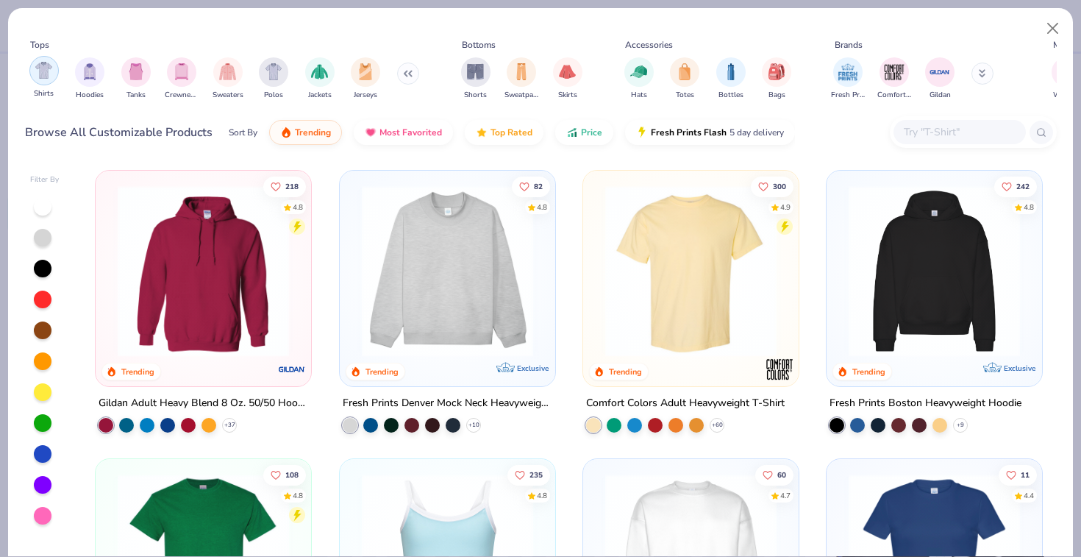
click at [51, 71] on img "filter for Shirts" at bounding box center [43, 70] width 17 height 17
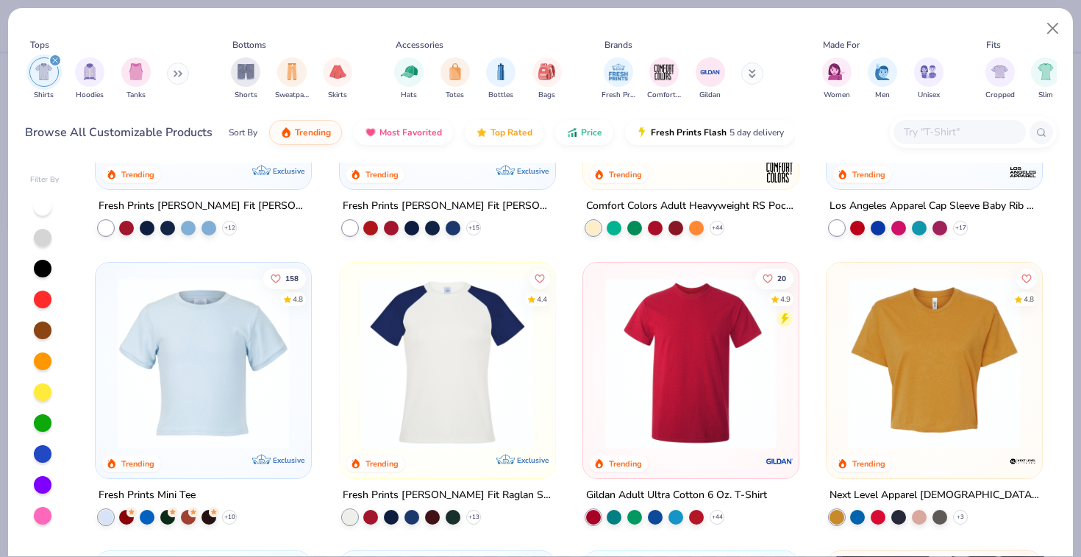
scroll to position [563, 0]
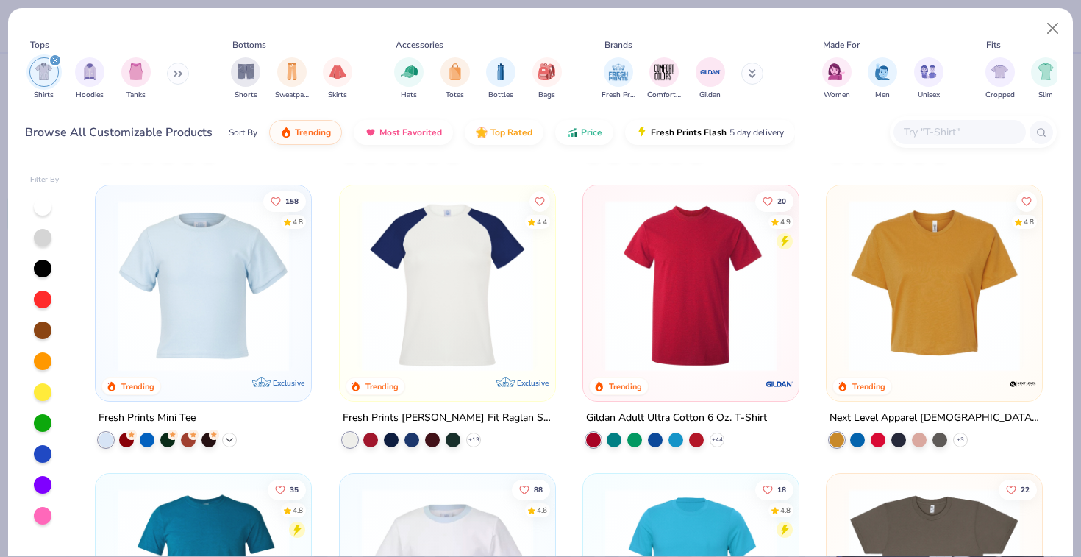
click at [232, 435] on icon at bounding box center [230, 440] width 12 height 12
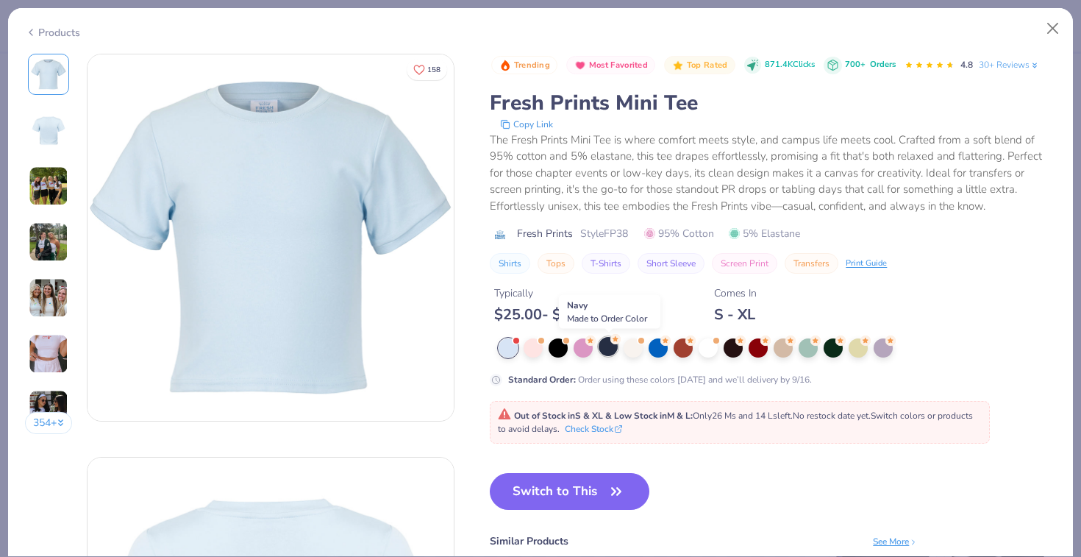
click at [606, 349] on div at bounding box center [608, 346] width 19 height 19
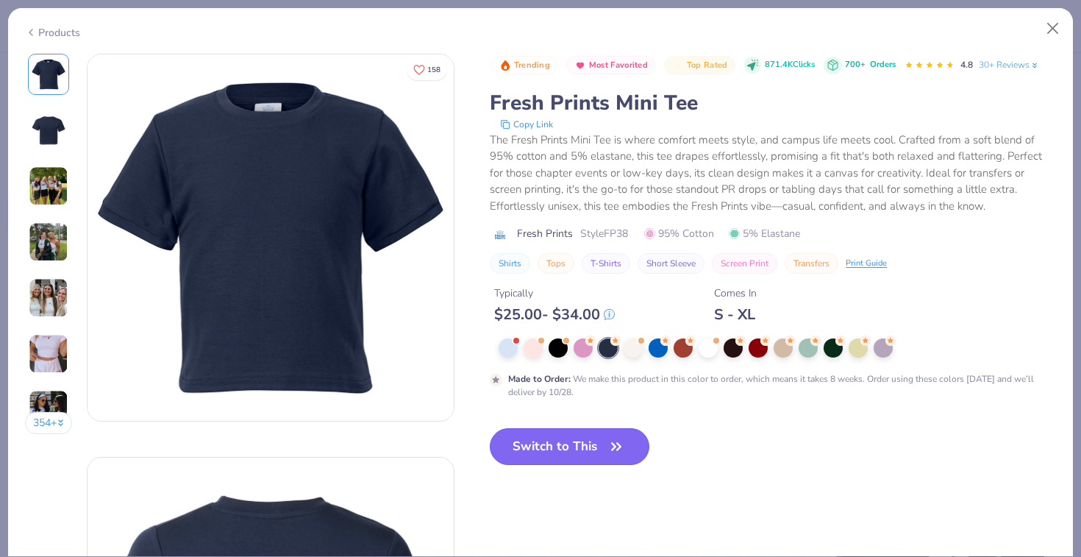
click at [544, 451] on button "Switch to This" at bounding box center [570, 446] width 160 height 37
type input "50"
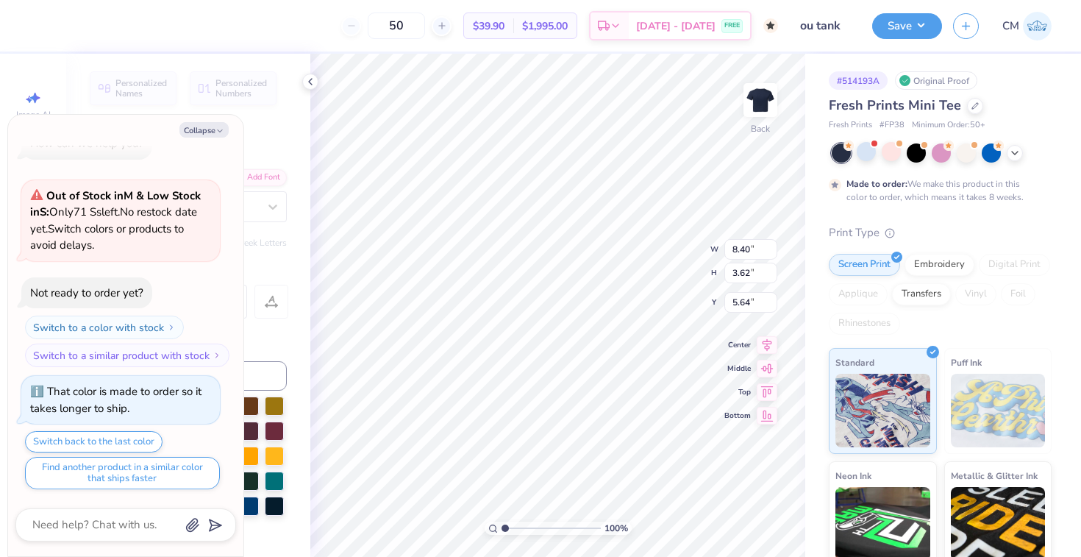
type textarea "x"
type input "1.21"
type input "0.68"
type input "6.48"
type textarea "x"
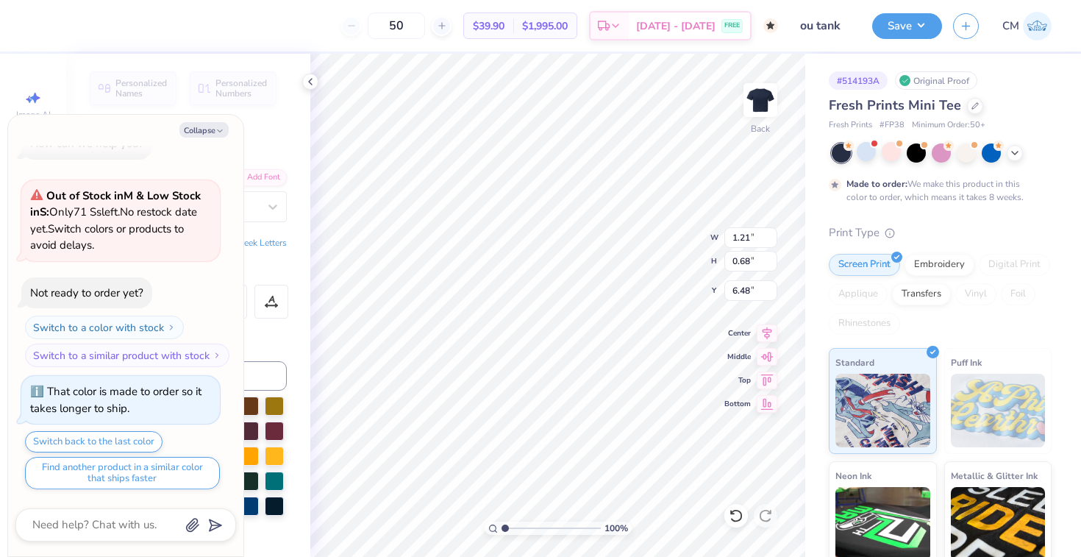
type input "2.20"
type input "1.16"
type input "6.21"
type textarea "x"
type input "6.57"
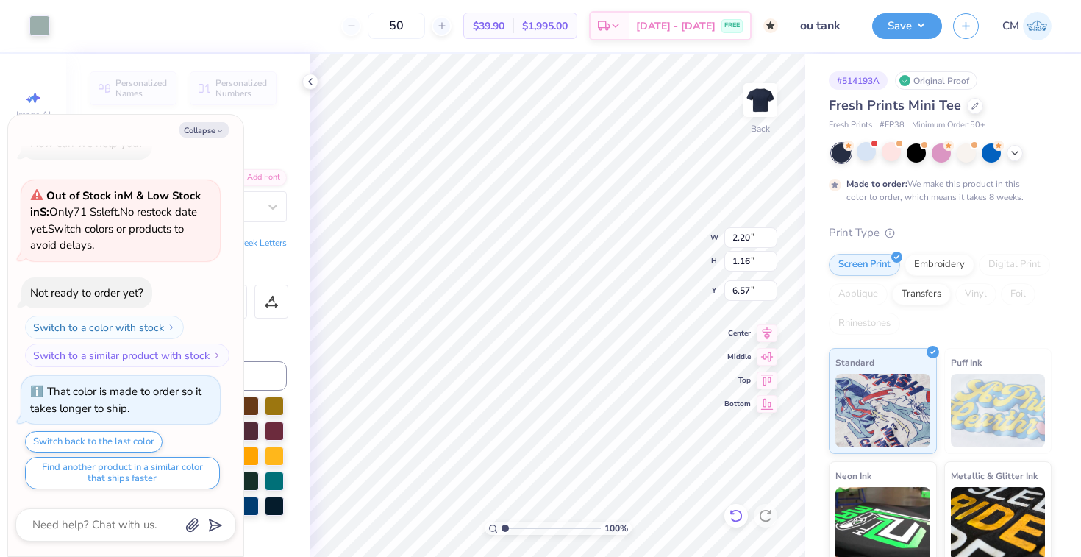
click at [733, 511] on icon at bounding box center [736, 515] width 13 height 13
type textarea "x"
type input "6.21"
type textarea "x"
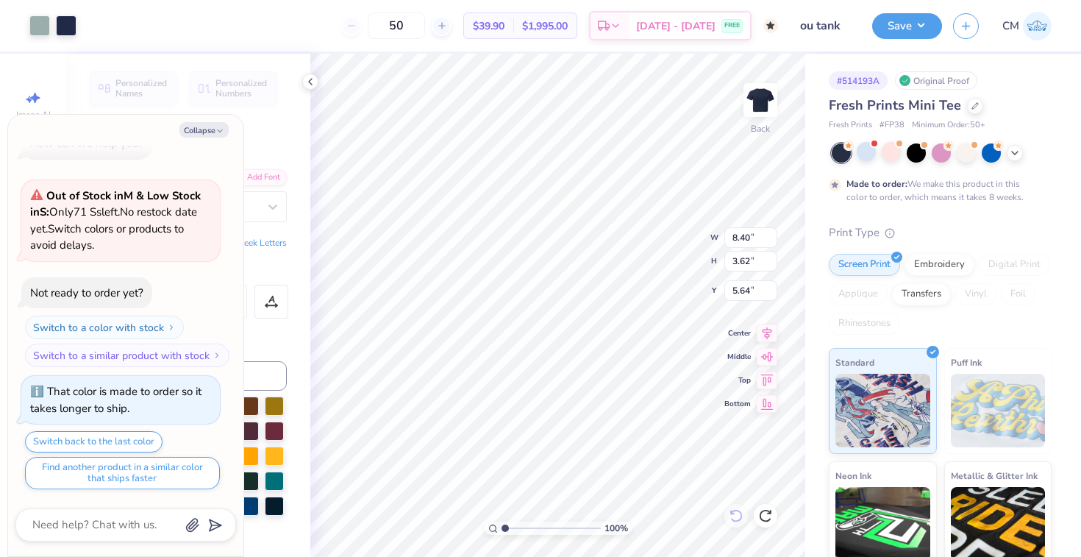
type input "3.00"
type textarea "x"
type input "9.05"
type input "3.90"
click at [819, 15] on input "ou tank" at bounding box center [825, 25] width 72 height 29
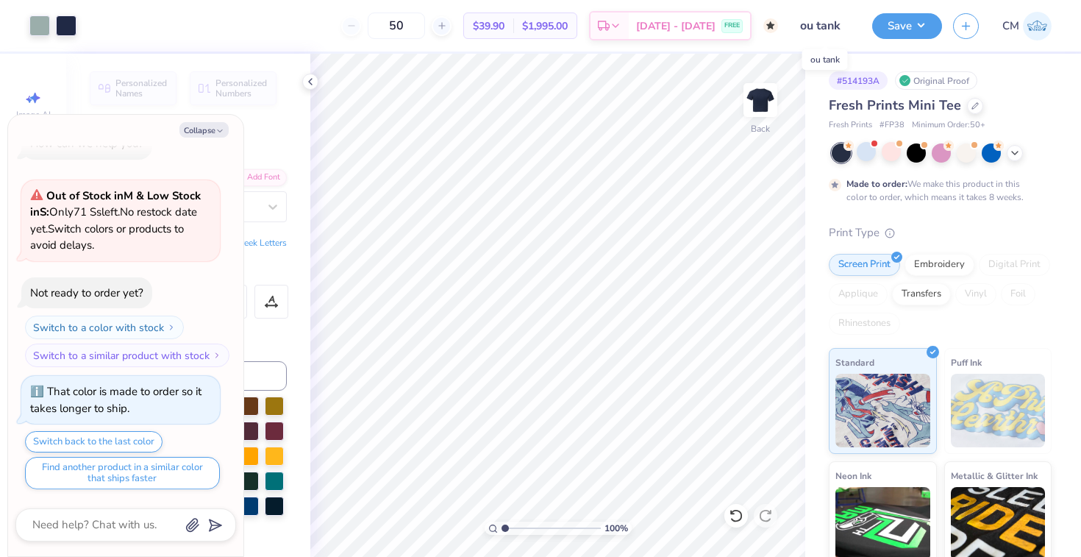
click at [827, 25] on input "ou tank" at bounding box center [825, 25] width 72 height 29
click at [837, 29] on input "ou tank" at bounding box center [825, 25] width 72 height 29
click at [313, 76] on icon at bounding box center [310, 82] width 12 height 12
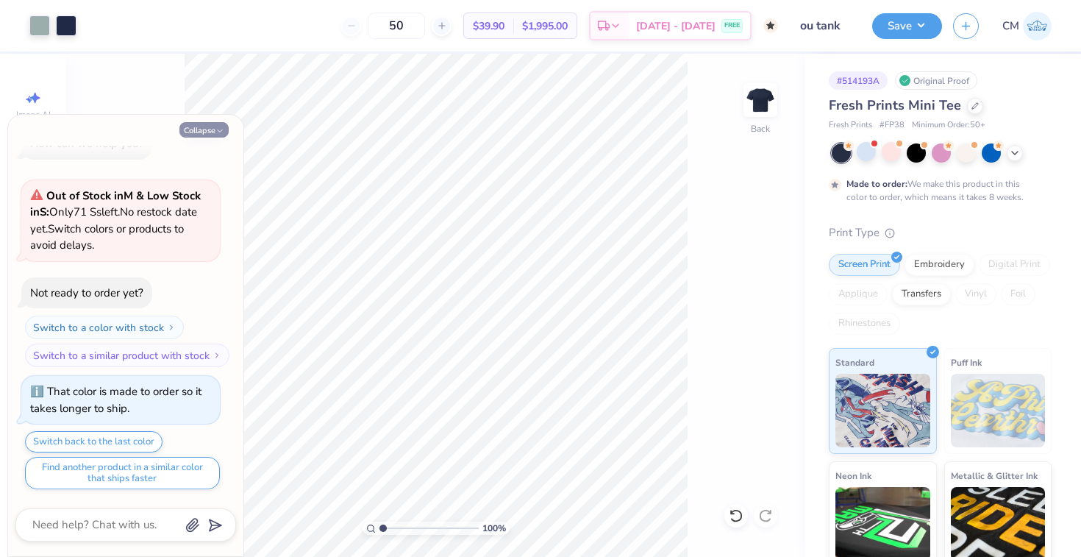
click at [202, 126] on button "Collapse" at bounding box center [203, 129] width 49 height 15
type textarea "x"
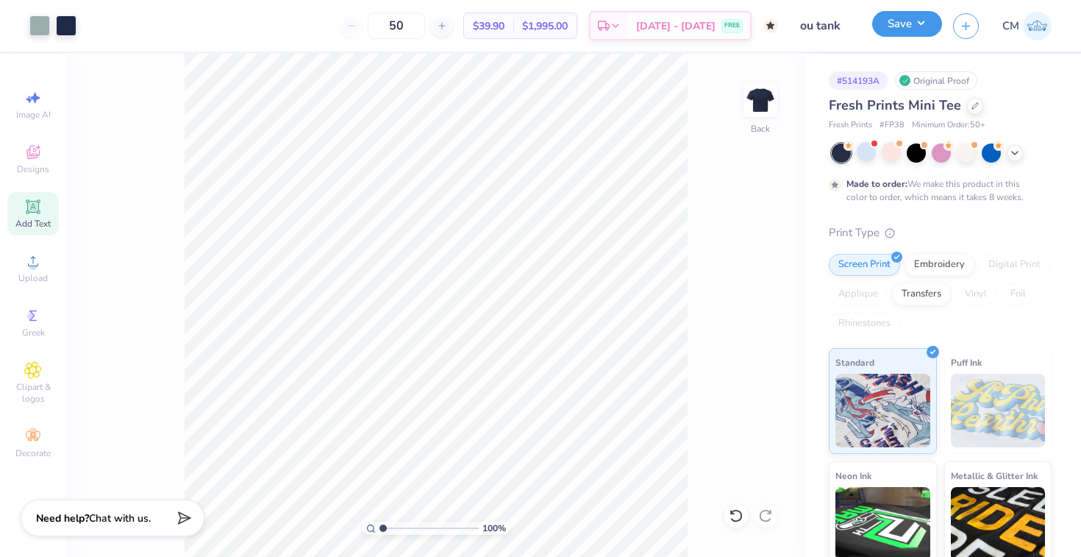
click at [922, 34] on button "Save" at bounding box center [907, 24] width 70 height 26
click at [974, 26] on button "button" at bounding box center [966, 24] width 26 height 26
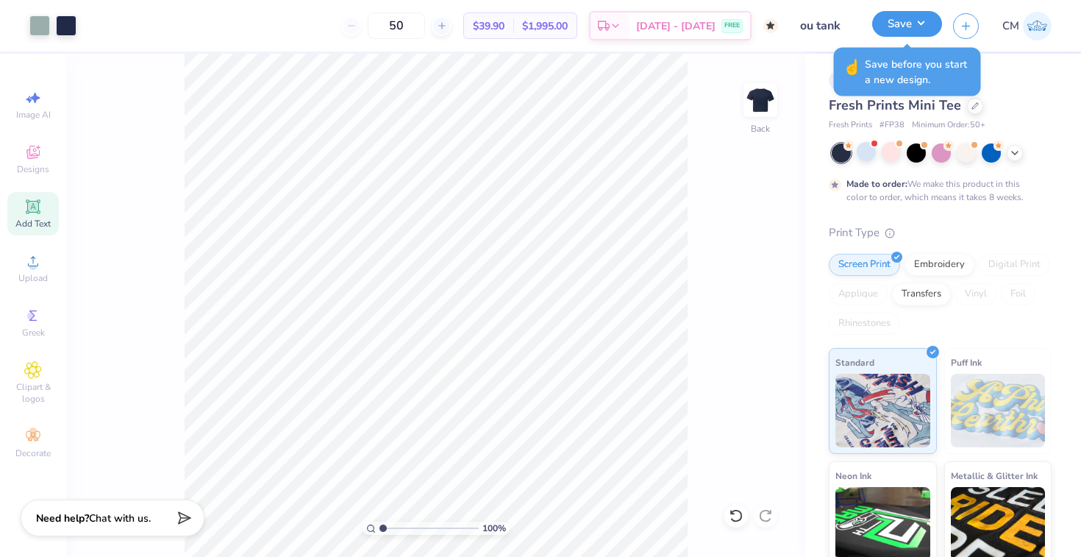
click at [927, 26] on button "Save" at bounding box center [907, 24] width 70 height 26
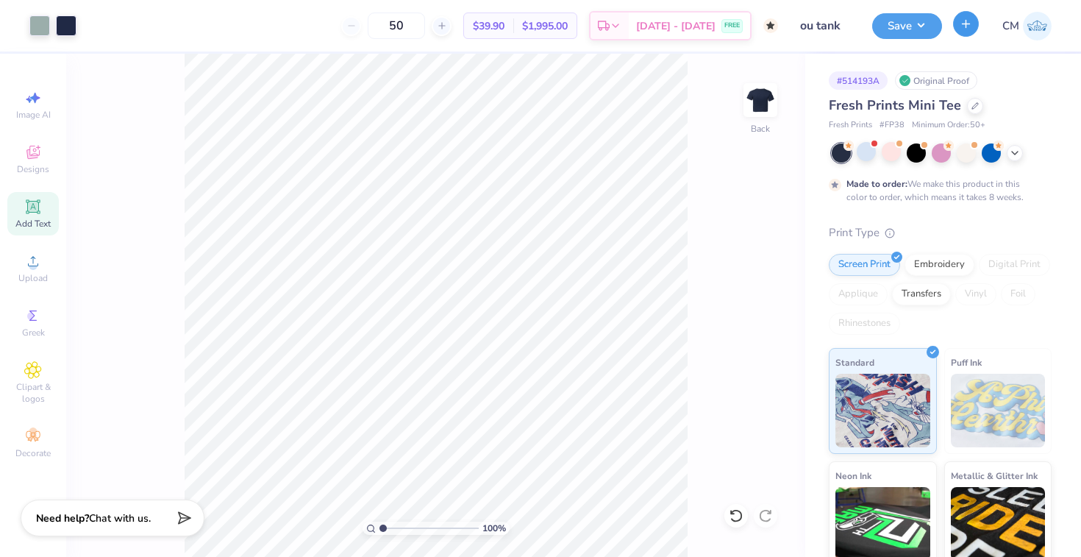
click at [963, 29] on icon "button" at bounding box center [966, 24] width 13 height 13
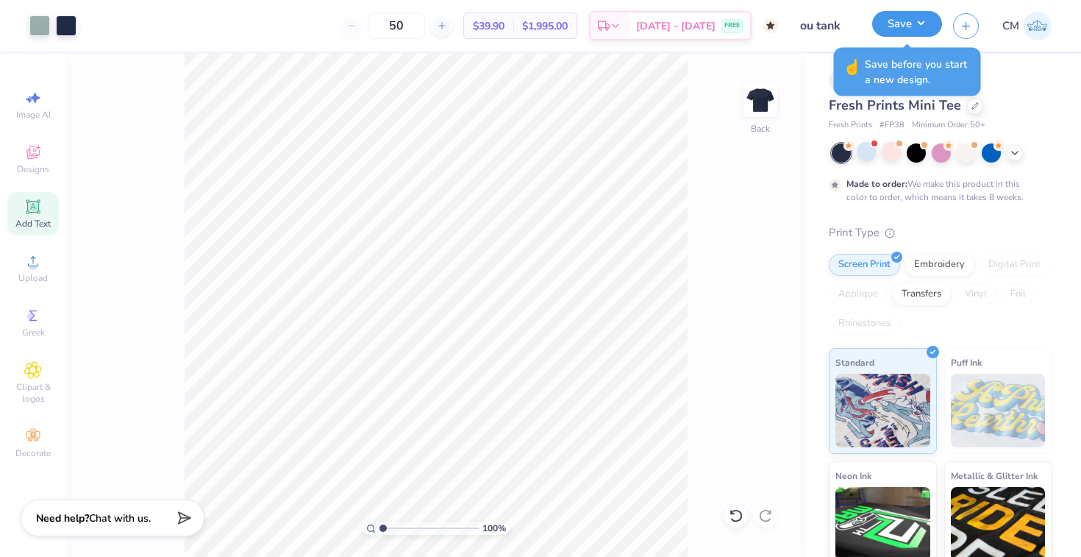
click at [897, 27] on button "Save" at bounding box center [907, 24] width 70 height 26
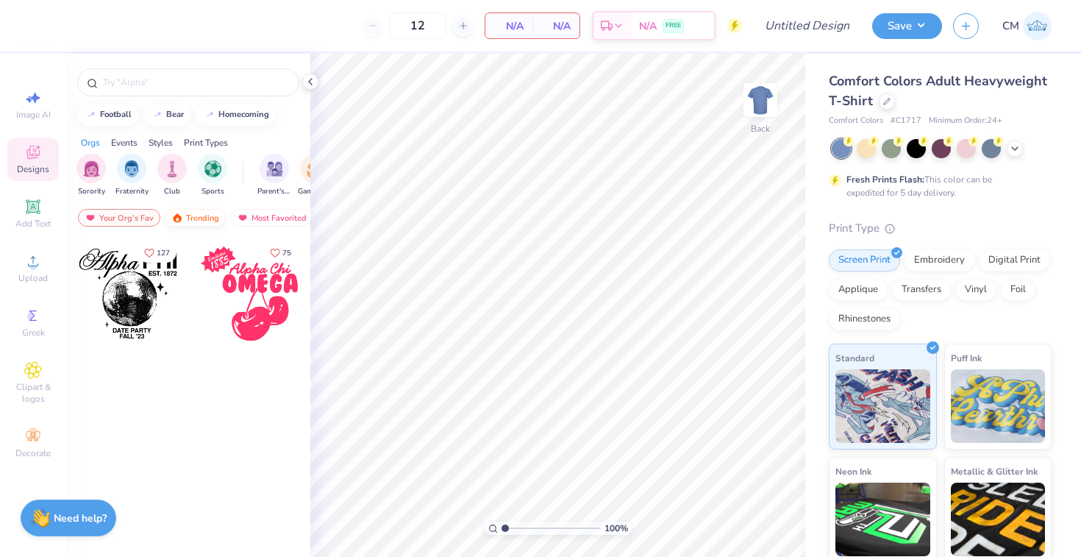
click at [179, 219] on img at bounding box center [177, 218] width 12 height 10
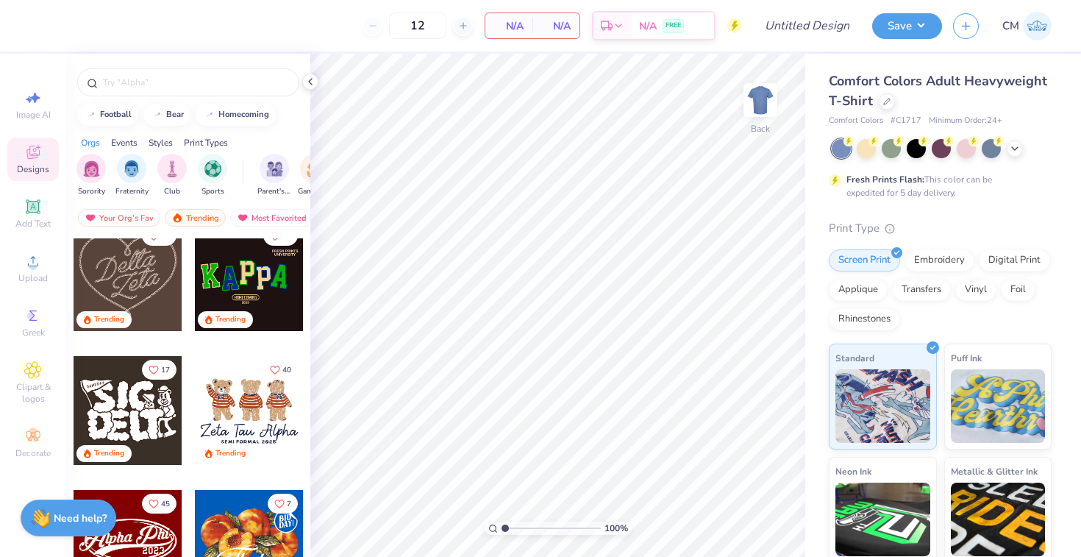
scroll to position [440, 0]
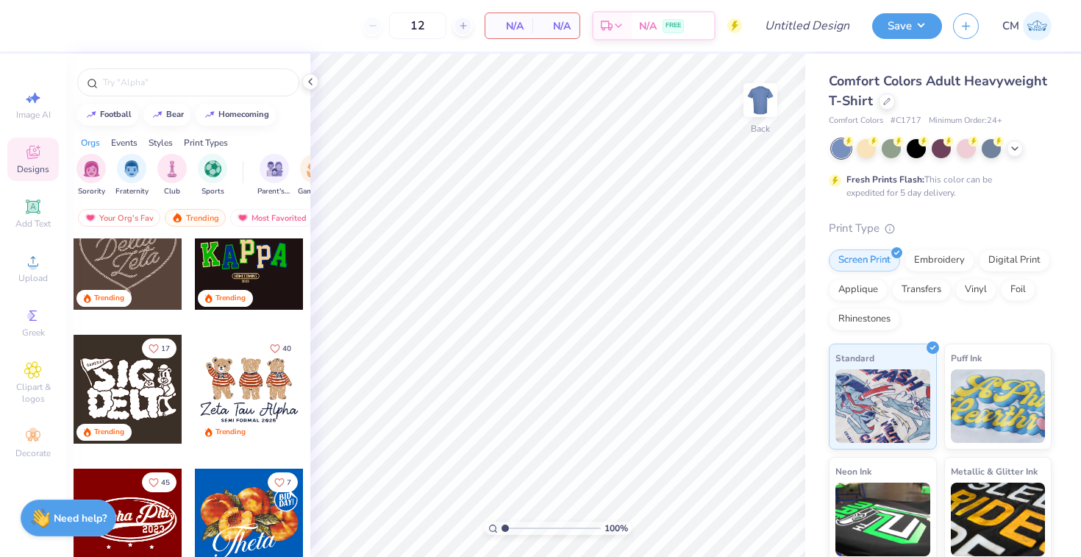
click at [247, 375] on div at bounding box center [249, 389] width 109 height 109
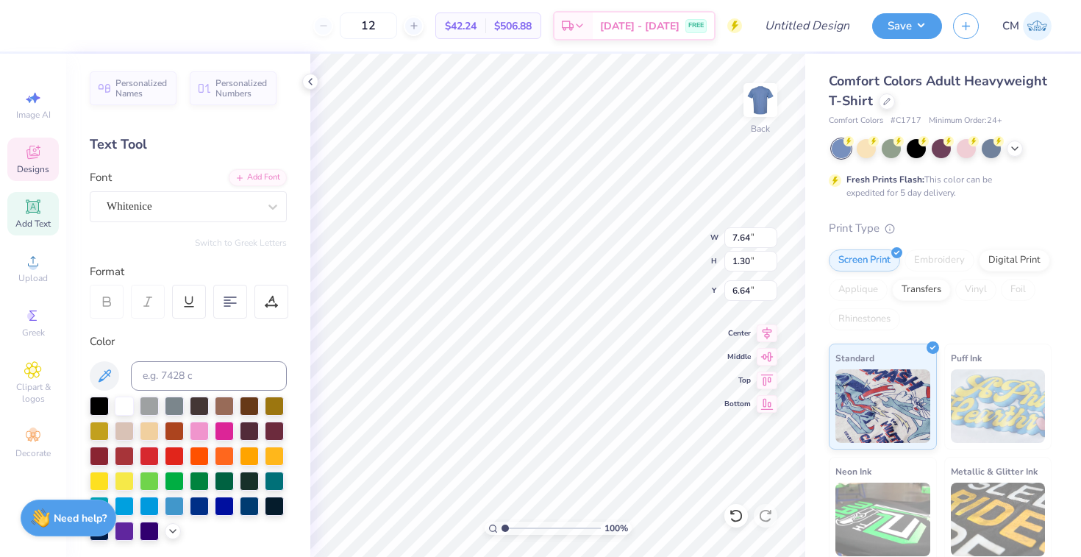
scroll to position [0, 0]
type textarea "Z"
type textarea "Alpha Xi Delta"
type input "4.30"
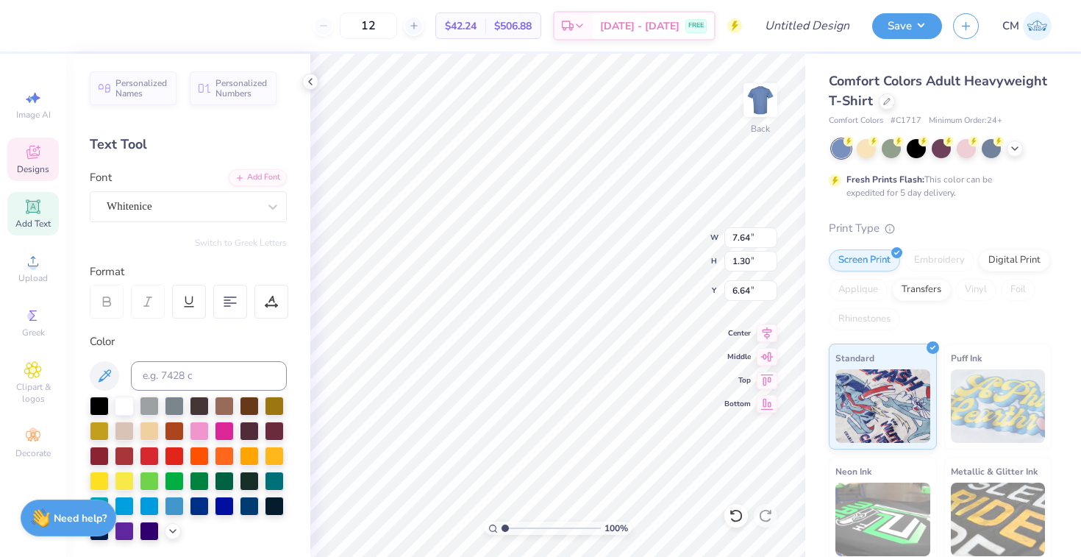
type input "0.27"
type input "7.90"
type textarea "Red River Rivalry 2025"
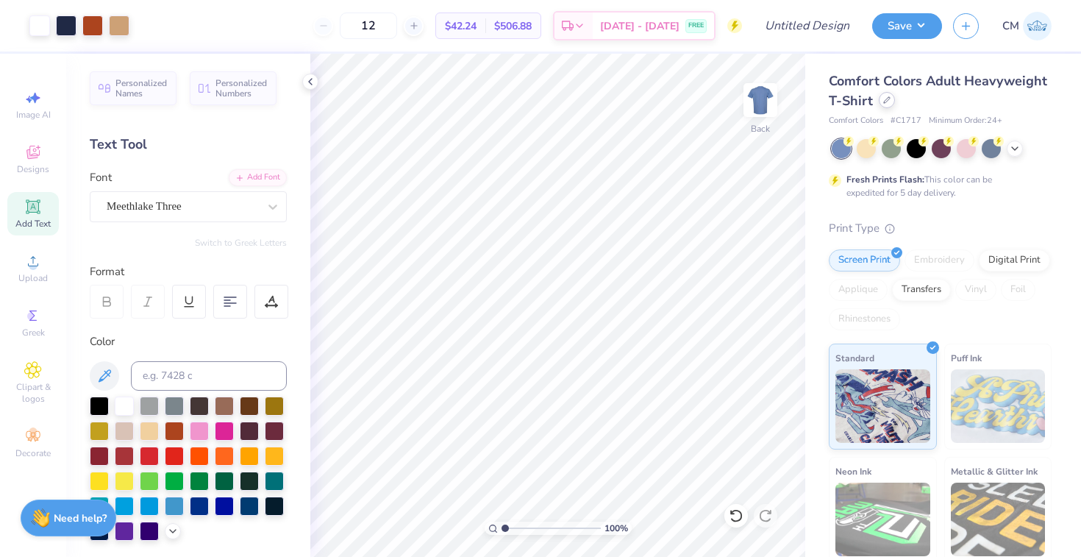
click at [885, 104] on div at bounding box center [887, 100] width 16 height 16
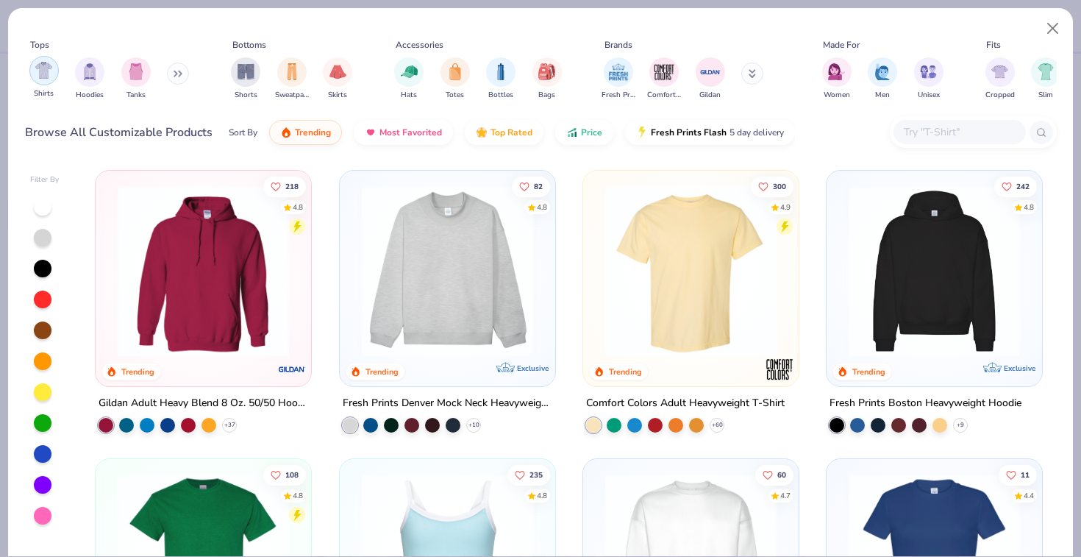
click at [46, 79] on div "filter for Shirts" at bounding box center [43, 70] width 29 height 29
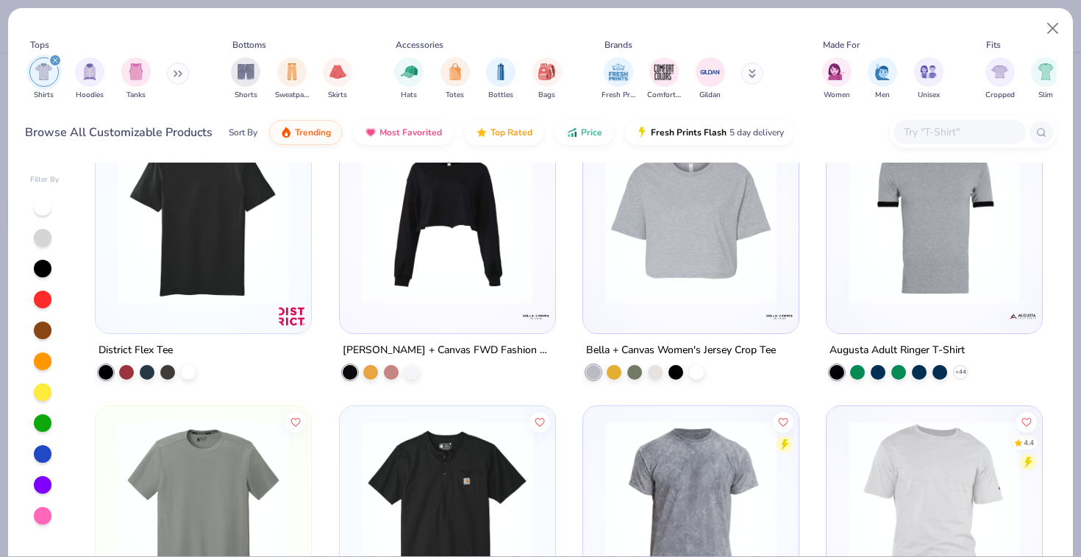
scroll to position [2965, 0]
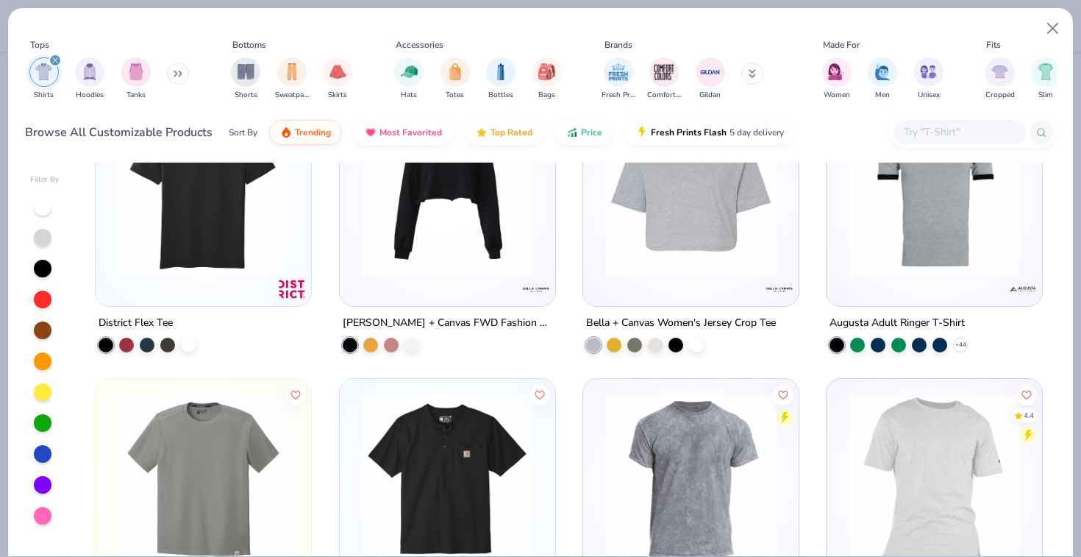
click at [969, 138] on input "text" at bounding box center [958, 132] width 113 height 17
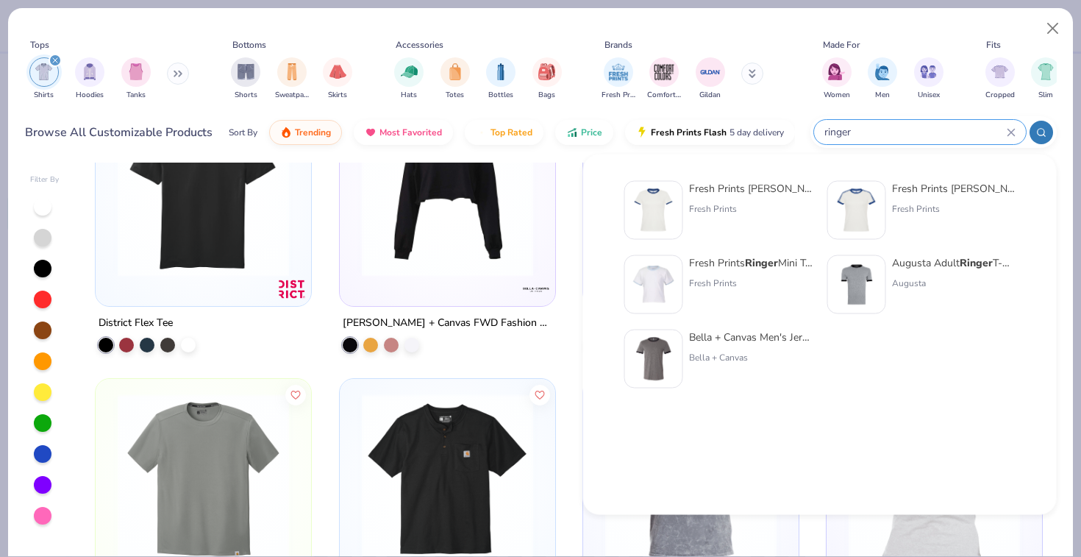
type input "ringer"
click at [723, 187] on div "Fresh Prints [PERSON_NAME] Fit [PERSON_NAME] Shirt" at bounding box center [751, 188] width 124 height 15
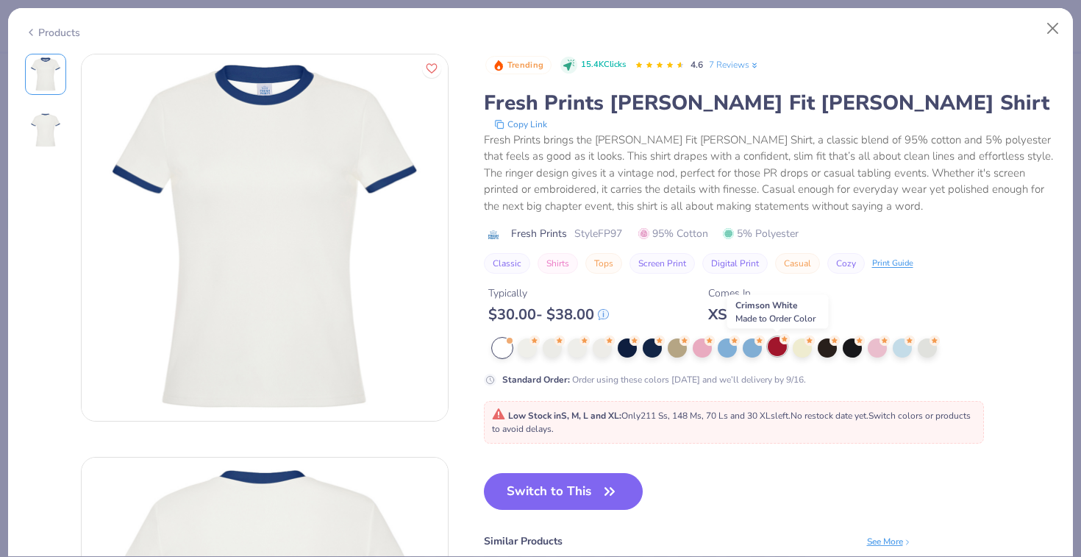
click at [777, 352] on div at bounding box center [777, 346] width 19 height 19
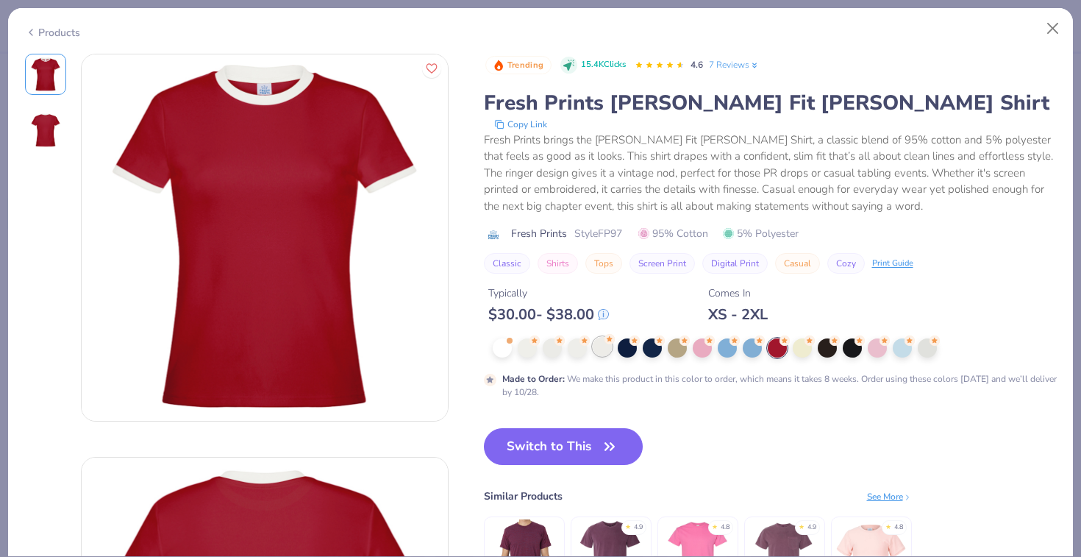
click at [540, 342] on circle at bounding box center [535, 340] width 10 height 10
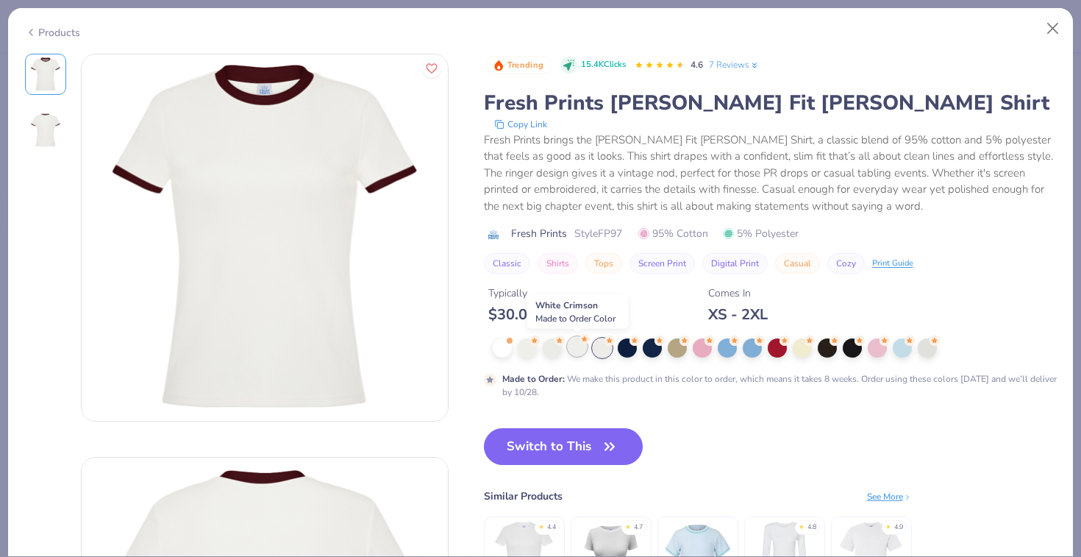
click at [573, 342] on div at bounding box center [577, 346] width 19 height 19
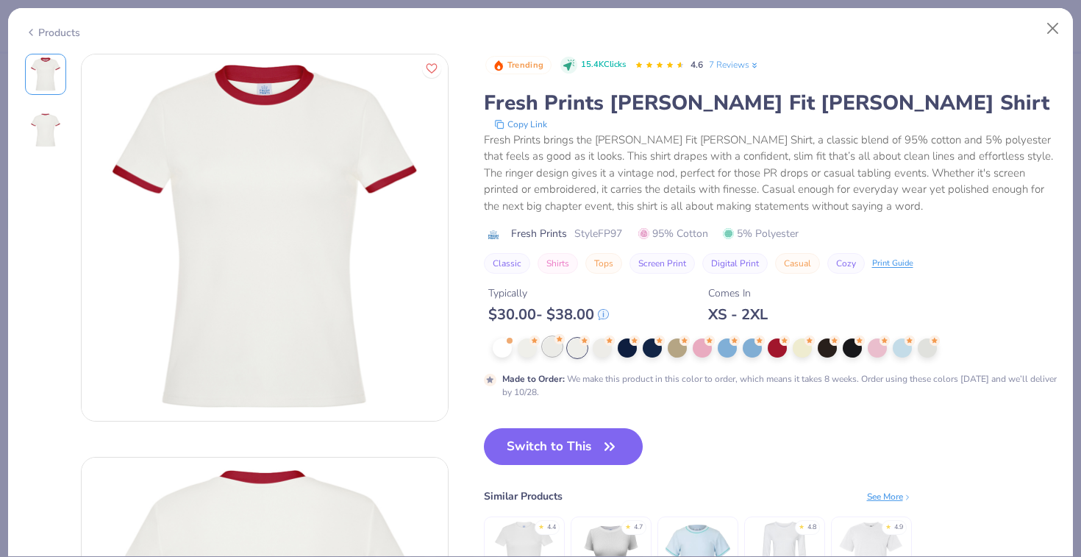
click at [549, 342] on div at bounding box center [552, 346] width 19 height 19
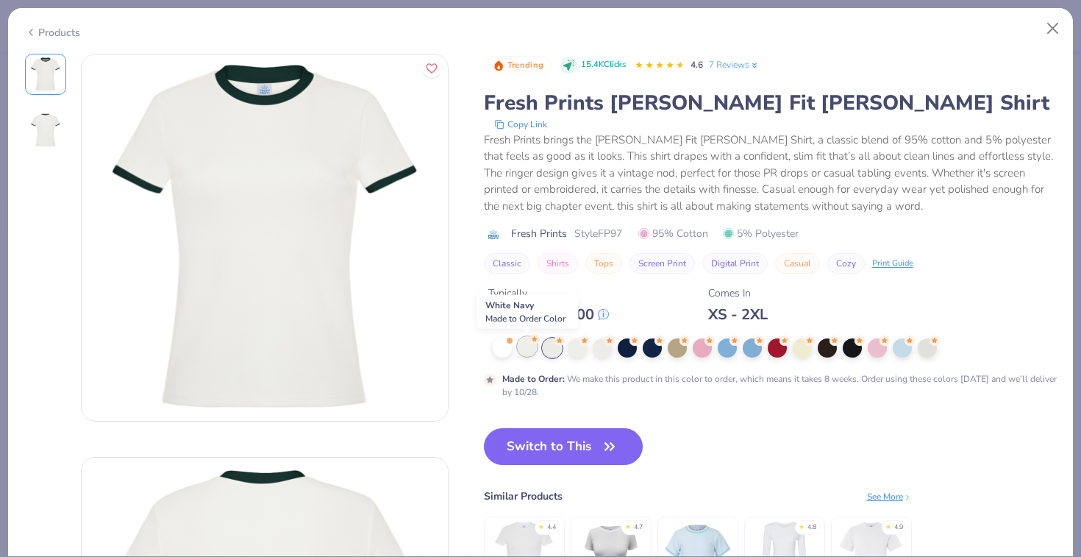
click at [530, 341] on icon at bounding box center [535, 339] width 10 height 10
click at [600, 341] on div at bounding box center [602, 346] width 19 height 19
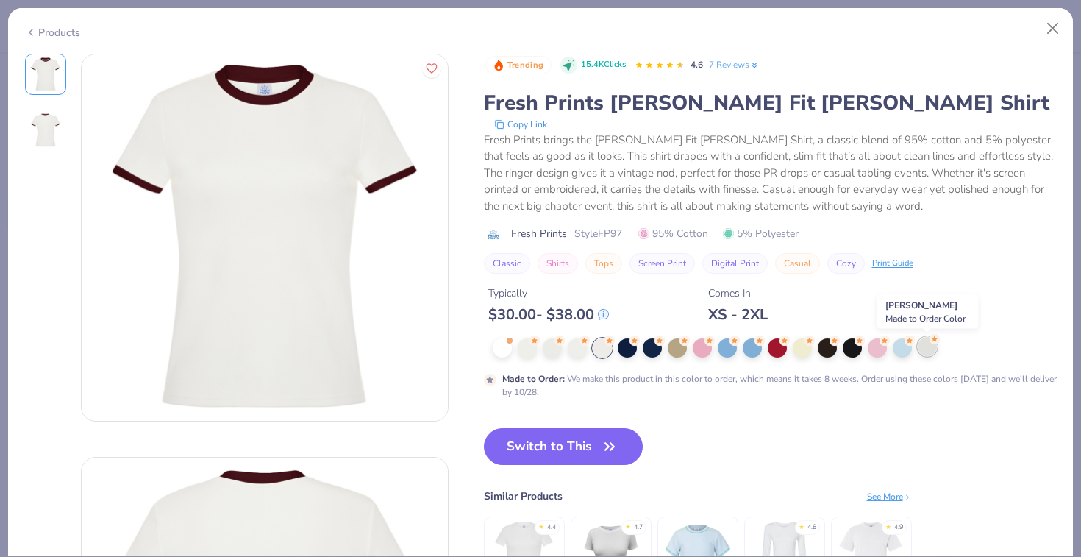
click at [919, 344] on div at bounding box center [927, 346] width 19 height 19
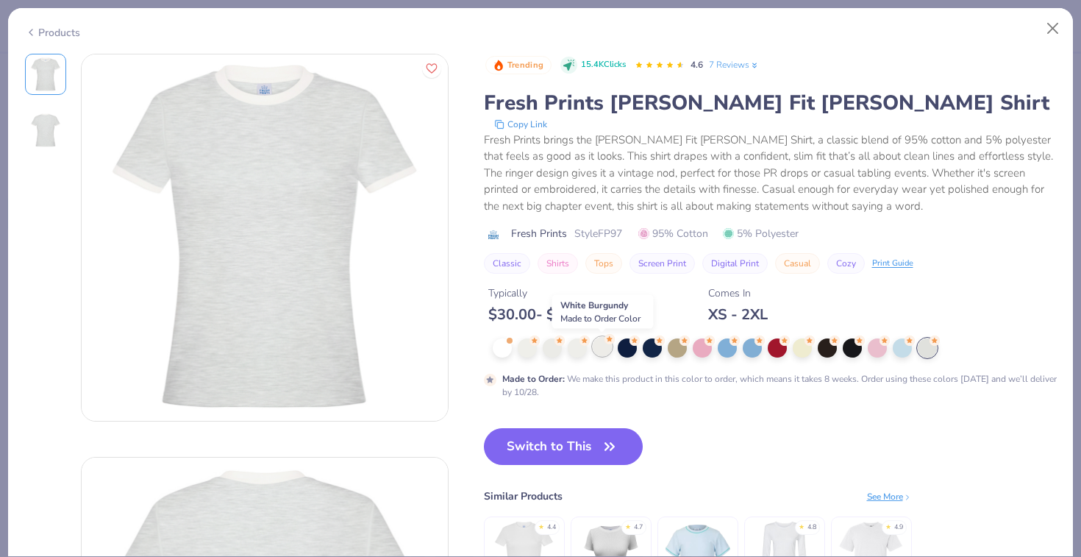
click at [601, 347] on div at bounding box center [602, 346] width 19 height 19
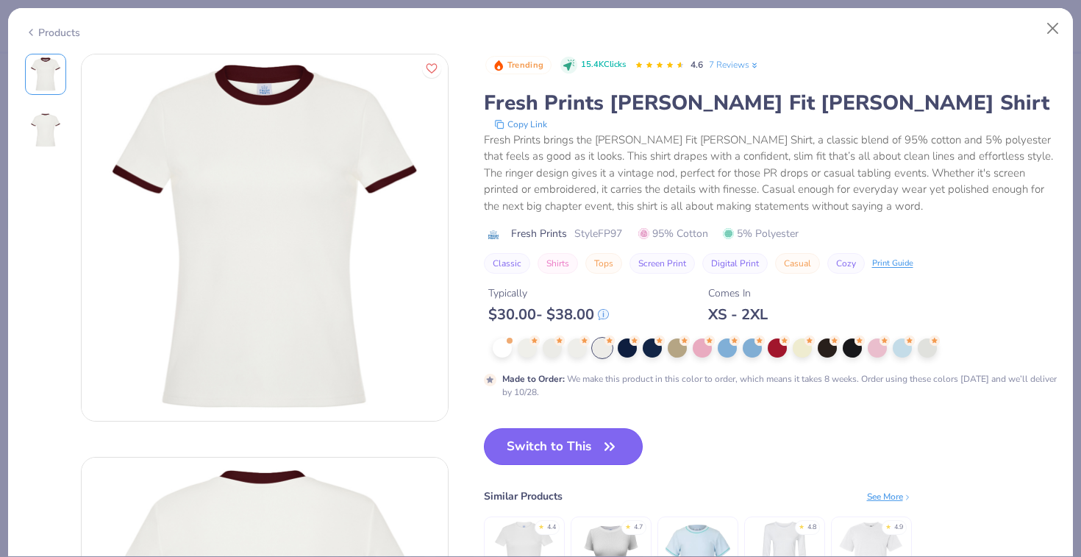
click at [569, 437] on button "Switch to This" at bounding box center [564, 446] width 160 height 37
type input "50"
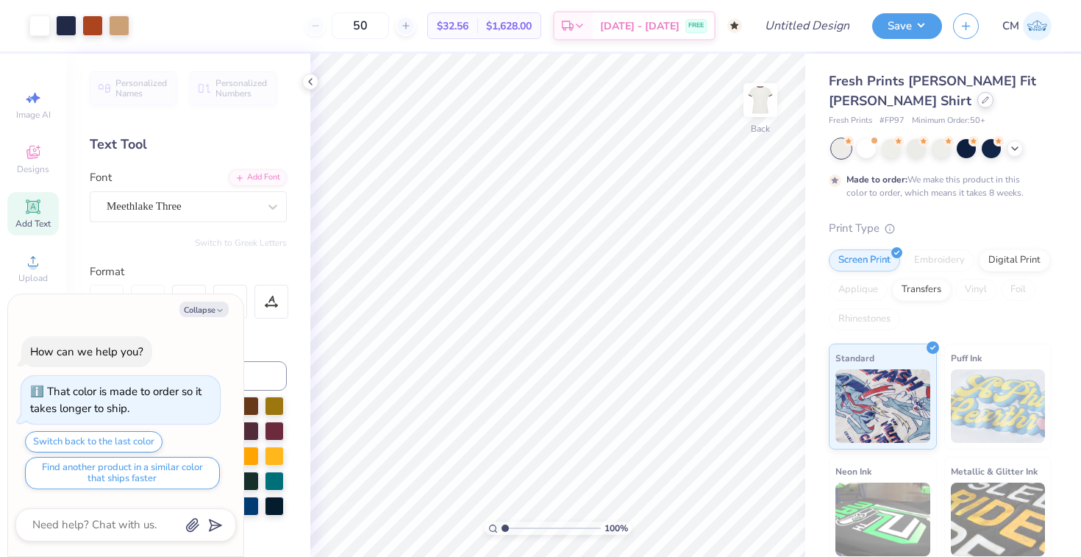
click at [982, 99] on icon at bounding box center [985, 99] width 7 height 7
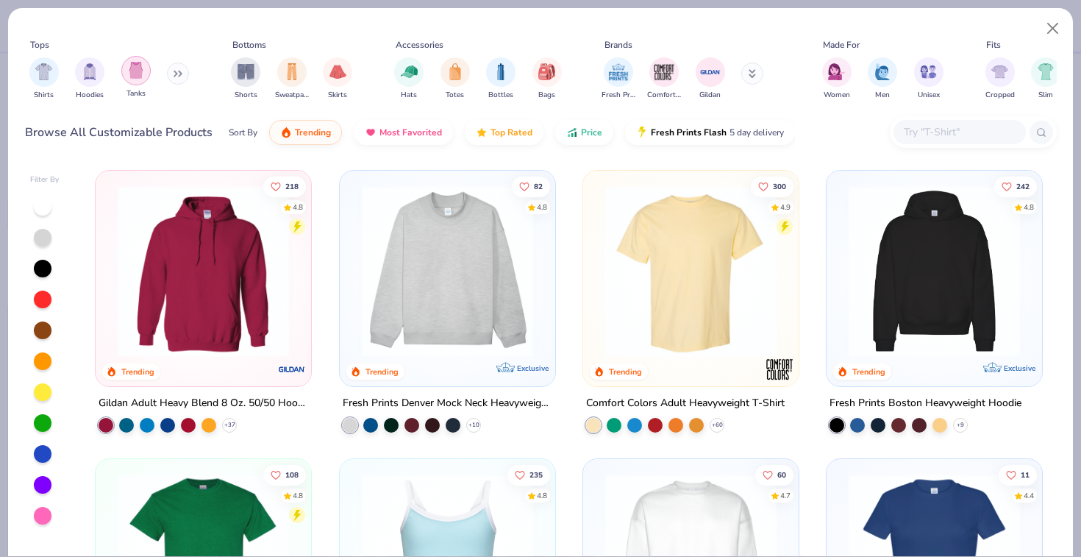
click at [130, 78] on img "filter for Tanks" at bounding box center [136, 70] width 16 height 17
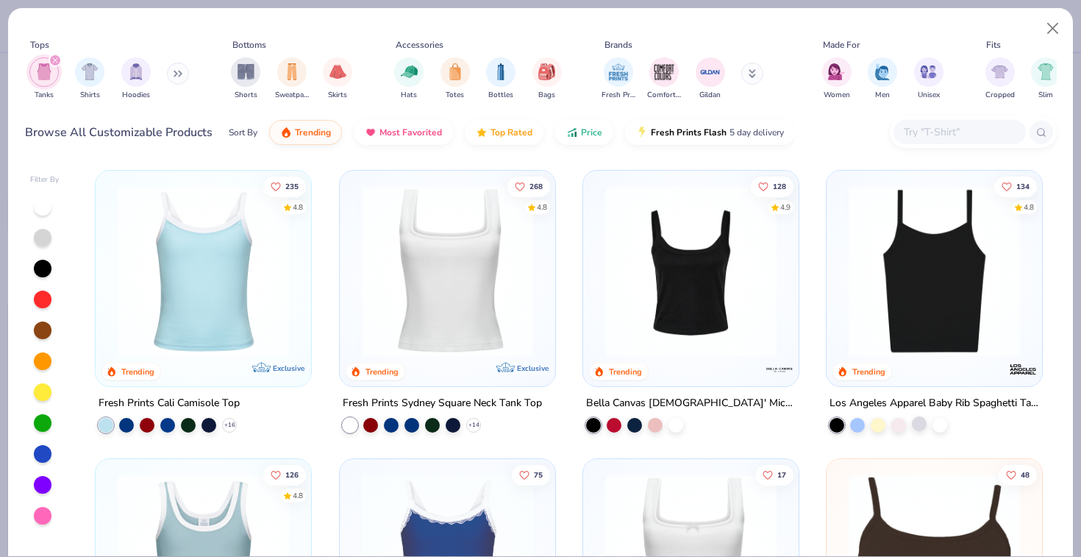
click at [925, 421] on div at bounding box center [919, 423] width 15 height 15
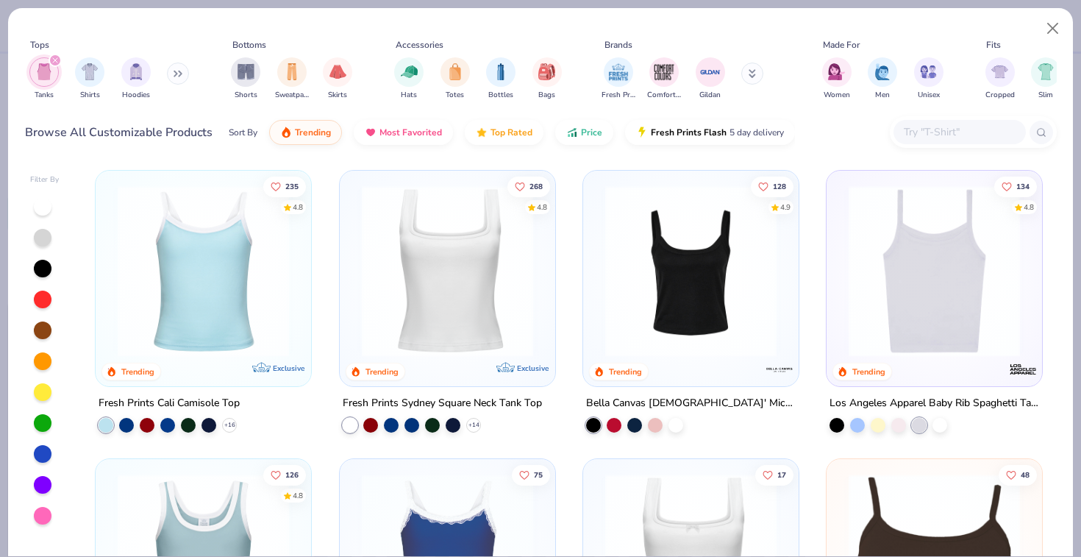
click at [930, 421] on div at bounding box center [889, 425] width 118 height 15
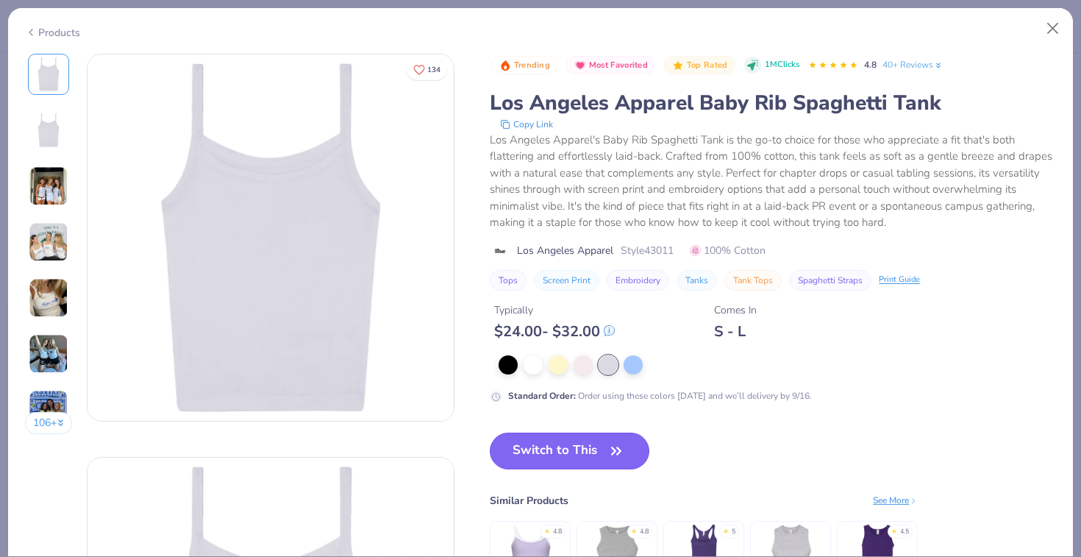
click at [541, 446] on button "Switch to This" at bounding box center [570, 450] width 160 height 37
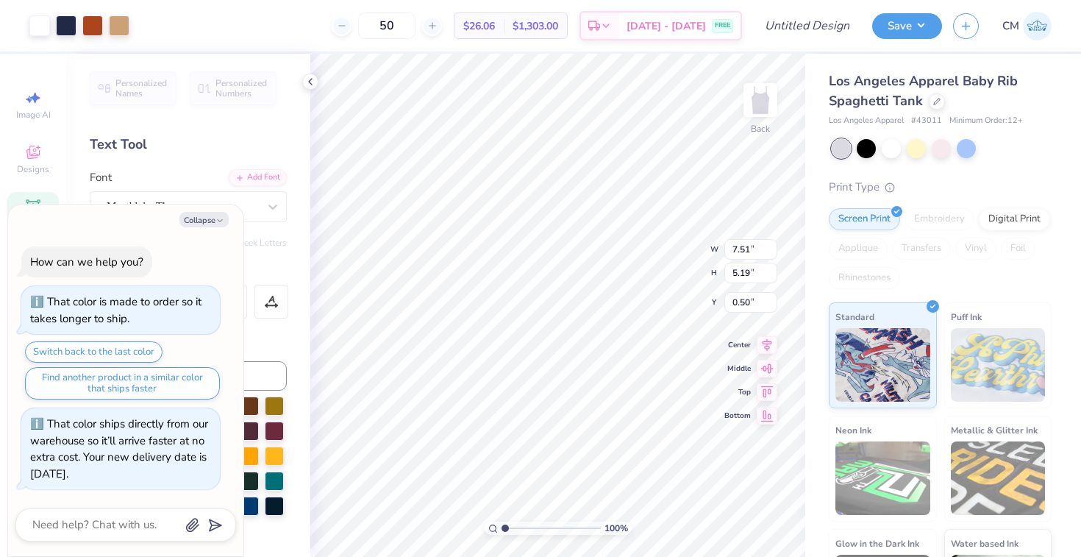
type textarea "x"
type input "1.12"
type textarea "x"
